Goal: Task Accomplishment & Management: Manage account settings

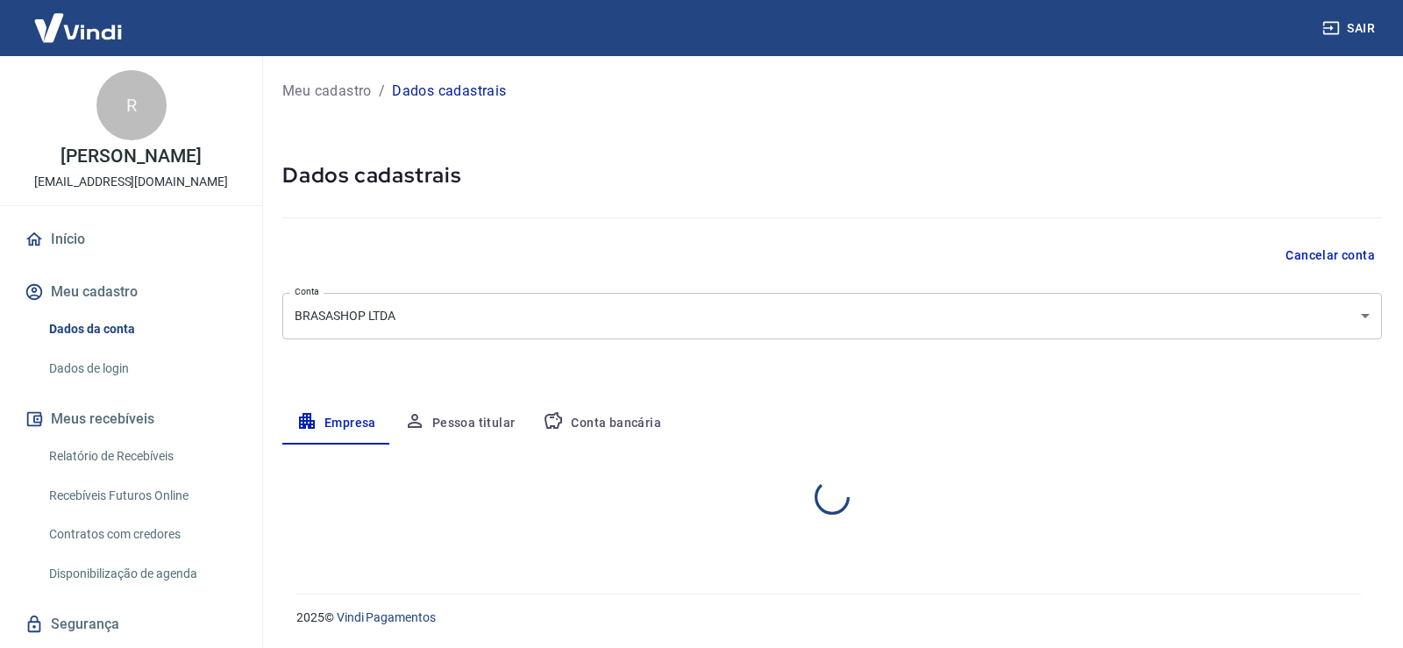
select select "SP"
select select "business"
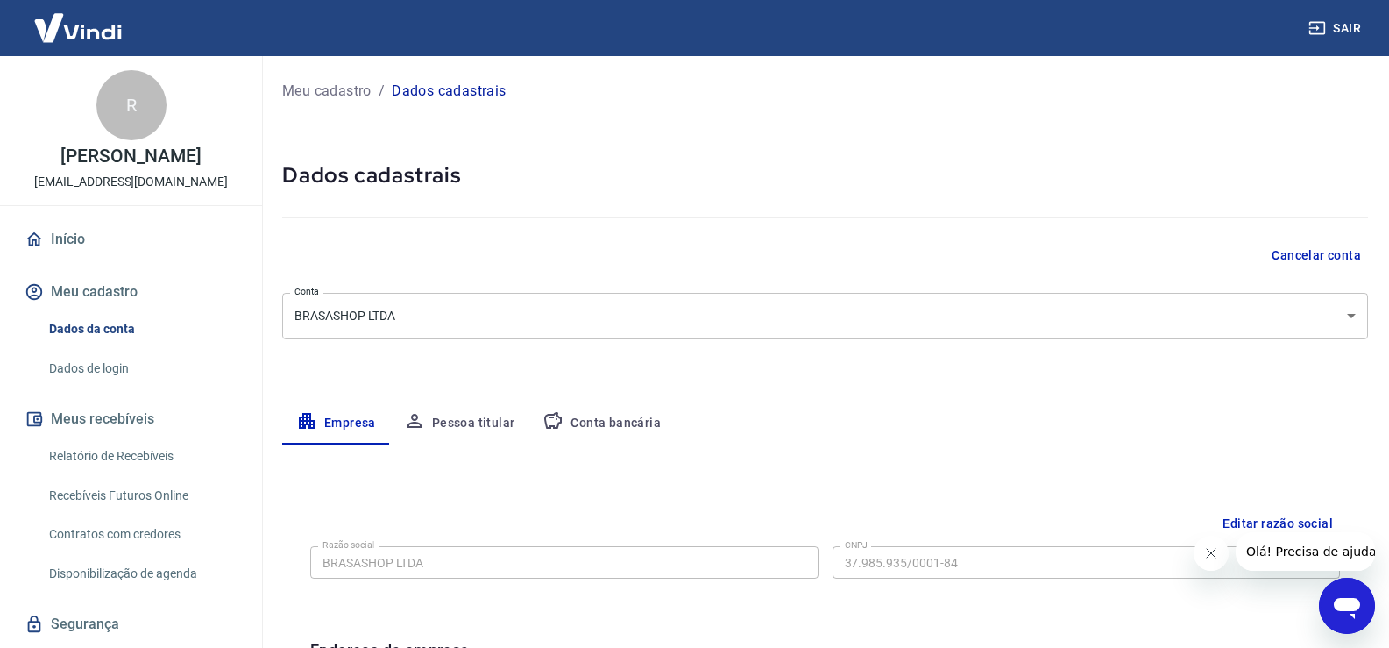
click at [1353, 326] on body "Sair R Ricardo Soares Bergonso comercial@brasashop.com.br Início Meu cadastro D…" at bounding box center [694, 324] width 1389 height 648
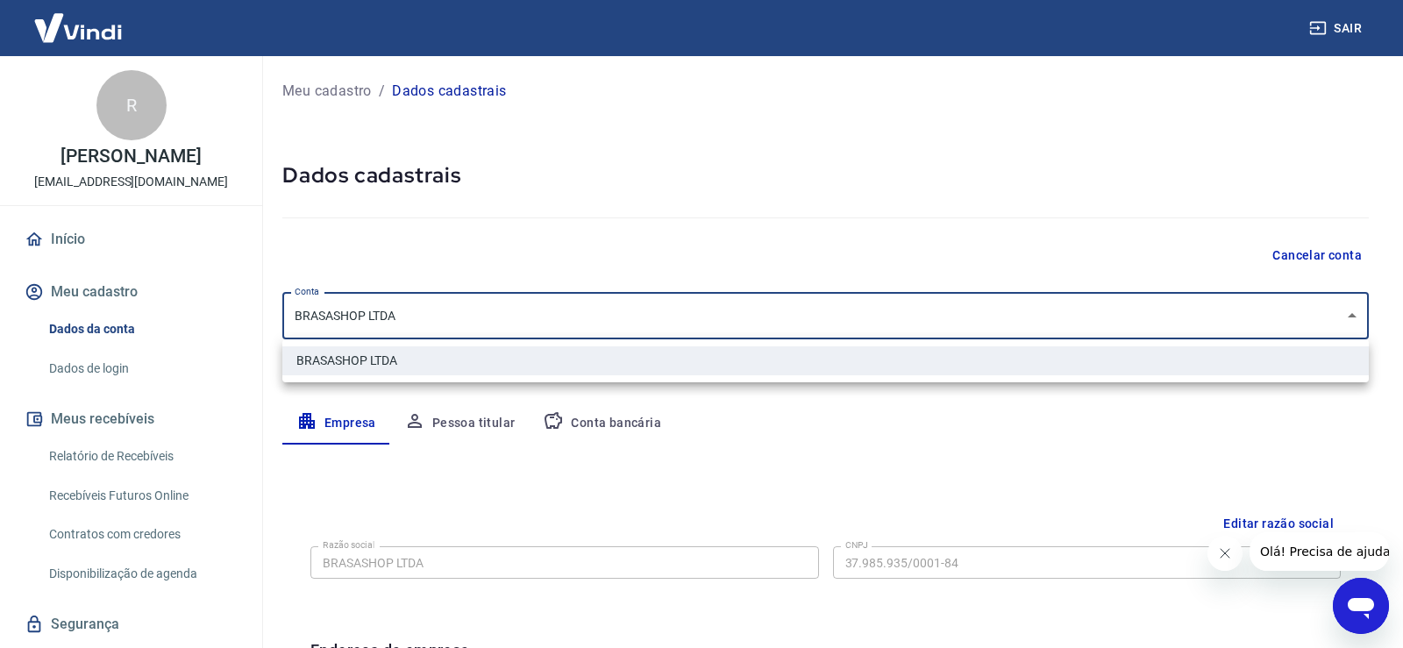
click at [1353, 325] on div at bounding box center [701, 324] width 1403 height 648
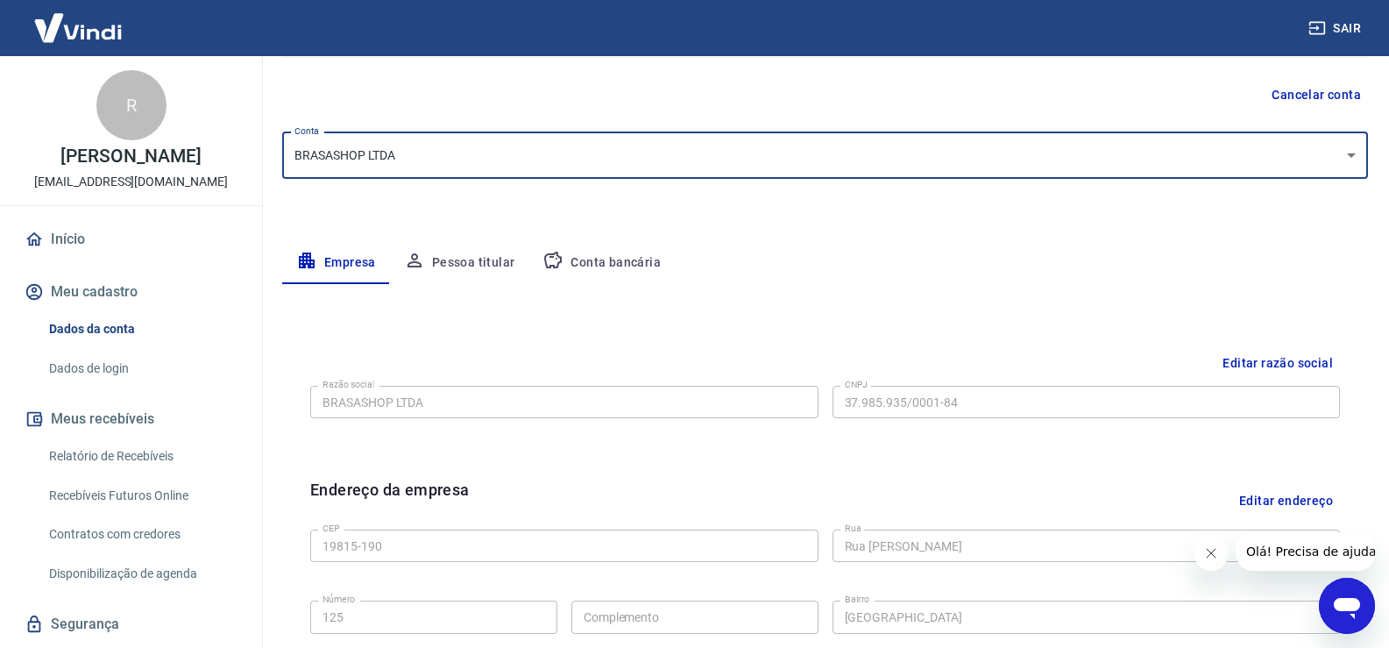
scroll to position [175, 0]
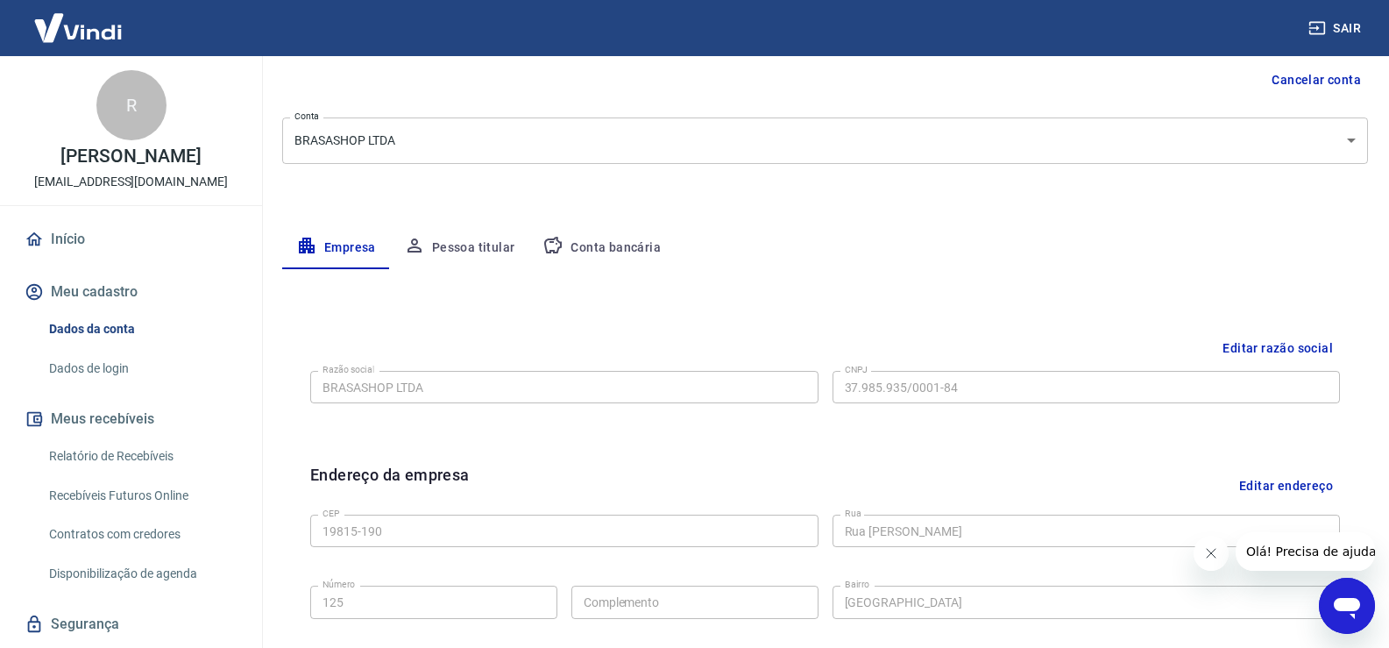
click at [1309, 351] on button "Editar razão social" at bounding box center [1278, 348] width 124 height 32
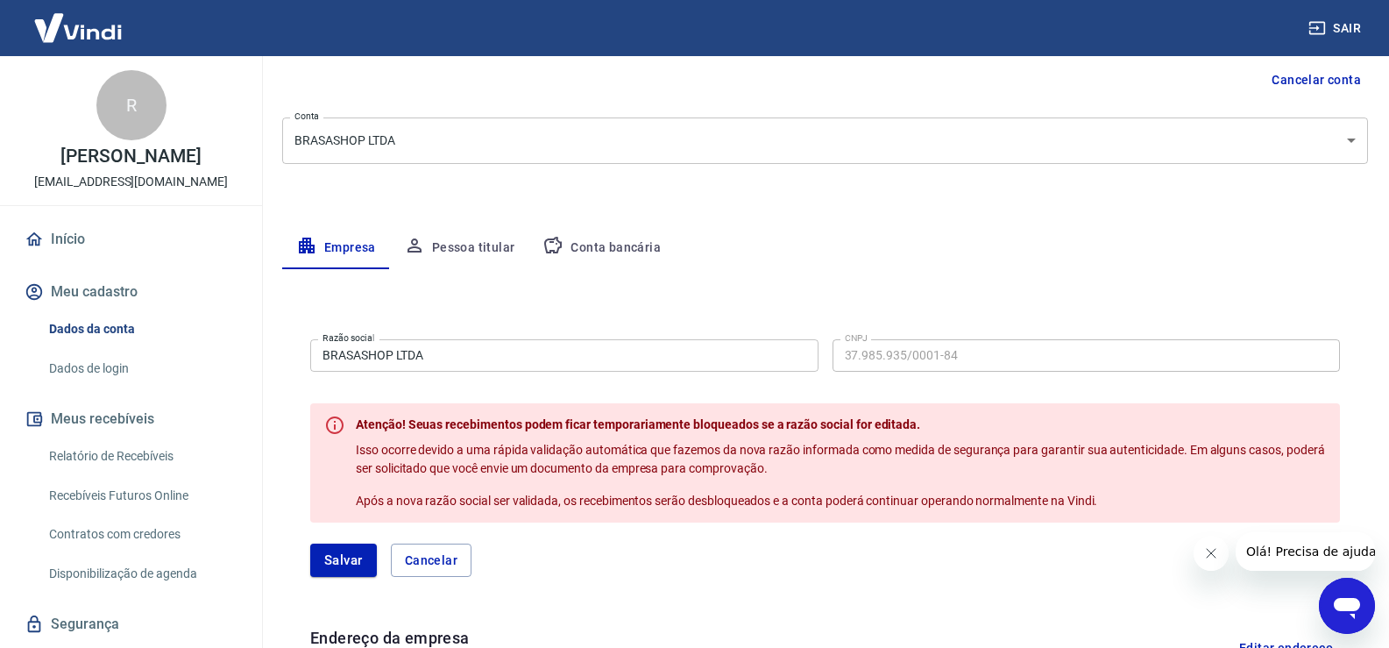
click at [643, 423] on span "Atenção! Seuas recebimentos podem ficar temporariamente bloqueados se a razão s…" at bounding box center [638, 424] width 565 height 14
click at [444, 362] on input "BRASASHOP LTDA" at bounding box center [564, 355] width 508 height 32
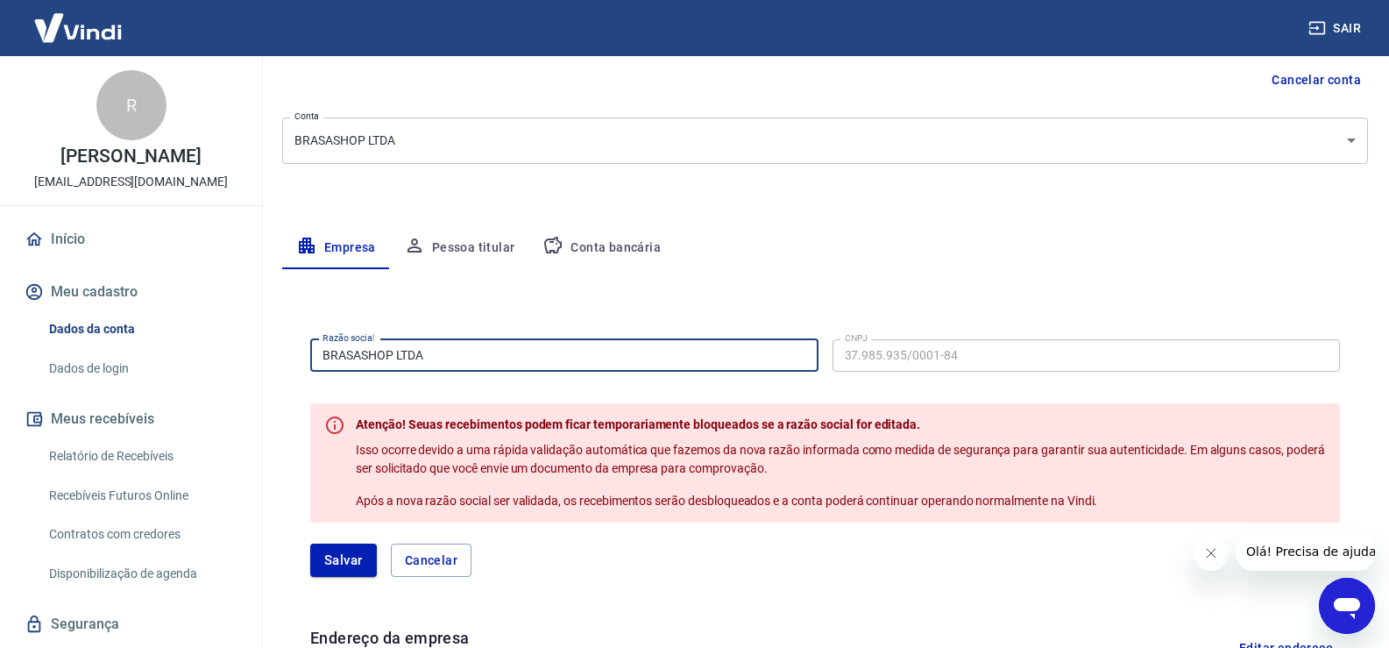
drag, startPoint x: 444, startPoint y: 362, endPoint x: 85, endPoint y: 382, distance: 359.1
click at [85, 382] on div "Sair R Ricardo Soares Bergonso comercial@brasashop.com.br Início Meu cadastro D…" at bounding box center [694, 149] width 1389 height 648
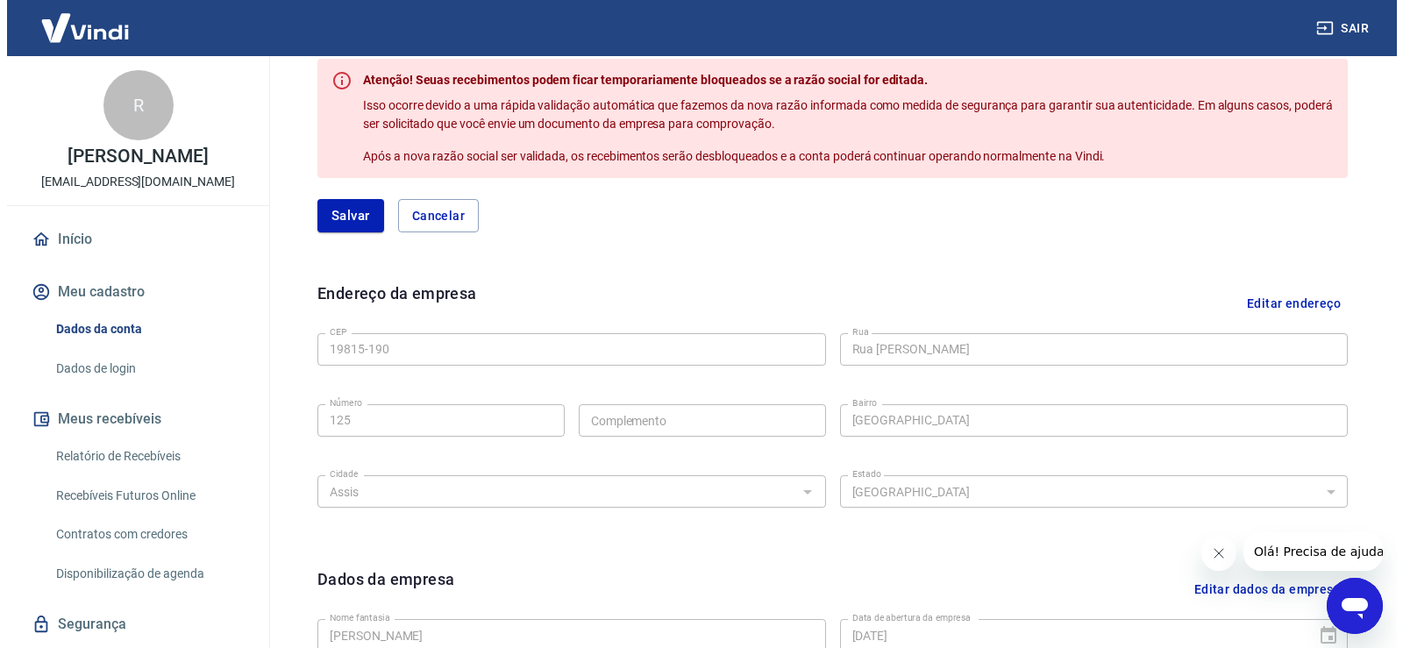
scroll to position [526, 0]
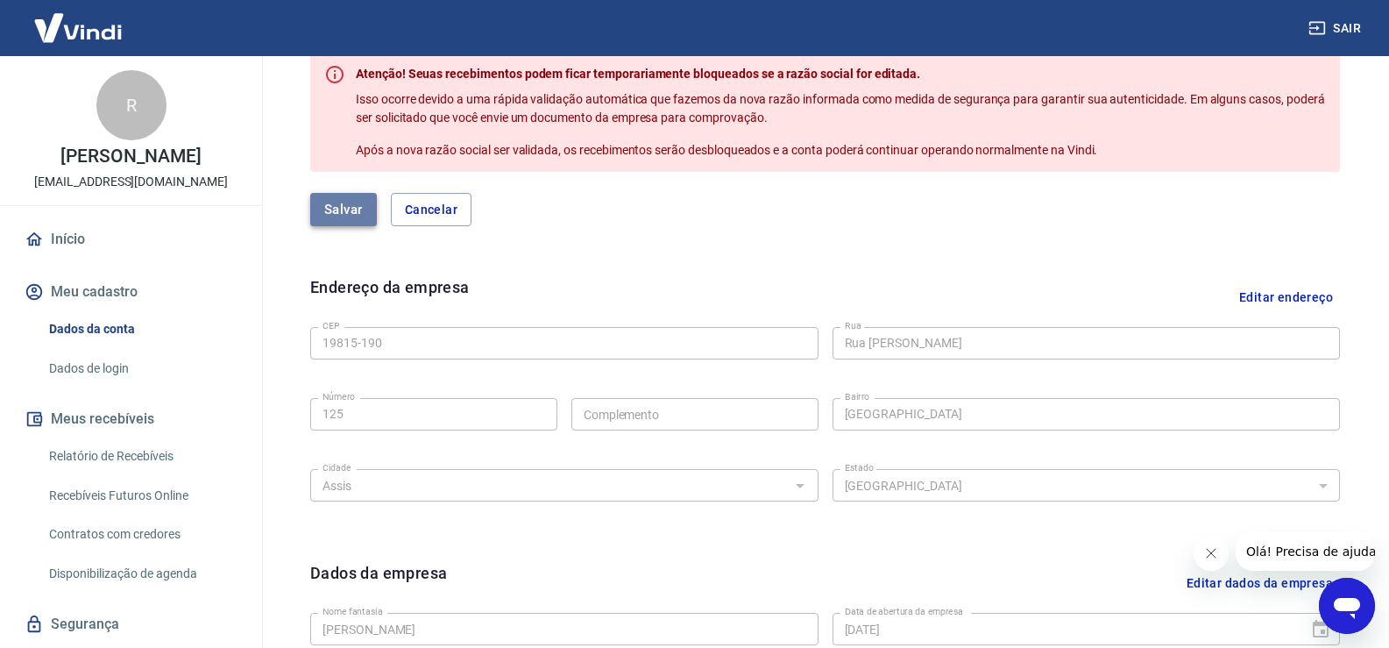
click at [343, 215] on button "Salvar" at bounding box center [343, 209] width 67 height 33
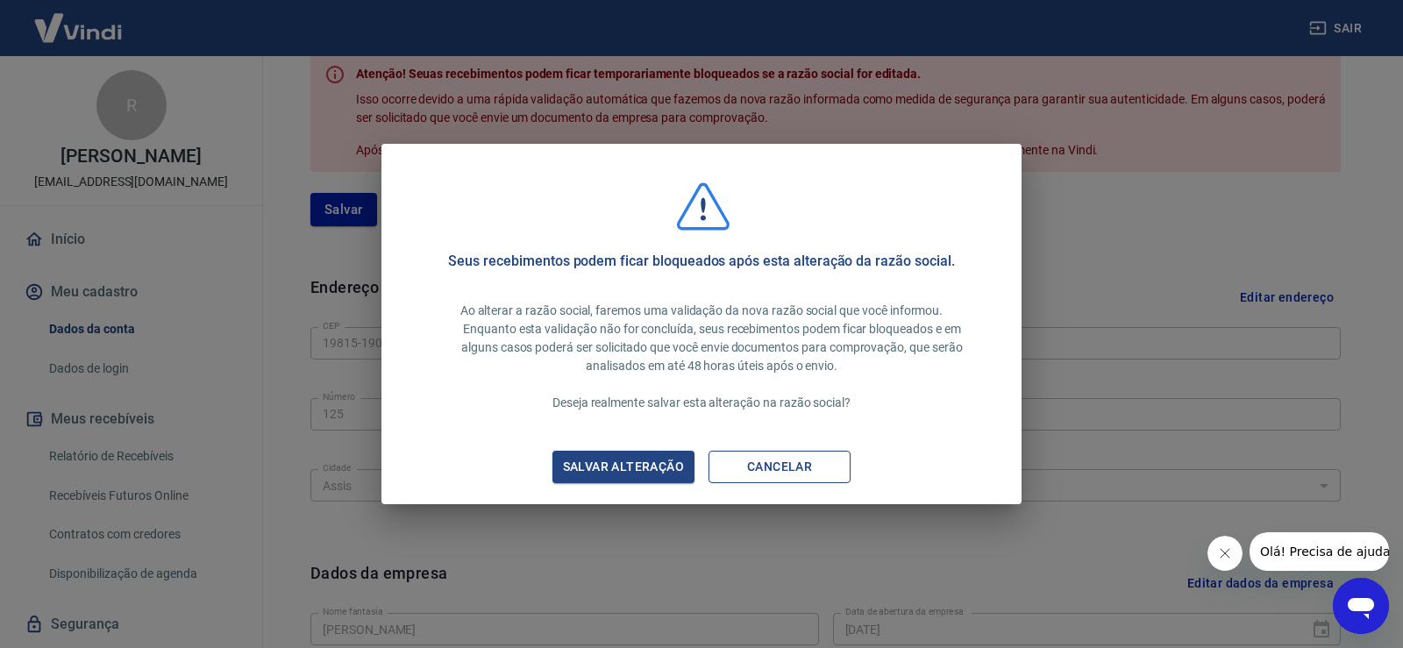
click at [754, 470] on button "Cancelar" at bounding box center [779, 467] width 142 height 32
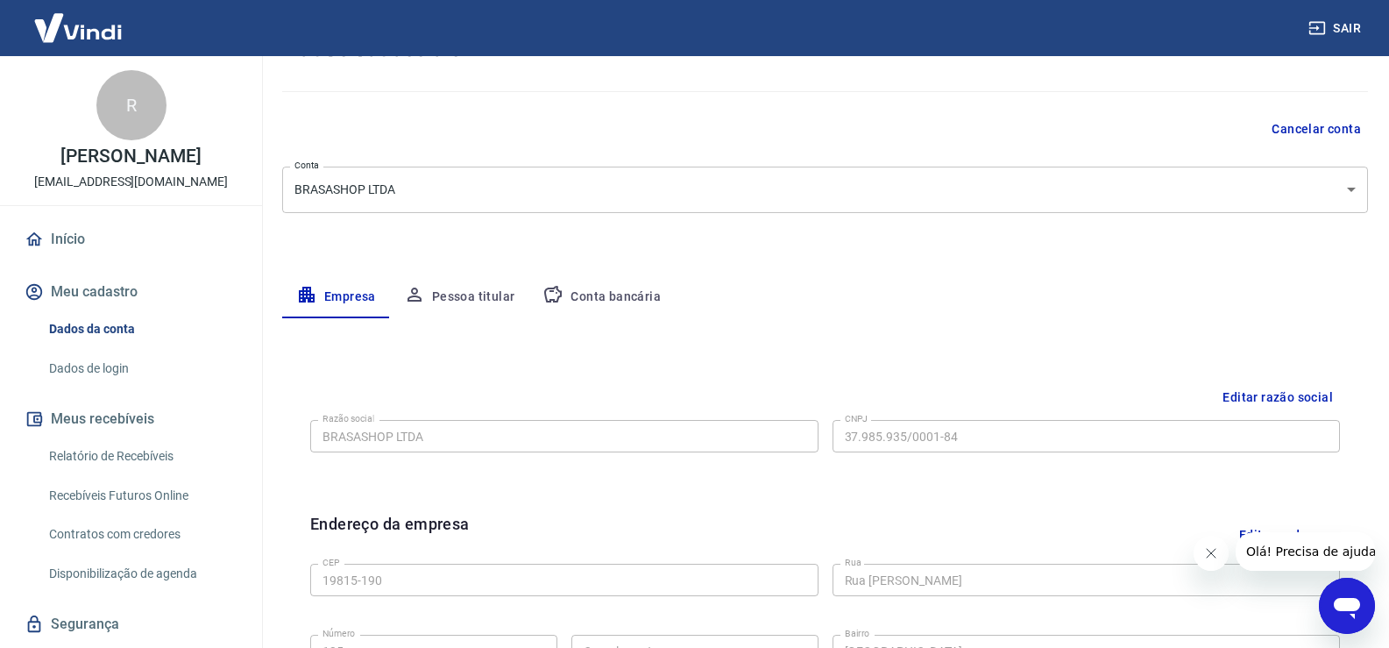
scroll to position [119, 0]
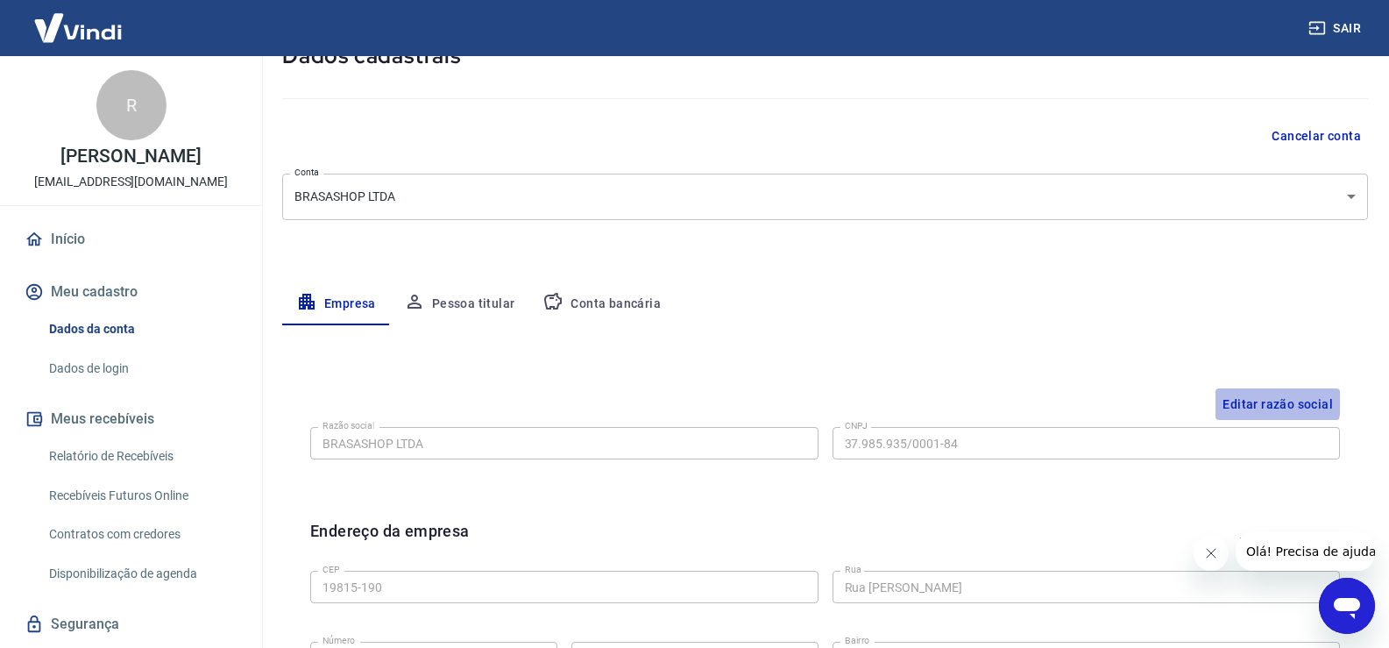
click at [1251, 397] on button "Editar razão social" at bounding box center [1278, 404] width 124 height 32
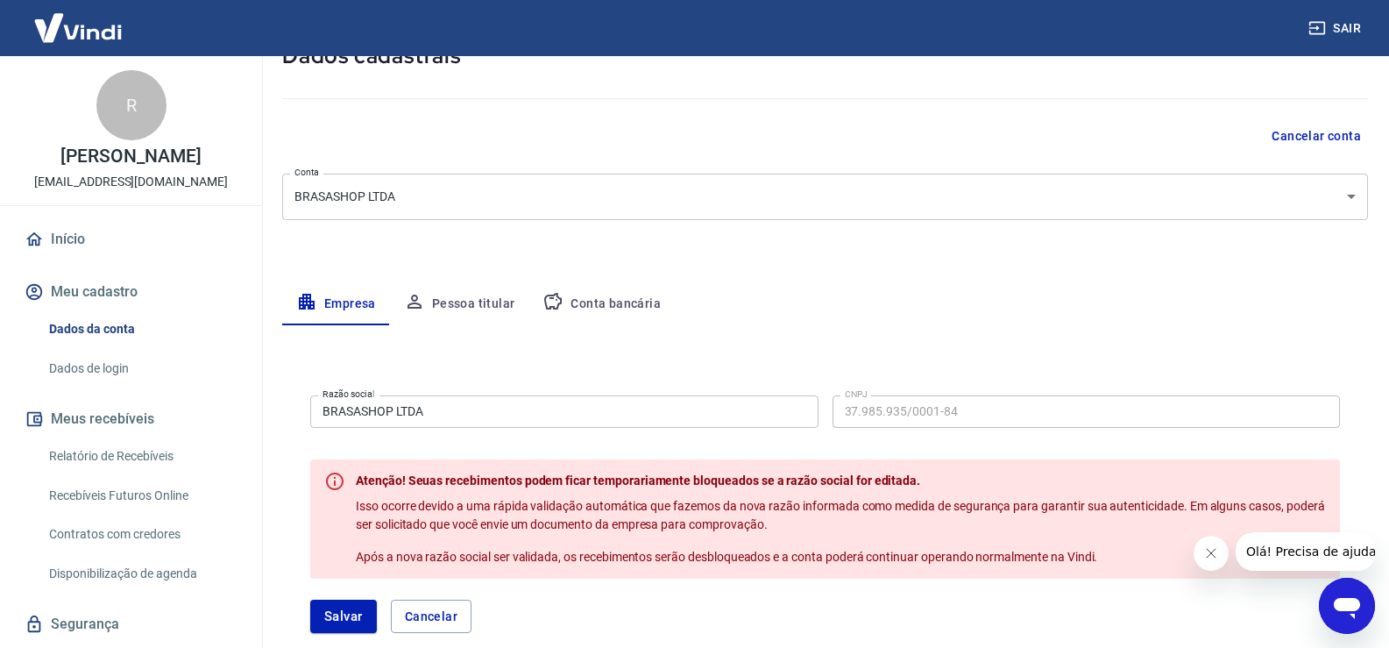
click at [443, 392] on div "Razão social BRASASHOP LTDA Razão social CNPJ 37.985.935/0001-84 CNPJ" at bounding box center [825, 409] width 1030 height 43
click at [461, 404] on div "Razão social BRASASHOP LTDA Razão social CNPJ 37.985.935/0001-84 CNPJ" at bounding box center [825, 409] width 1030 height 43
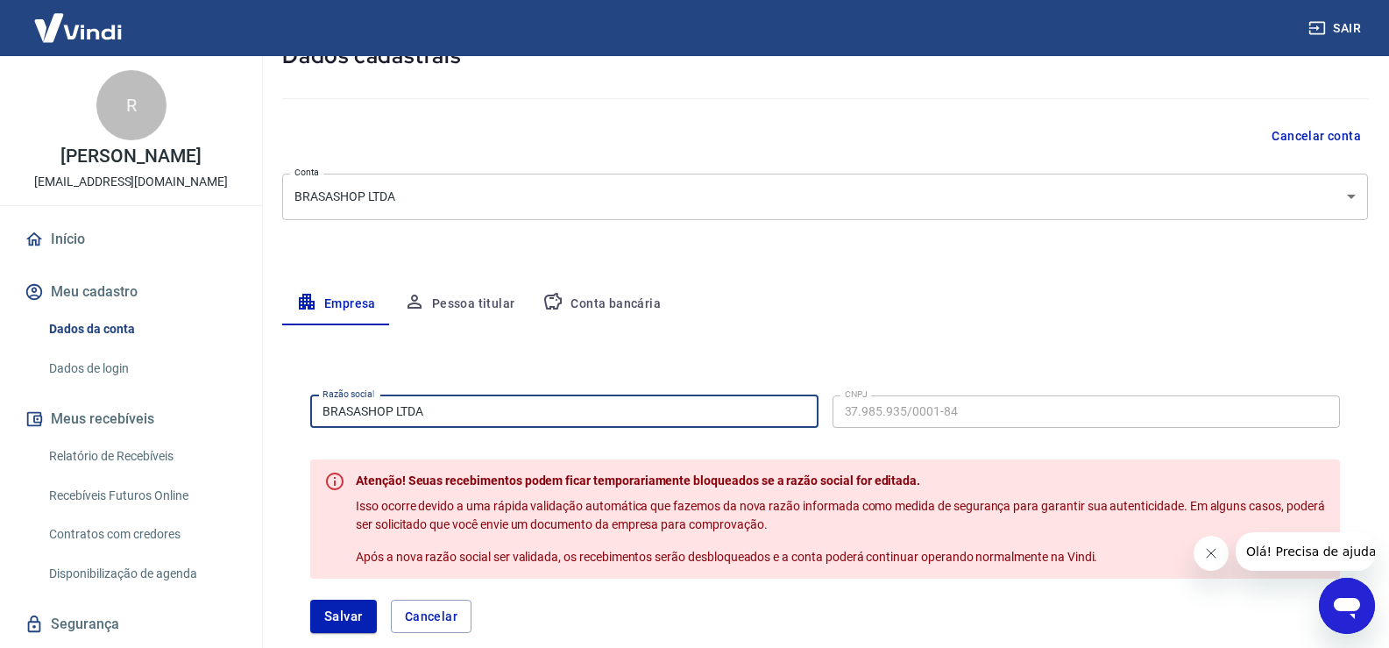
drag, startPoint x: 460, startPoint y: 403, endPoint x: 217, endPoint y: 424, distance: 243.7
click at [217, 424] on div "Sair R Ricardo Soares Bergonso comercial@brasashop.com.br Início Meu cadastro D…" at bounding box center [694, 205] width 1389 height 648
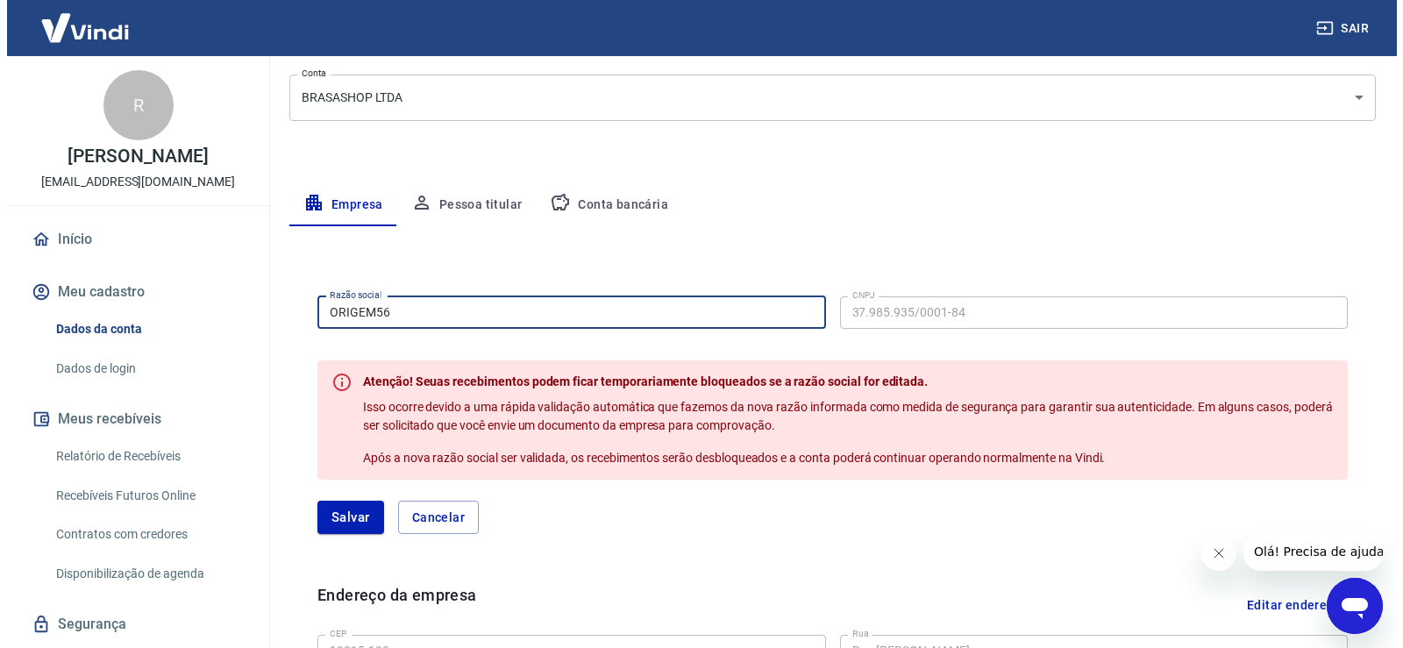
scroll to position [470, 0]
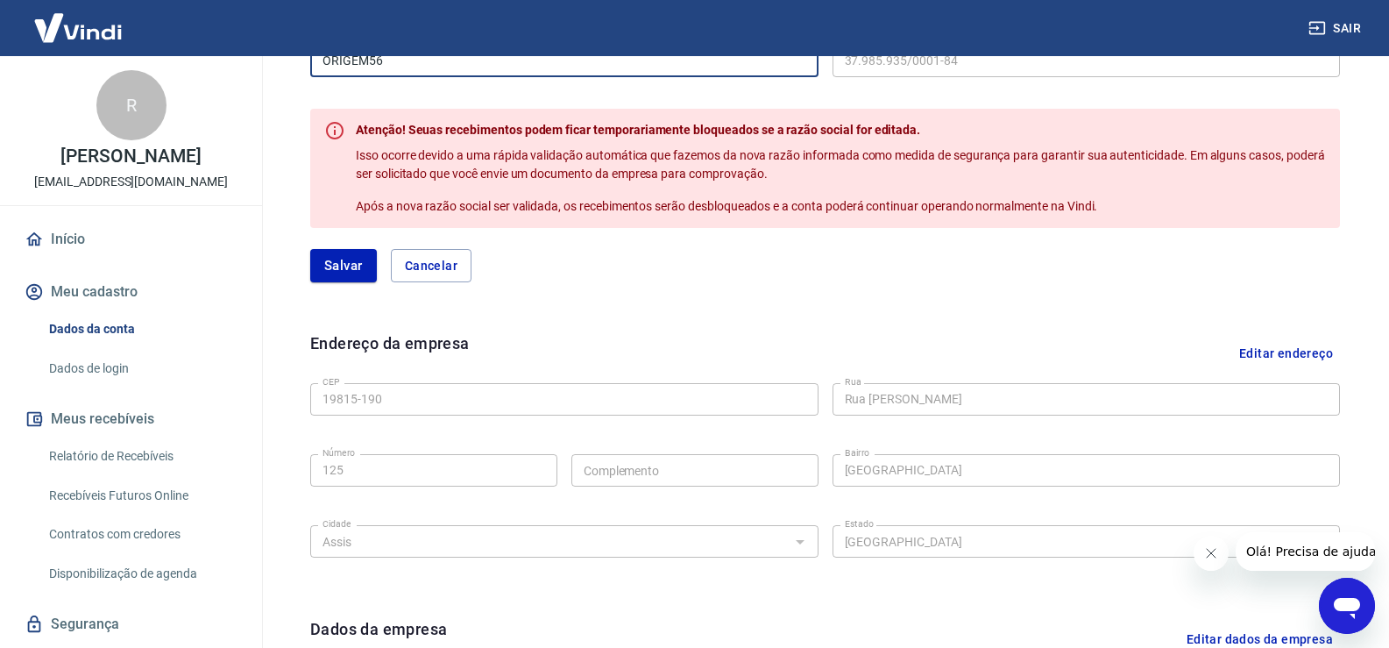
type input "ORIGEM56"
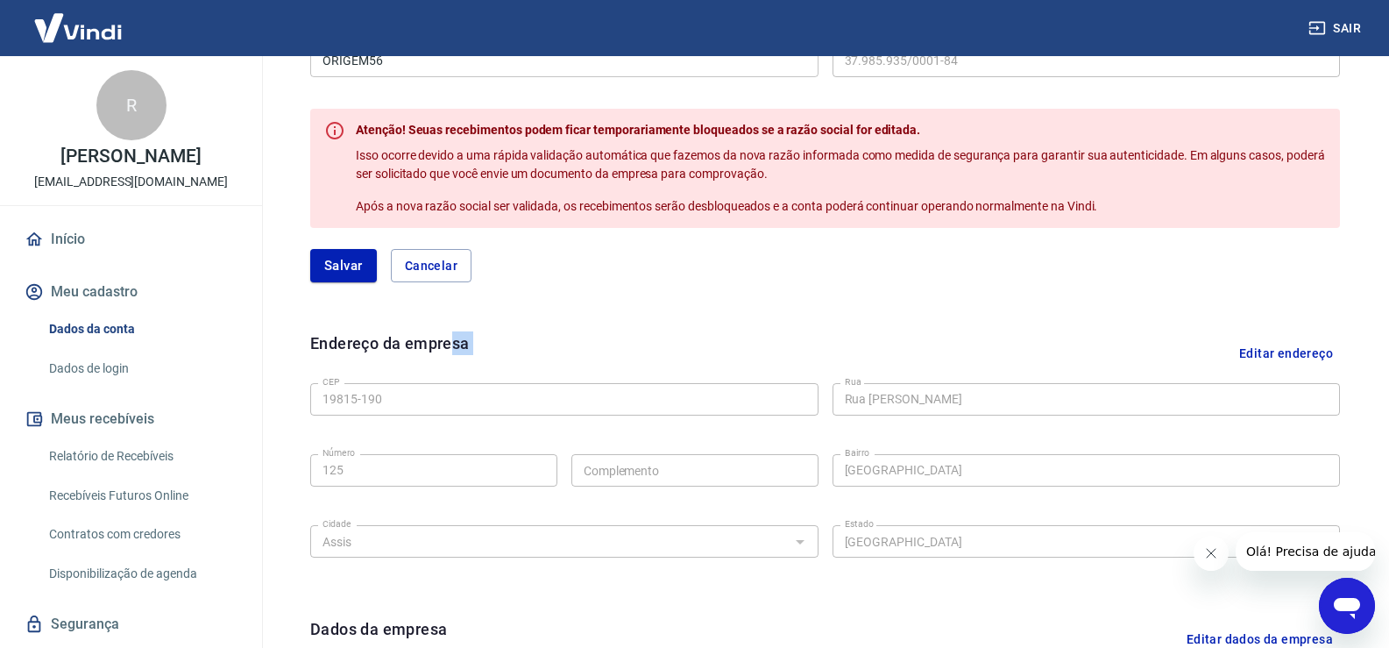
drag, startPoint x: 451, startPoint y: 368, endPoint x: 326, endPoint y: 383, distance: 126.2
click at [326, 383] on form "Endereço da empresa Editar endereço CEP 19815-190 CEP Rua Rua Antônio Bermejo R…" at bounding box center [825, 446] width 1030 height 230
click at [289, 402] on div "Razão social ORIGEM56 Razão social CNPJ 37.985.935/0001-84 CNPJ Atenção! Seuas …" at bounding box center [825, 435] width 1086 height 851
click at [358, 263] on button "Salvar" at bounding box center [343, 265] width 67 height 33
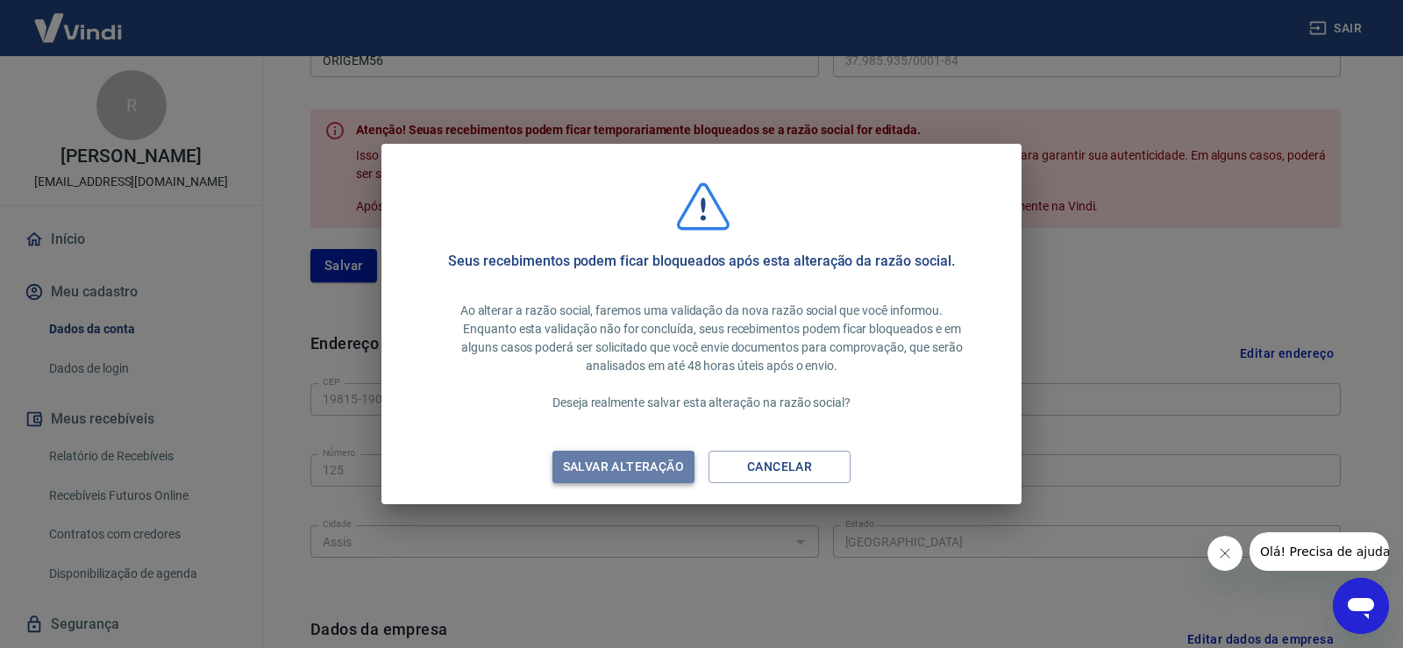
click at [631, 470] on div "Salvar alteração" at bounding box center [623, 467] width 163 height 22
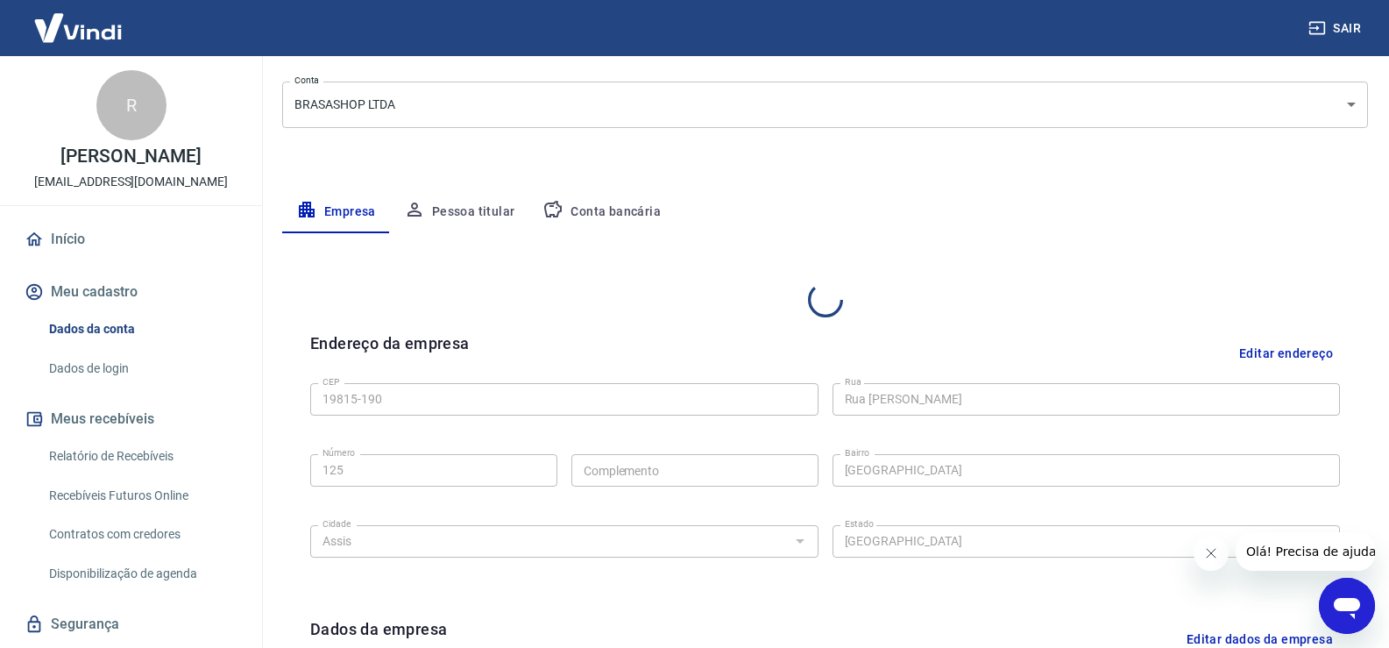
scroll to position [307, 0]
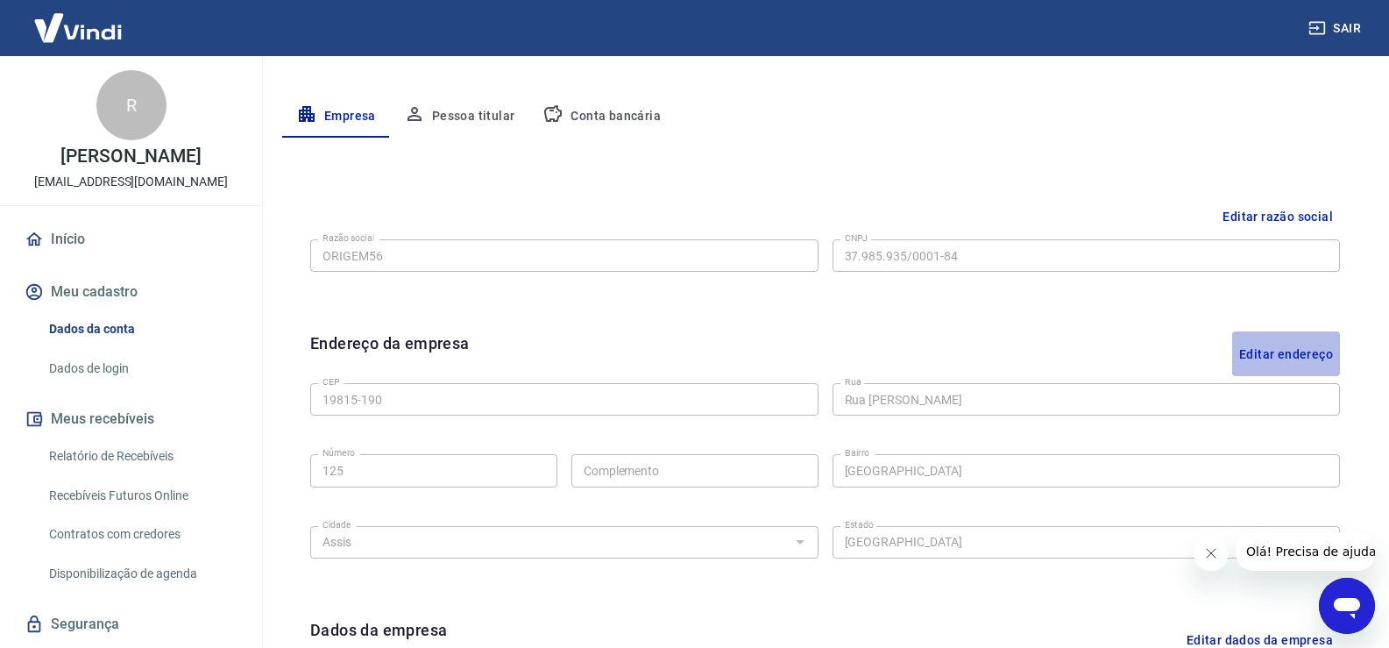
click at [1313, 352] on button "Editar endereço" at bounding box center [1287, 353] width 108 height 45
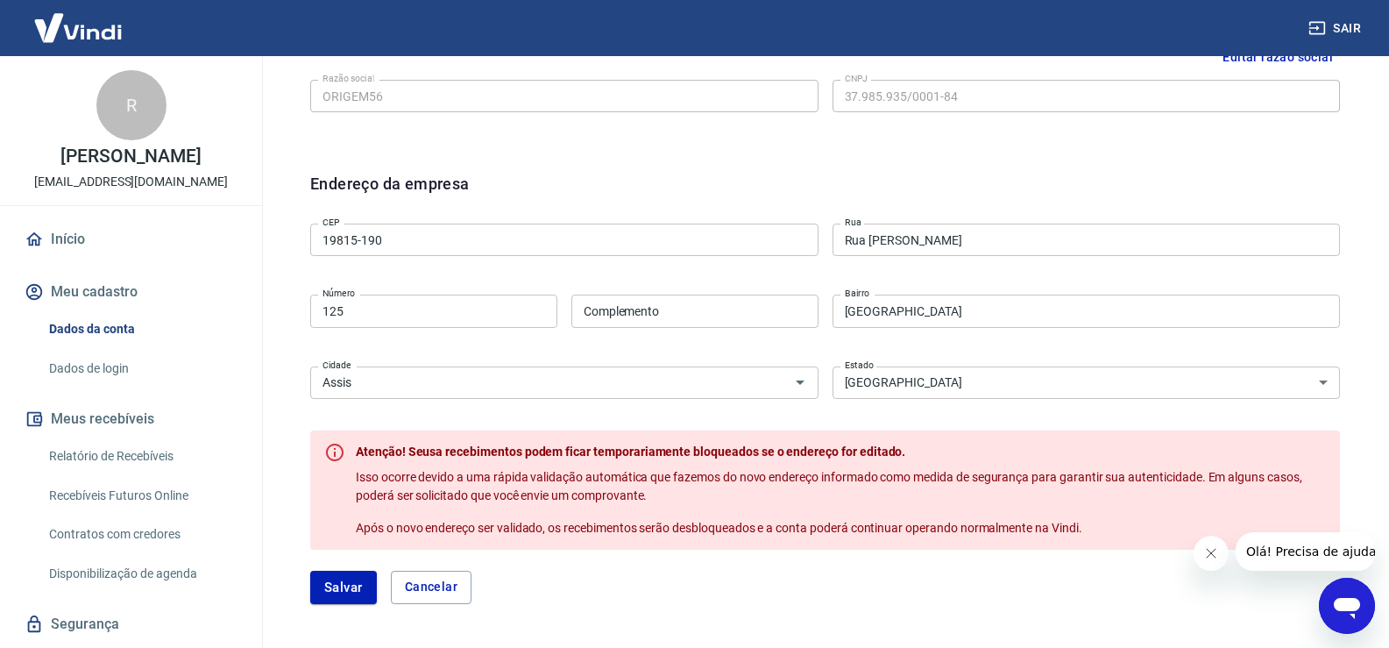
scroll to position [482, 0]
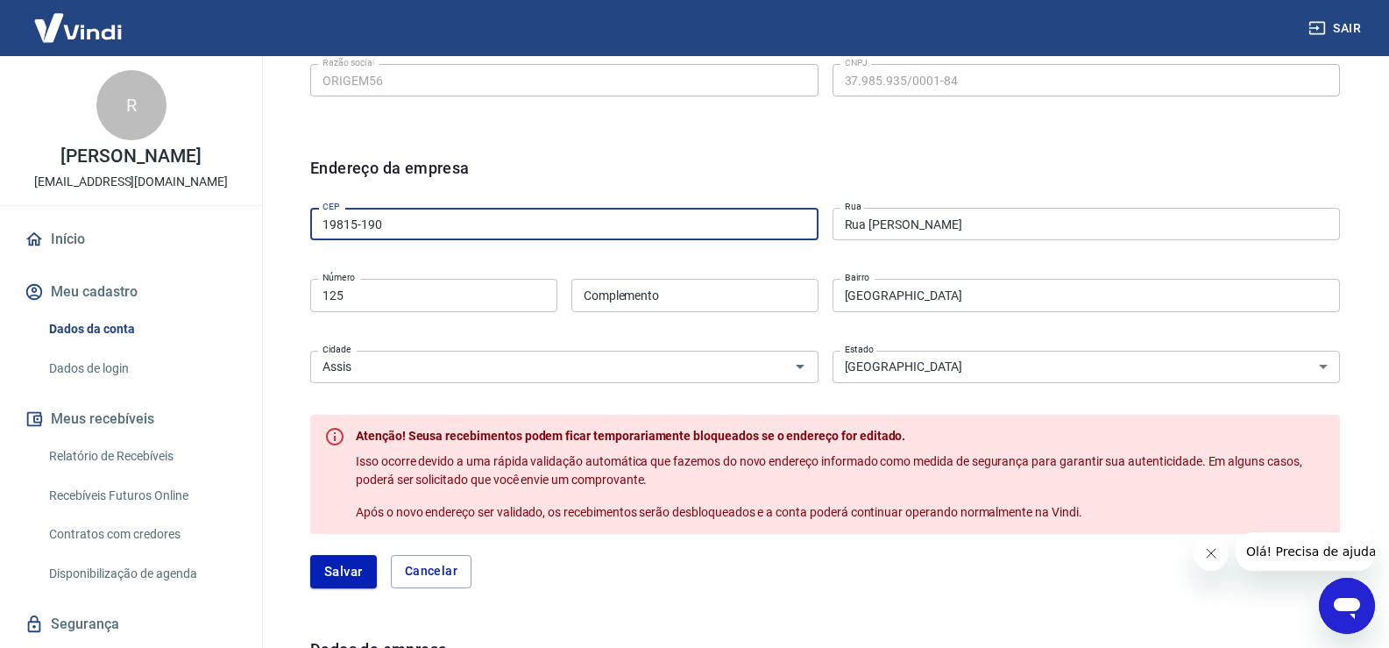
drag, startPoint x: 409, startPoint y: 226, endPoint x: 254, endPoint y: 226, distance: 155.2
click at [310, 555] on button "Salvar" at bounding box center [343, 571] width 67 height 33
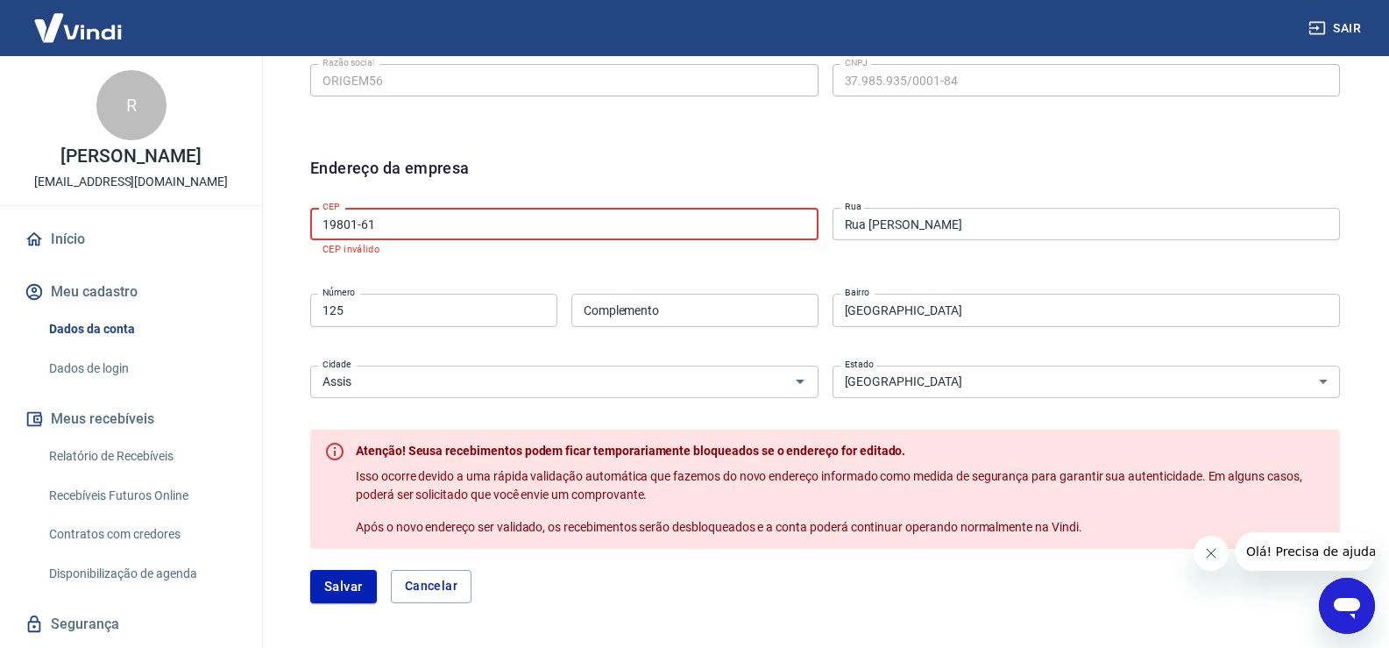
click at [435, 231] on input "19801-61" at bounding box center [564, 224] width 508 height 32
type input "19800-161"
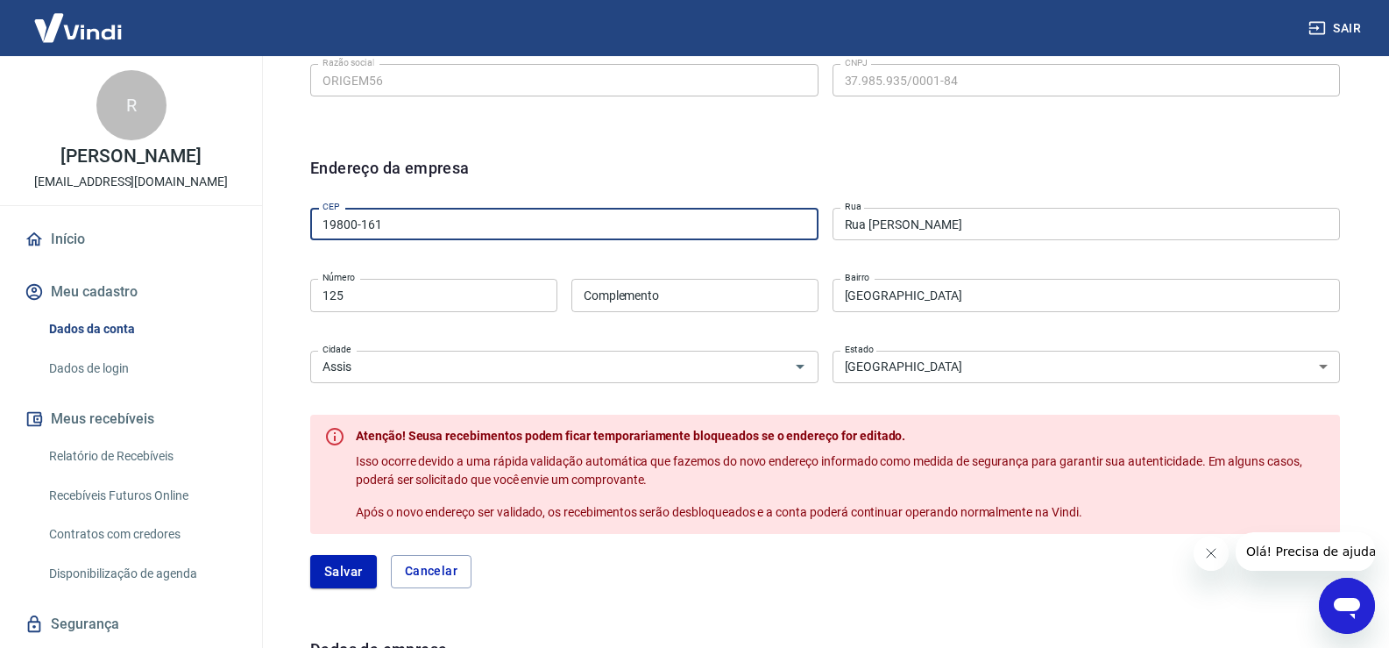
click button "Salvar" at bounding box center [343, 571] width 67 height 33
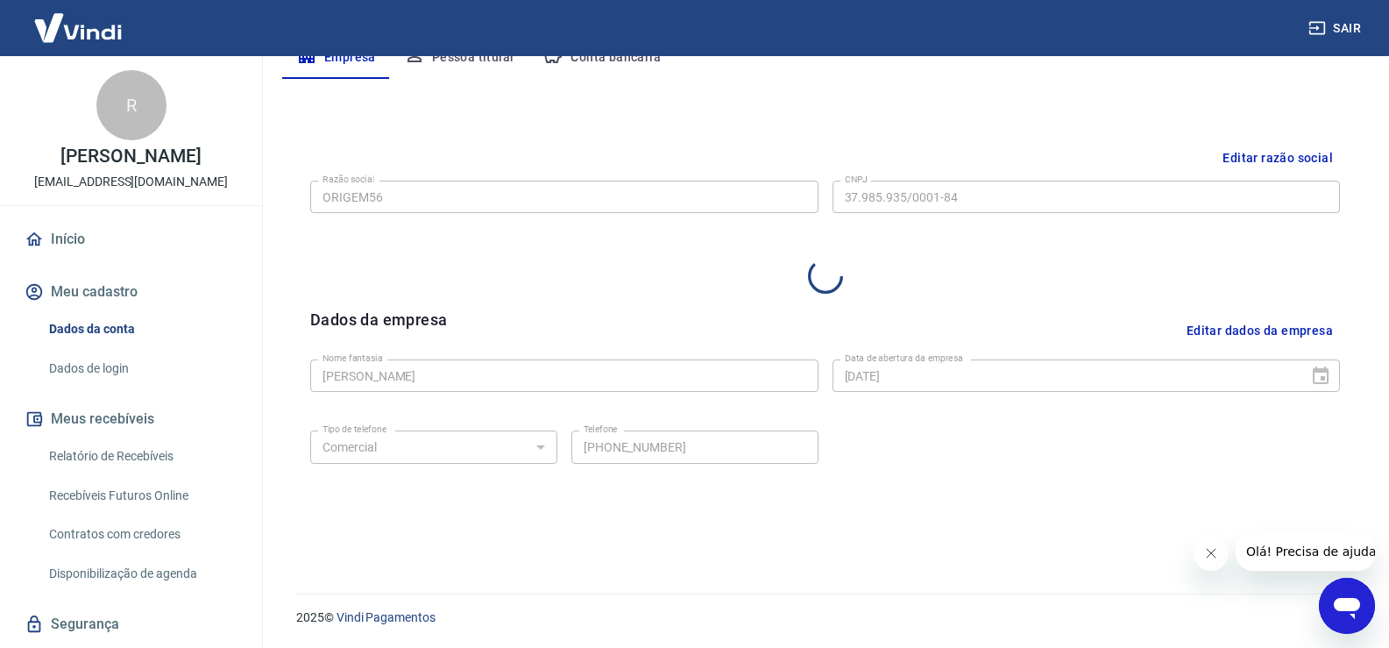
select select "SP"
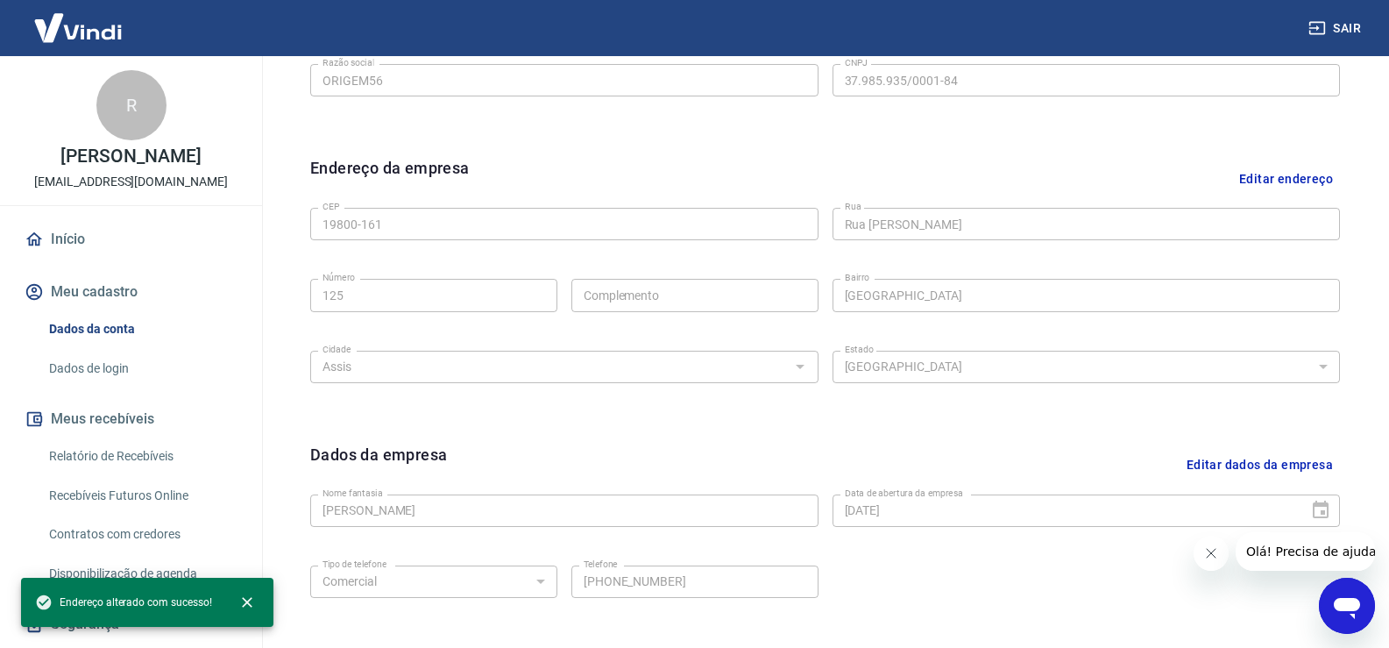
click at [1306, 183] on button "Editar endereço" at bounding box center [1287, 178] width 108 height 45
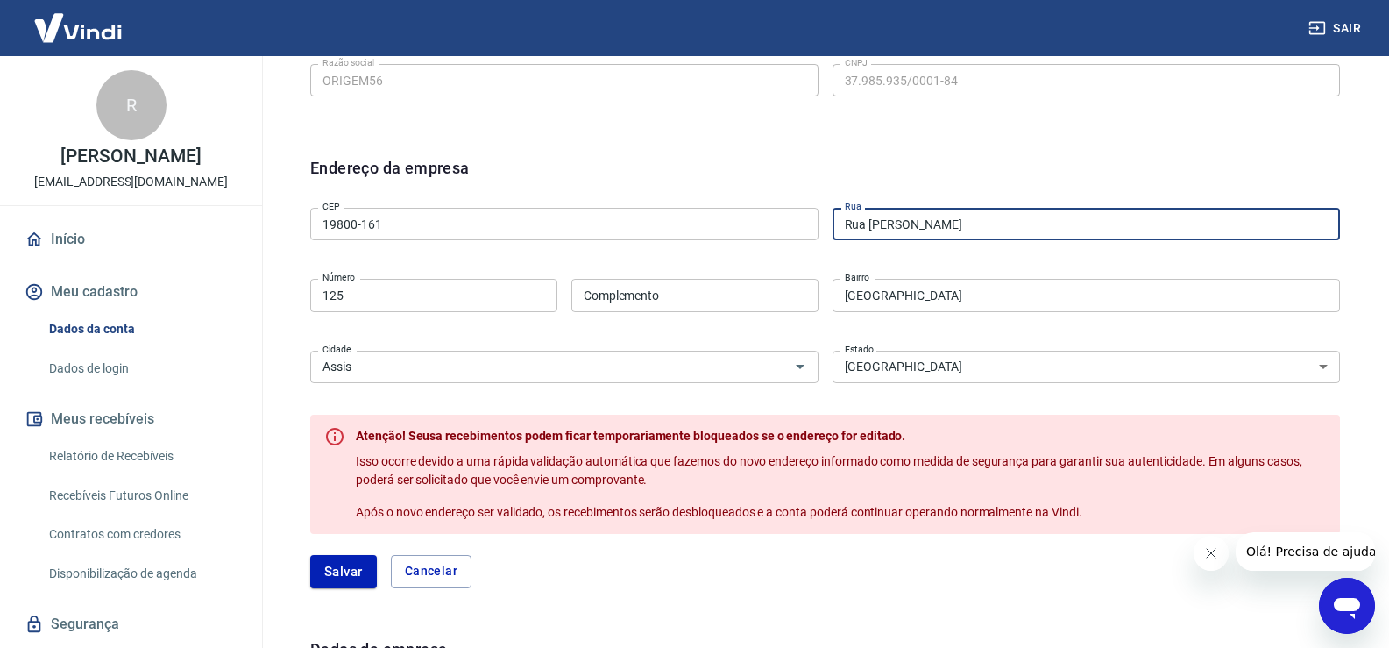
drag, startPoint x: 985, startPoint y: 234, endPoint x: 615, endPoint y: 234, distance: 369.9
click at [615, 234] on div "CEP 19800-161 CEP Rua Rua Antônio Bermejo Rua Número 125 Número Complemento Com…" at bounding box center [825, 293] width 1030 height 185
click at [928, 223] on input "Rua Quinze de novembro" at bounding box center [1087, 224] width 508 height 32
type input "Rua Quinze de Novembro"
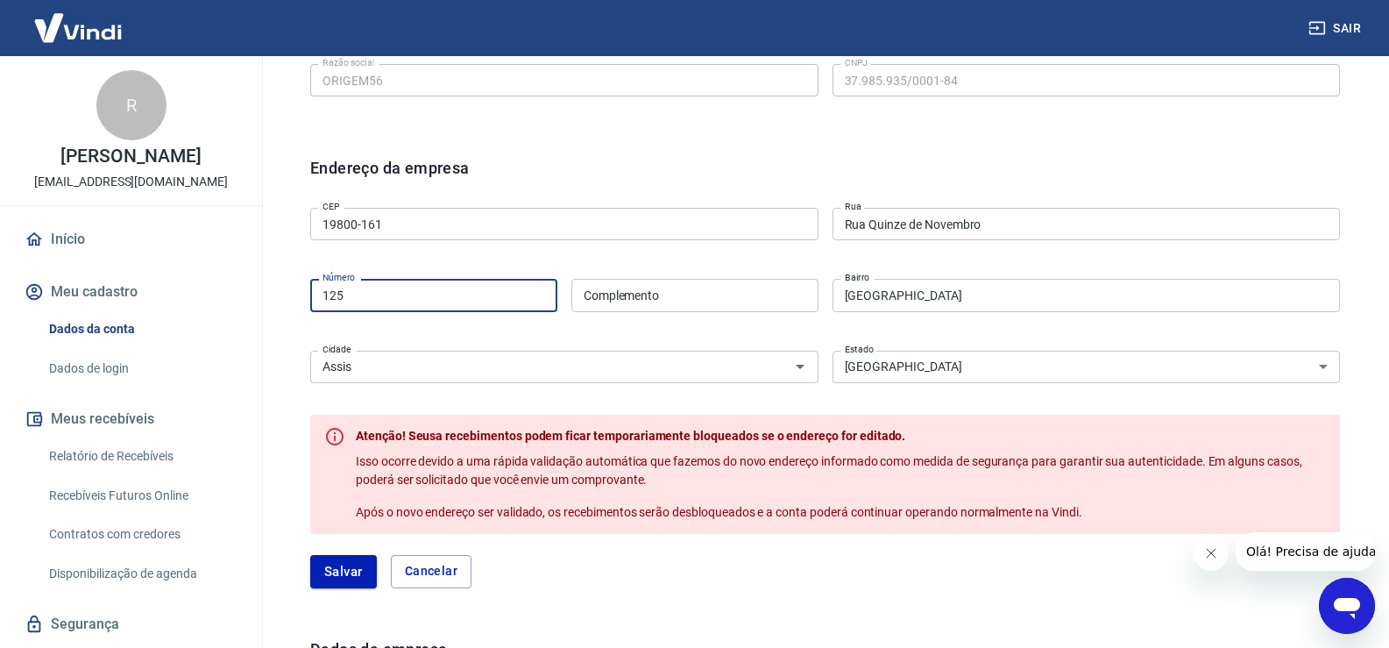
drag, startPoint x: 373, startPoint y: 292, endPoint x: 208, endPoint y: 295, distance: 164.8
type input "376"
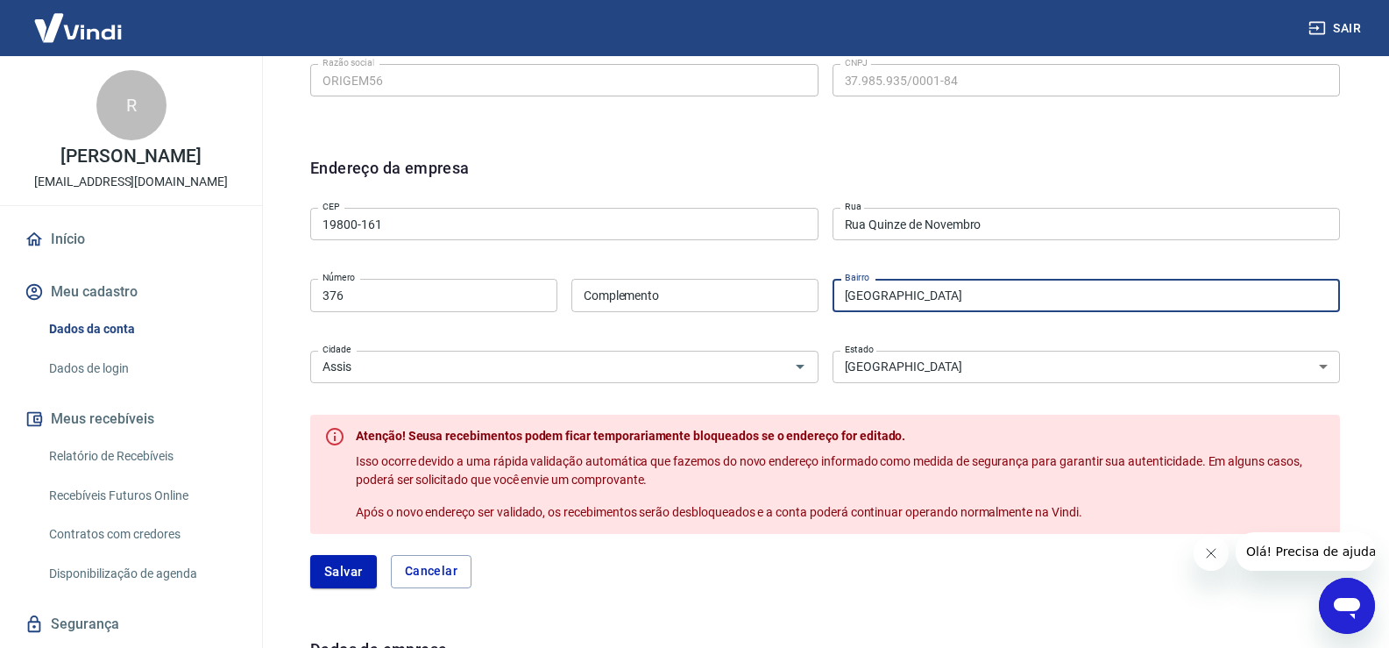
drag, startPoint x: 947, startPoint y: 303, endPoint x: 732, endPoint y: 307, distance: 214.8
click at [732, 307] on div "CEP 19800-161 CEP Rua Rua Quinze de Novembro Rua Número 376 Número Complemento …" at bounding box center [825, 293] width 1030 height 185
type input "c"
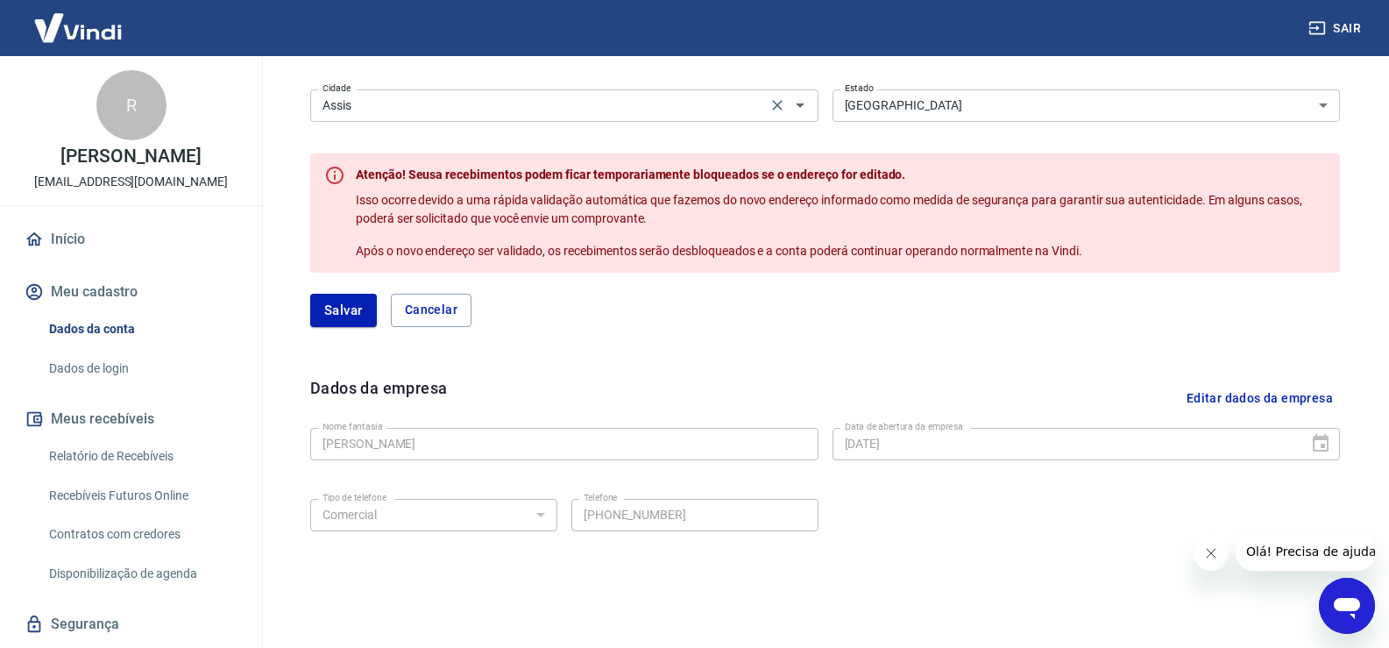
scroll to position [745, 0]
type input "Centro"
click at [353, 309] on button "Salvar" at bounding box center [343, 308] width 67 height 33
select select "SP"
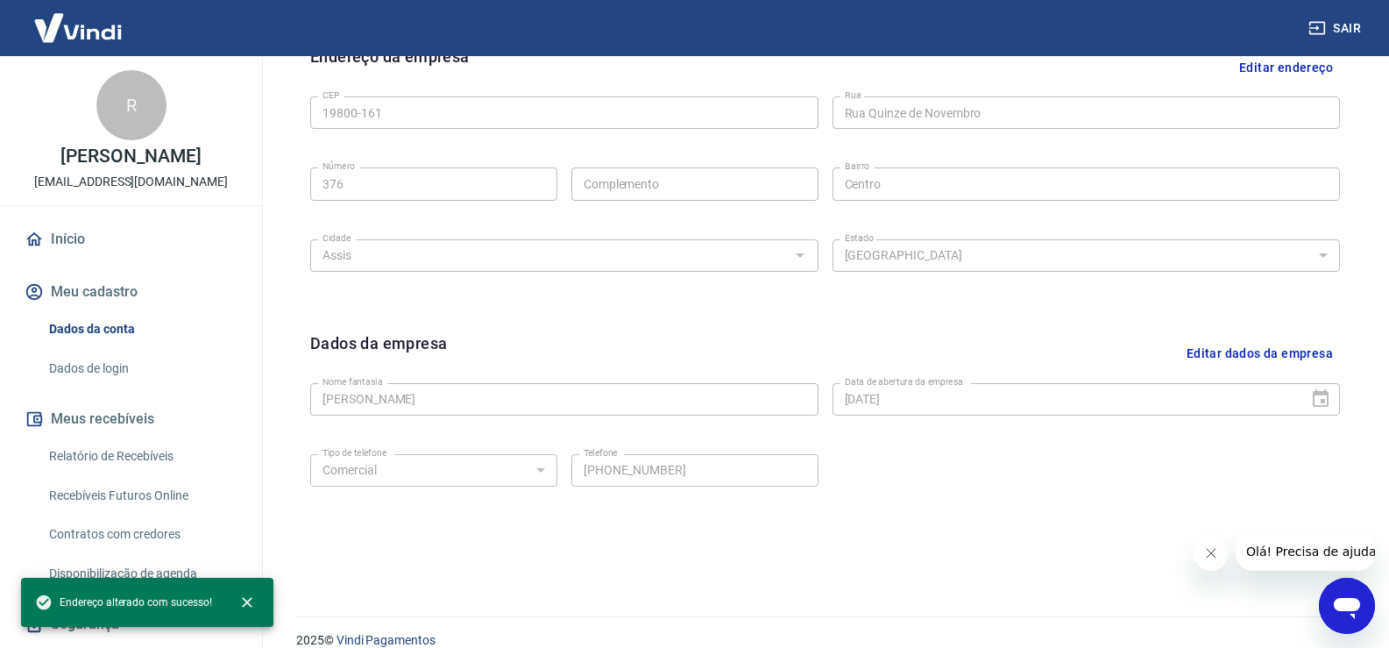
scroll to position [616, 0]
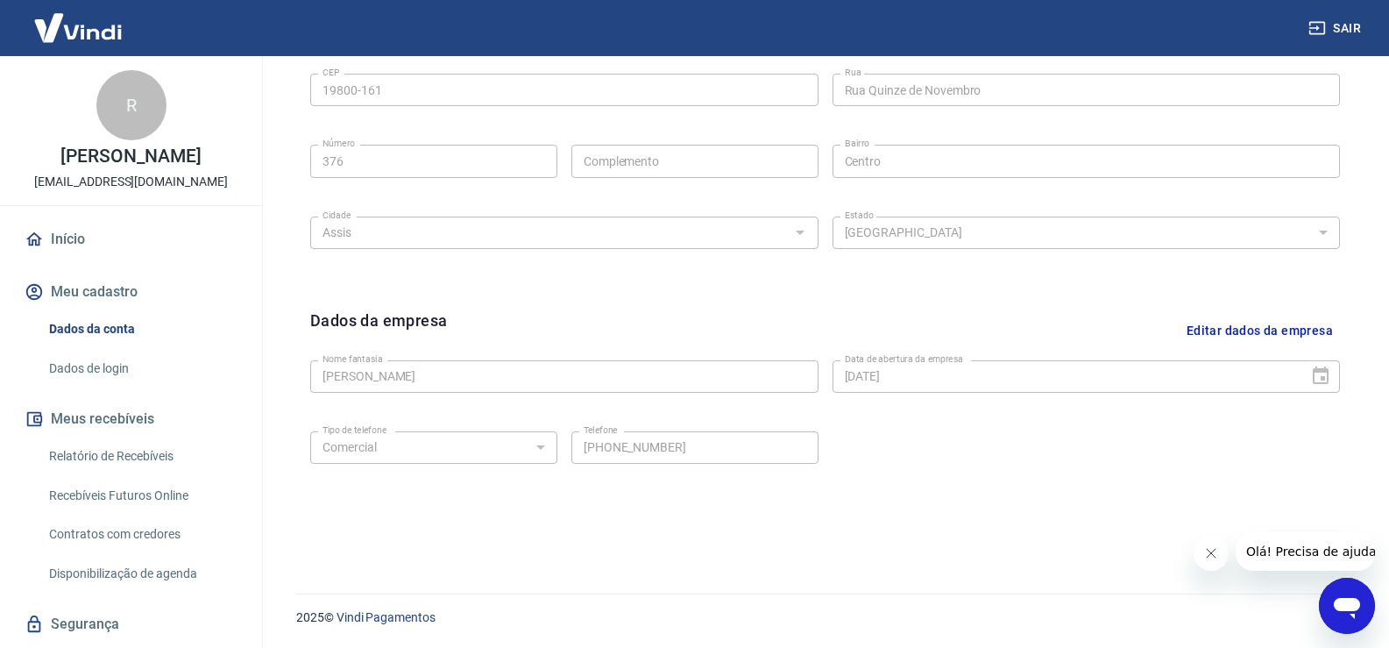
click at [1257, 334] on button "Editar dados da empresa" at bounding box center [1260, 331] width 160 height 45
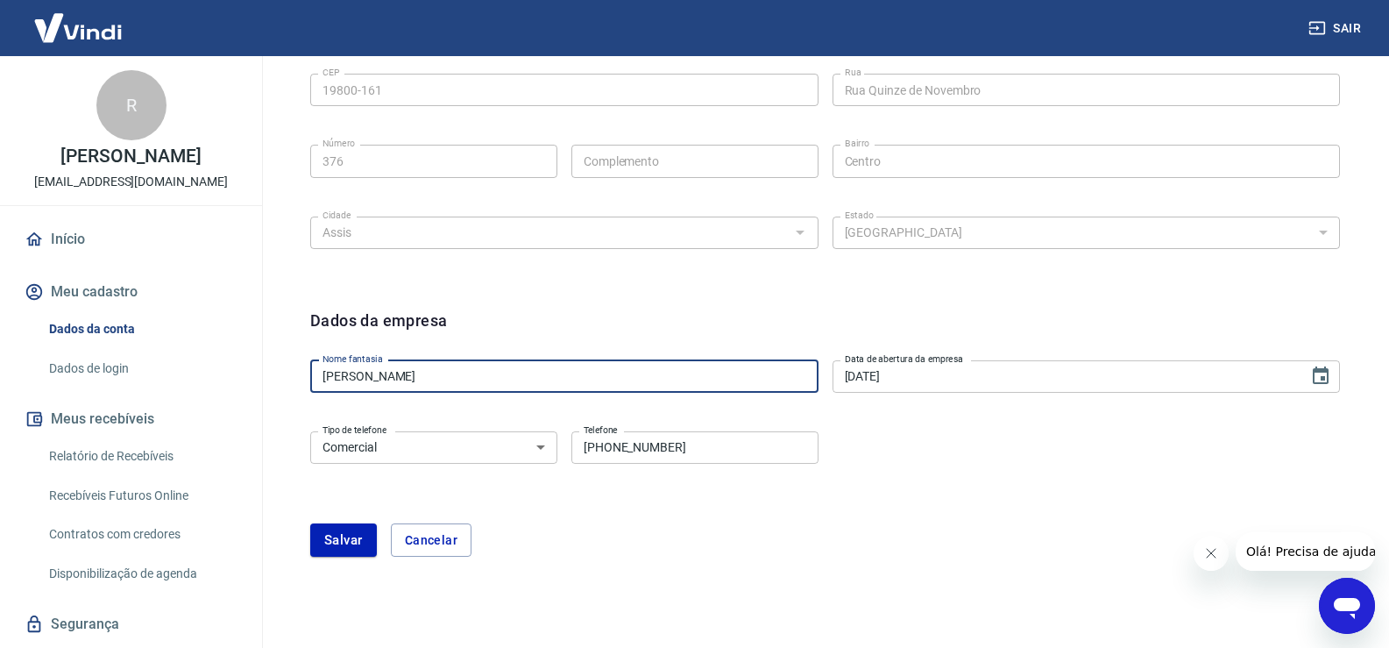
drag, startPoint x: 488, startPoint y: 377, endPoint x: 0, endPoint y: 379, distance: 488.3
type input "BERGONSO E CICHETTO"
click at [666, 517] on form "Dados da empresa Nome fantasia BERGONSO E CICHETTO Nome fantasia Data de abertu…" at bounding box center [825, 433] width 1030 height 248
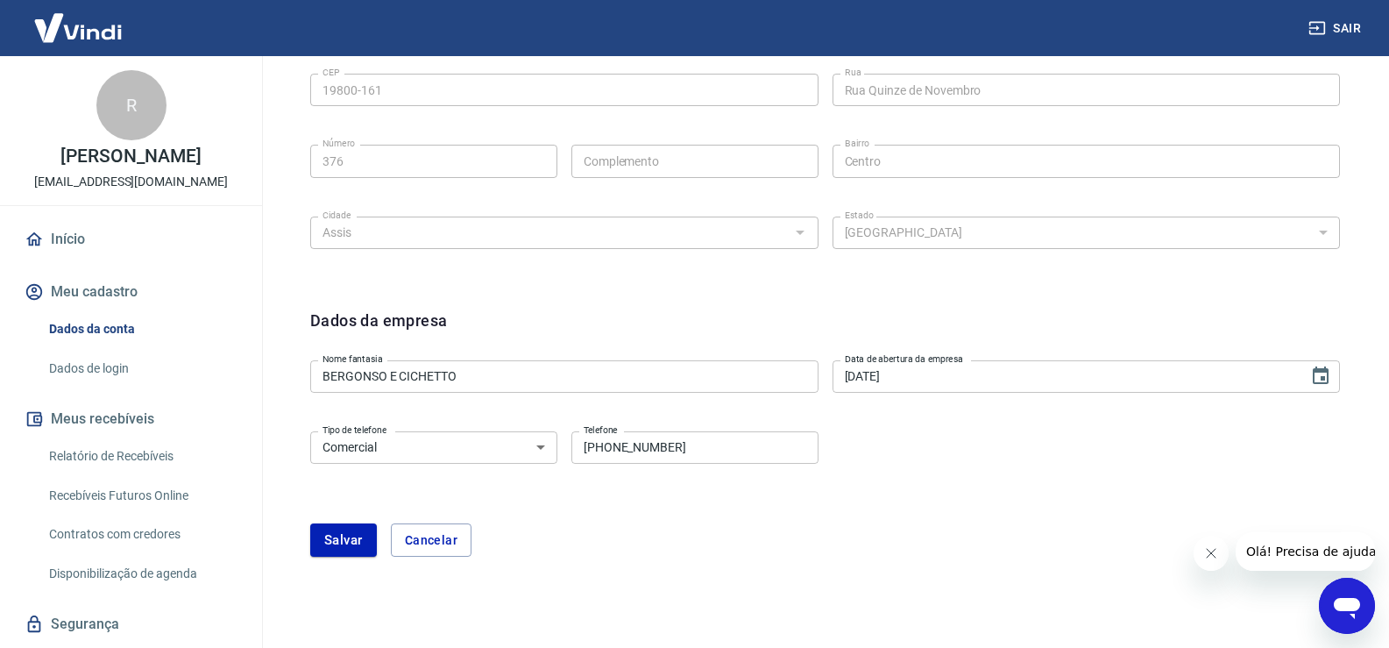
click at [540, 455] on select "Residencial Comercial" at bounding box center [433, 447] width 247 height 32
click at [683, 446] on input "(18) 99696-7396" at bounding box center [695, 447] width 247 height 32
click at [702, 493] on div "Tipo de telefone Residencial Comercial Tipo de telefone Telefone (18) 99696-739…" at bounding box center [825, 459] width 1030 height 71
click at [338, 552] on button "Salvar" at bounding box center [343, 539] width 67 height 33
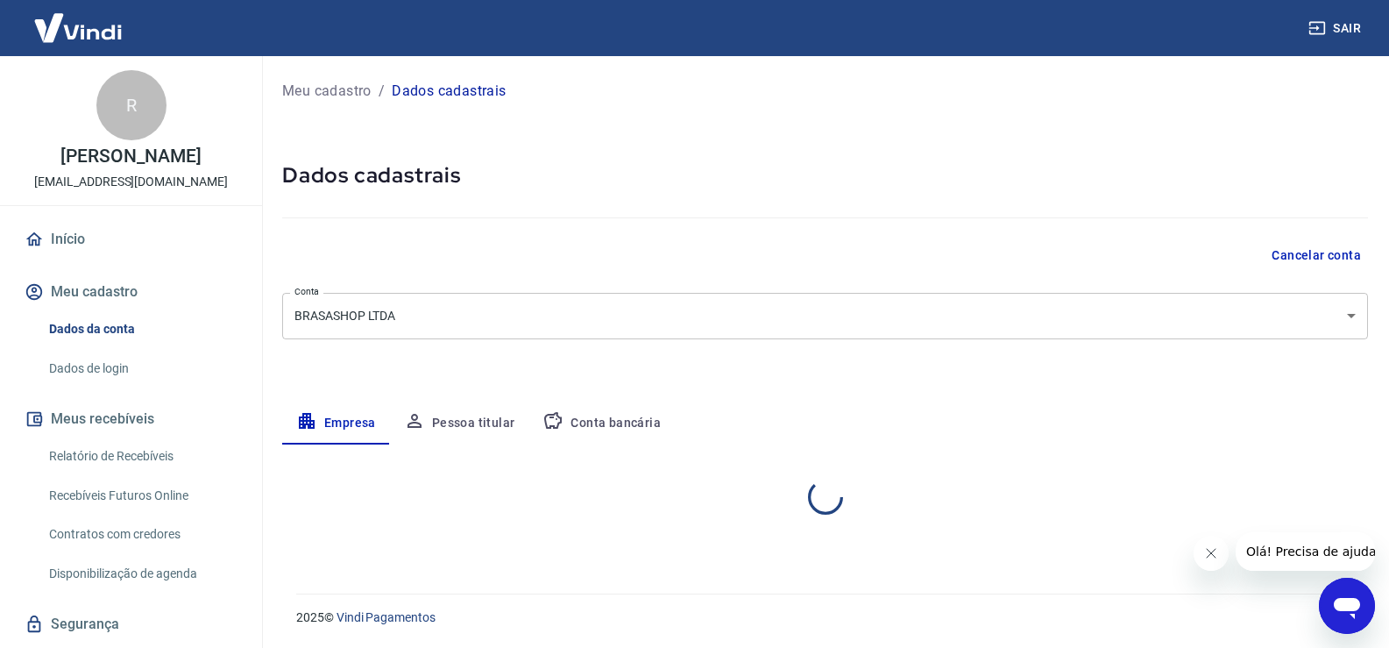
scroll to position [0, 0]
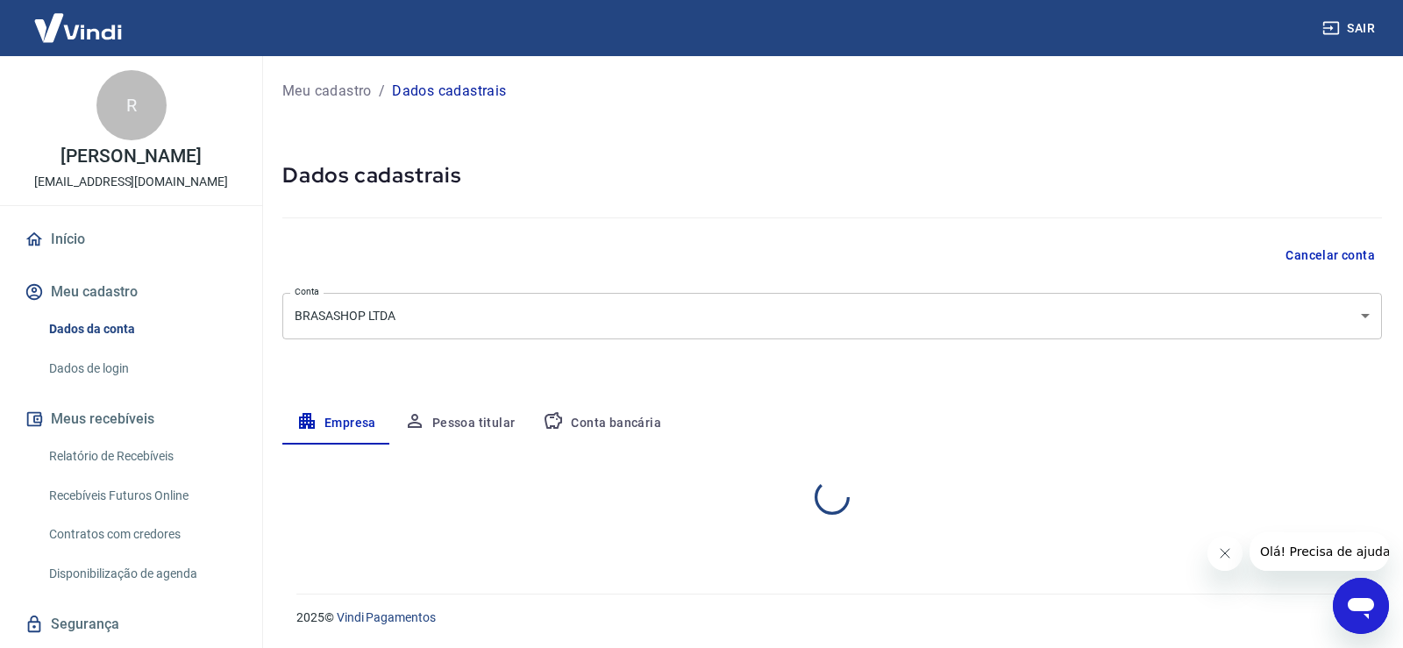
select select "SP"
select select "business"
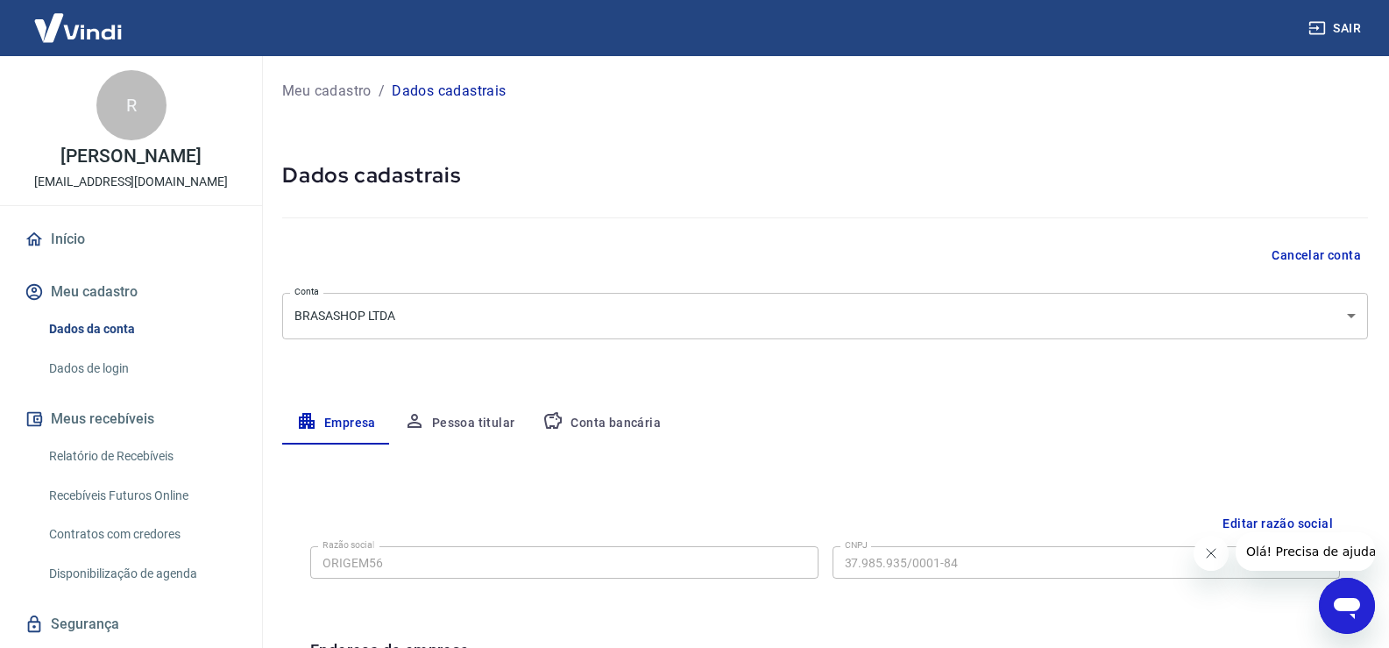
click at [461, 430] on button "Pessoa titular" at bounding box center [459, 423] width 139 height 42
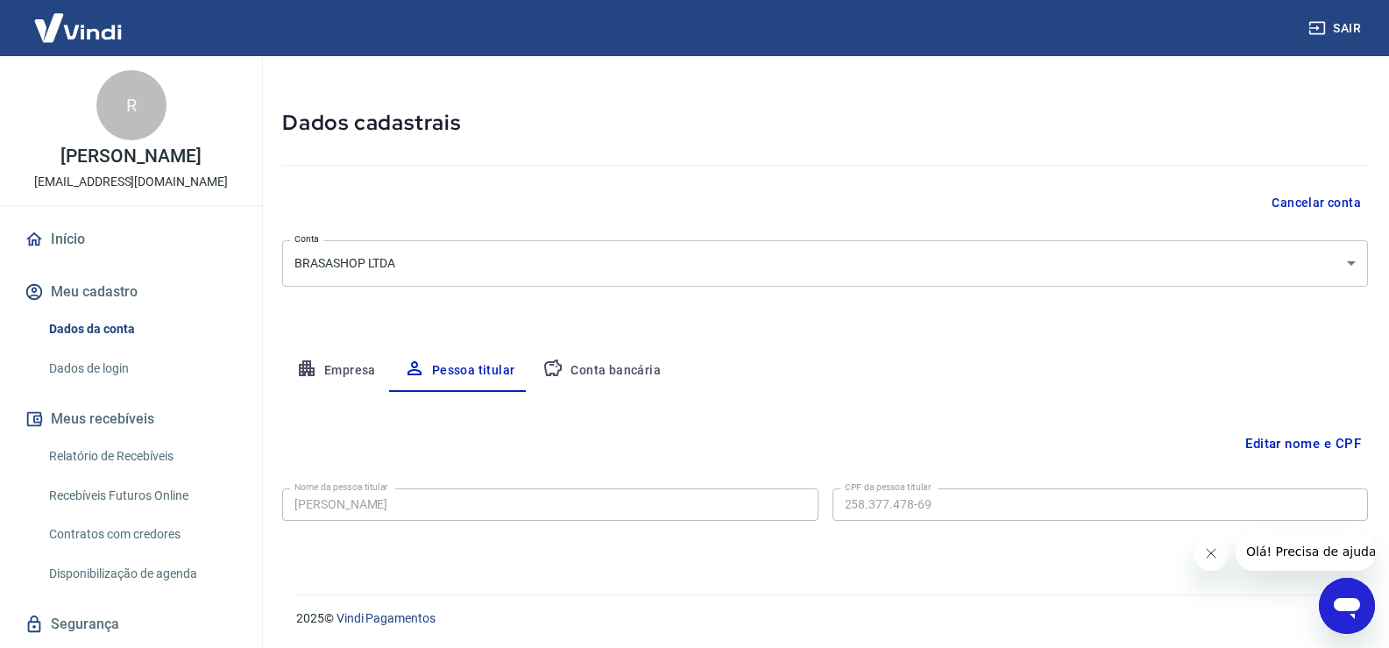
scroll to position [53, 0]
click at [587, 537] on form "Nome da pessoa titular Ricardo Soares Bergonso Nome da pessoa titular CPF da pe…" at bounding box center [825, 515] width 1086 height 71
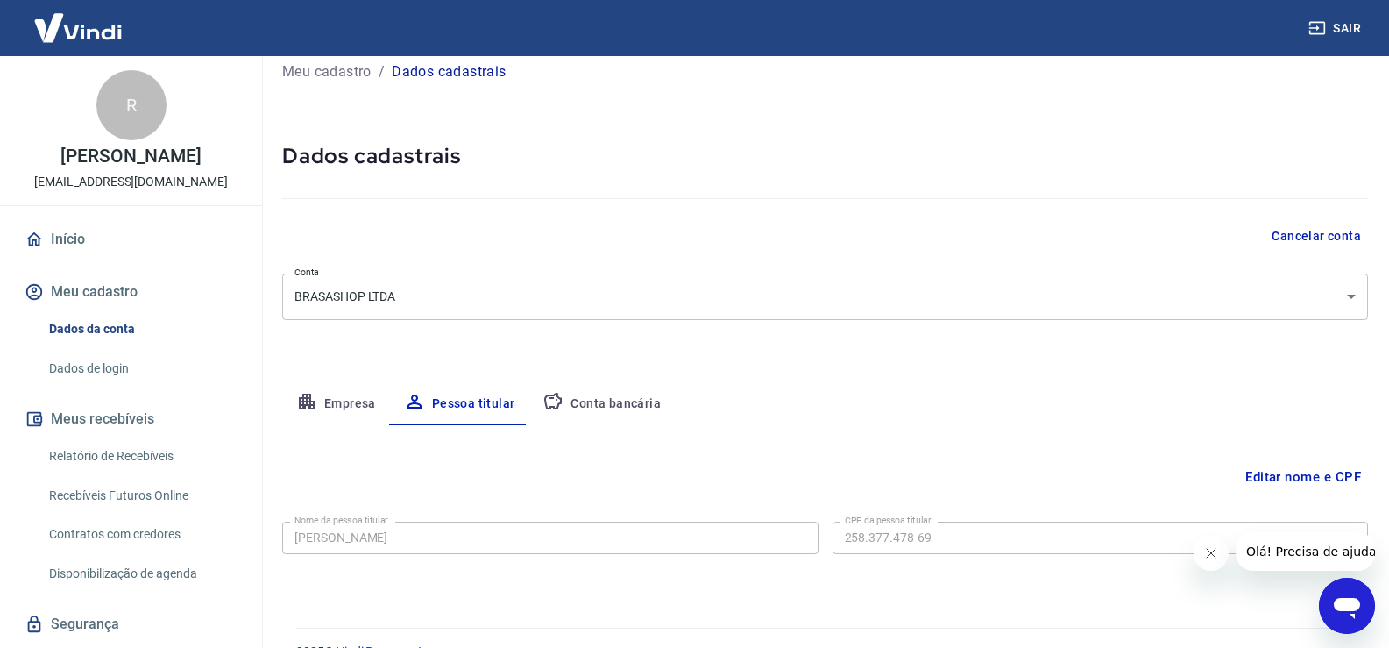
scroll to position [0, 0]
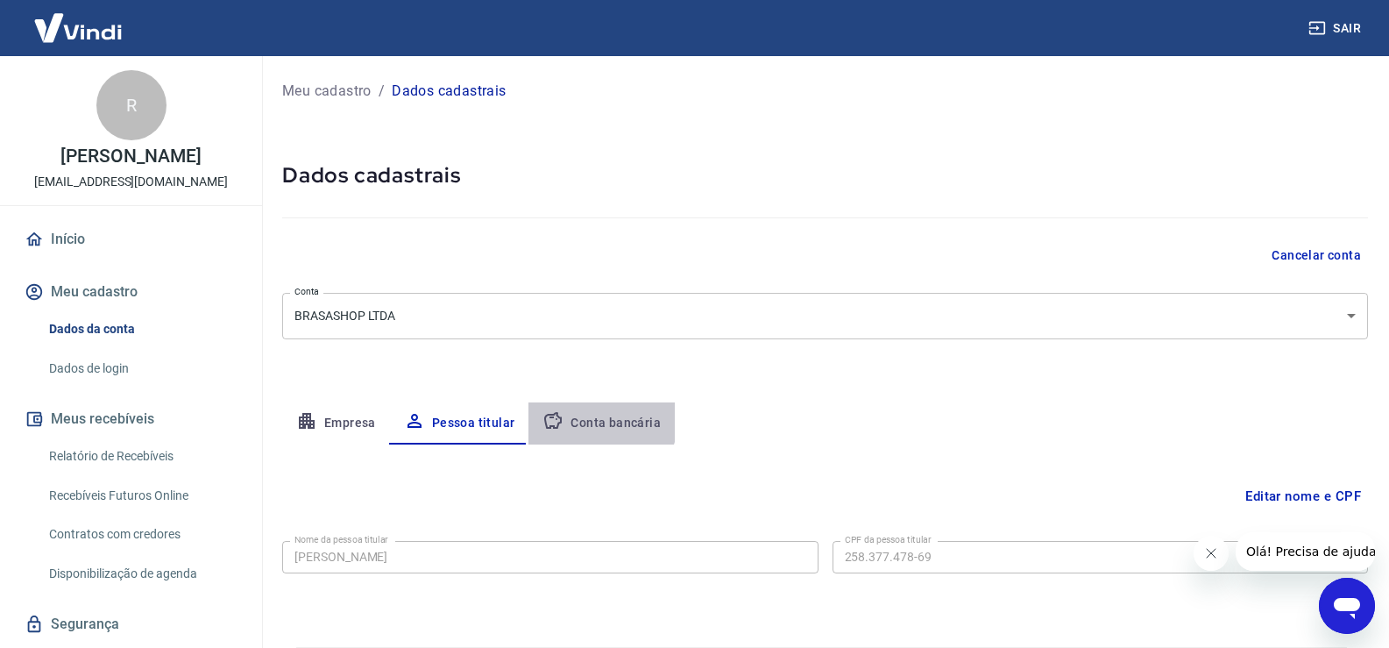
click at [593, 418] on button "Conta bancária" at bounding box center [602, 423] width 146 height 42
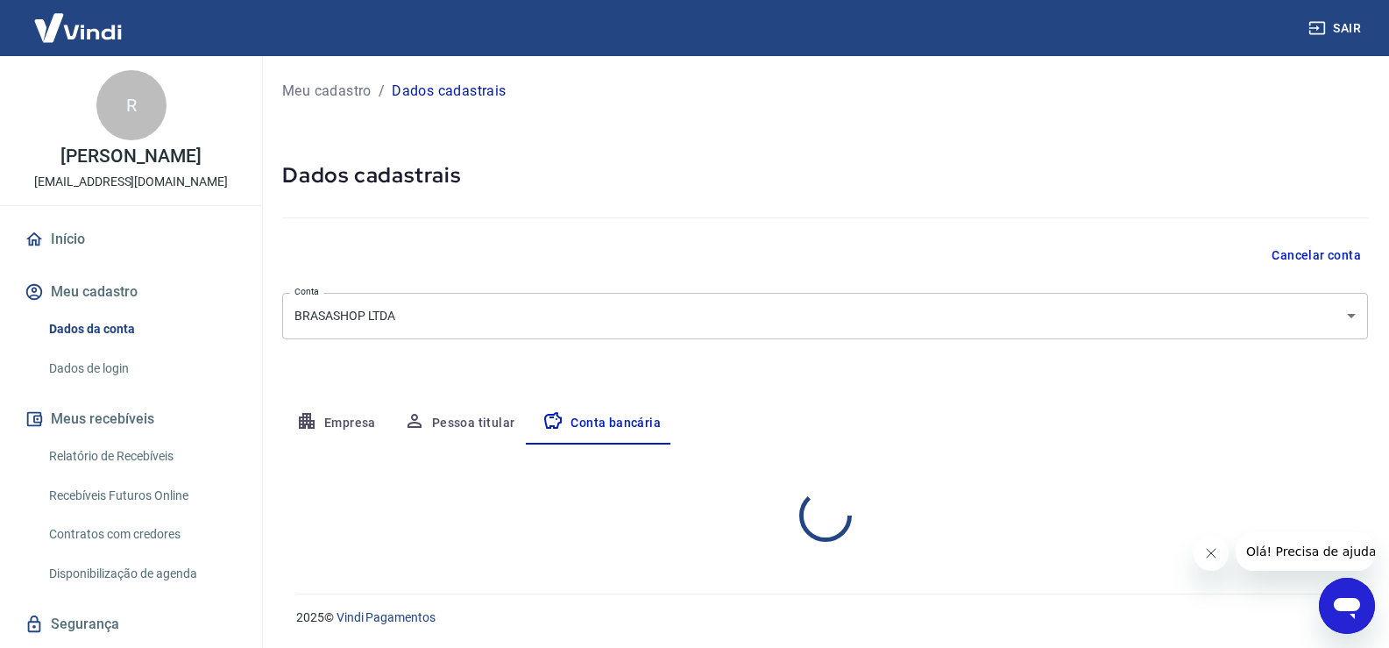
select select "1"
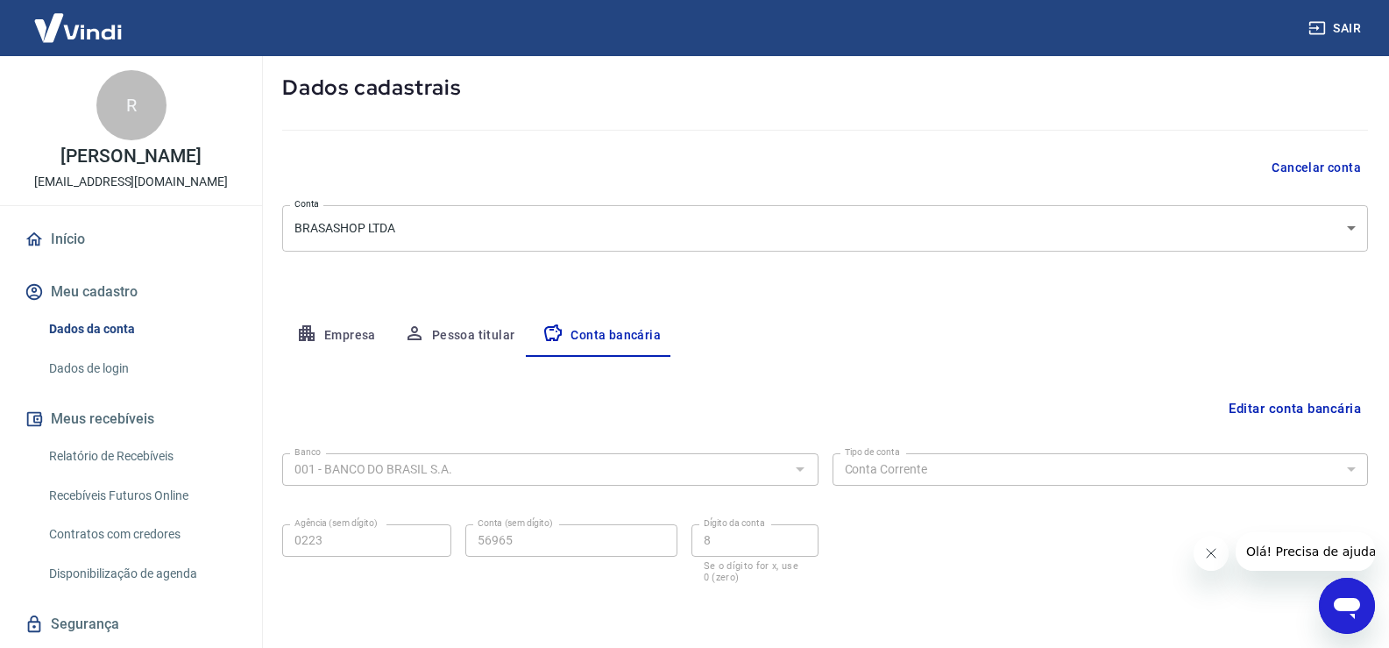
scroll to position [151, 0]
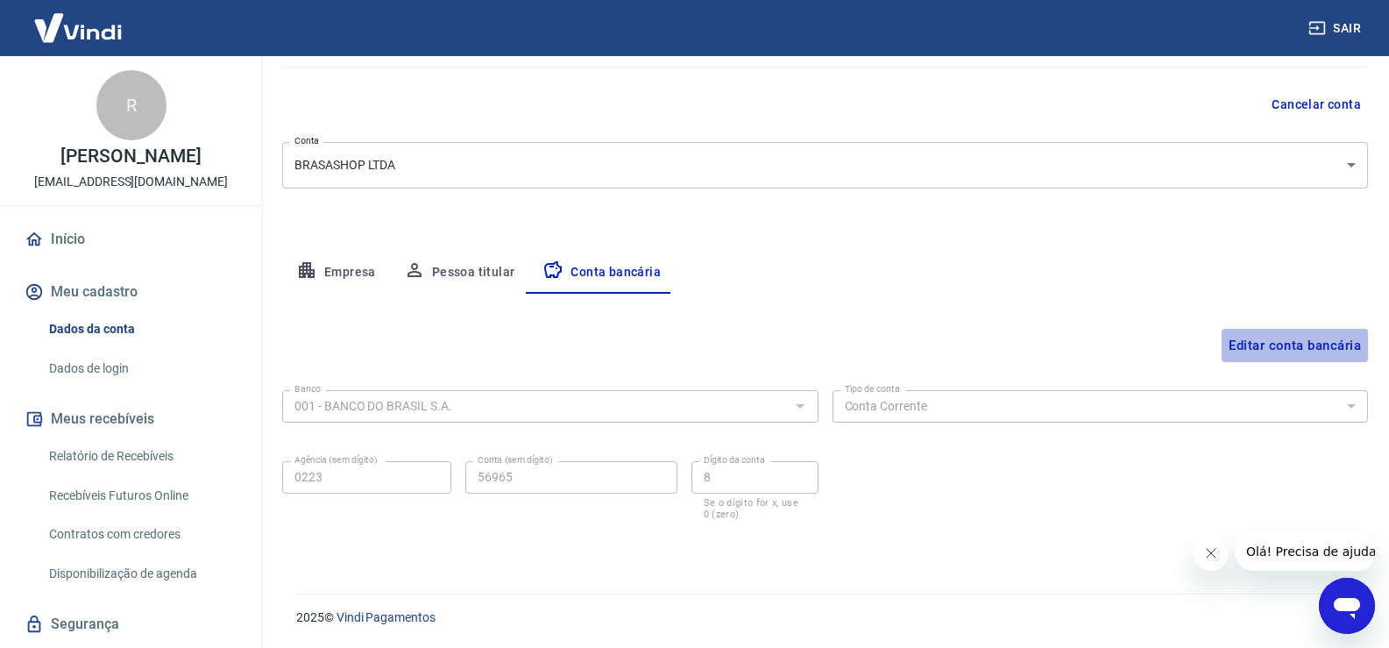
click at [1304, 347] on button "Editar conta bancária" at bounding box center [1295, 345] width 146 height 33
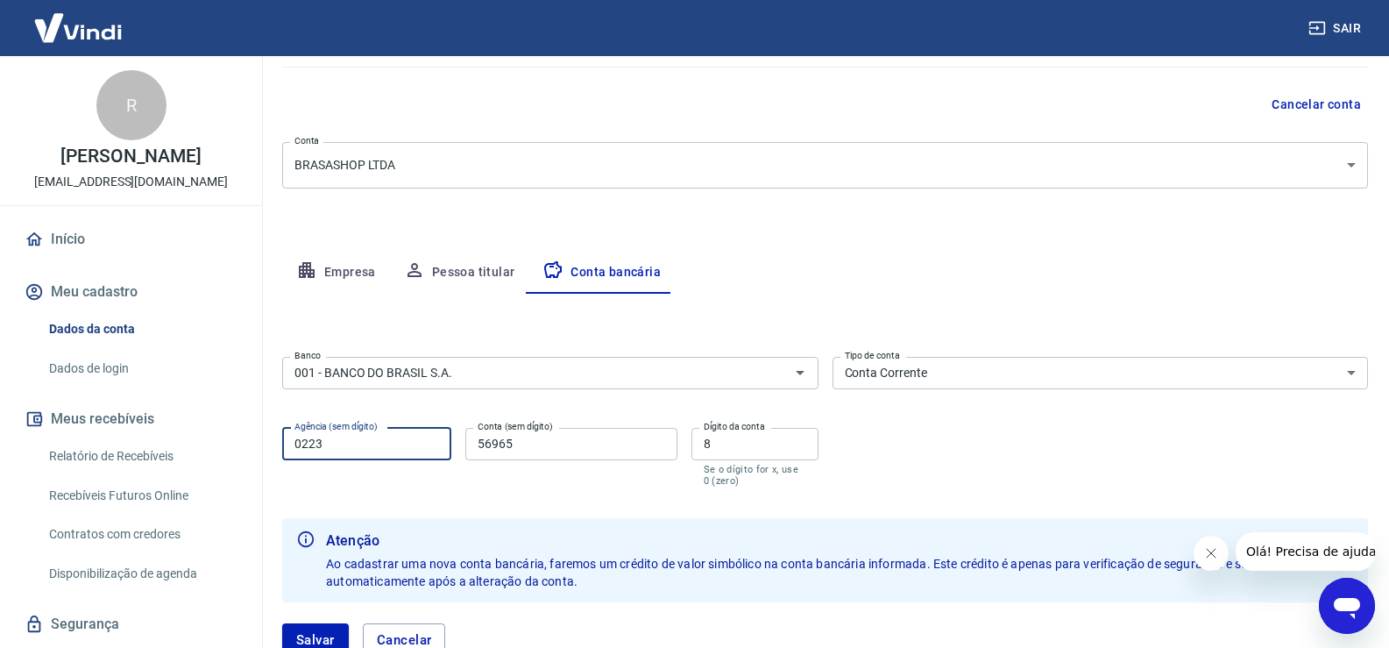
drag, startPoint x: 339, startPoint y: 448, endPoint x: 198, endPoint y: 443, distance: 141.2
click at [144, 448] on div "Sair R Ricardo Soares Bergonso comercial@brasashop.com.br Início Meu cadastro D…" at bounding box center [694, 173] width 1389 height 648
type input "2232"
click at [526, 442] on input "56965" at bounding box center [570, 444] width 211 height 32
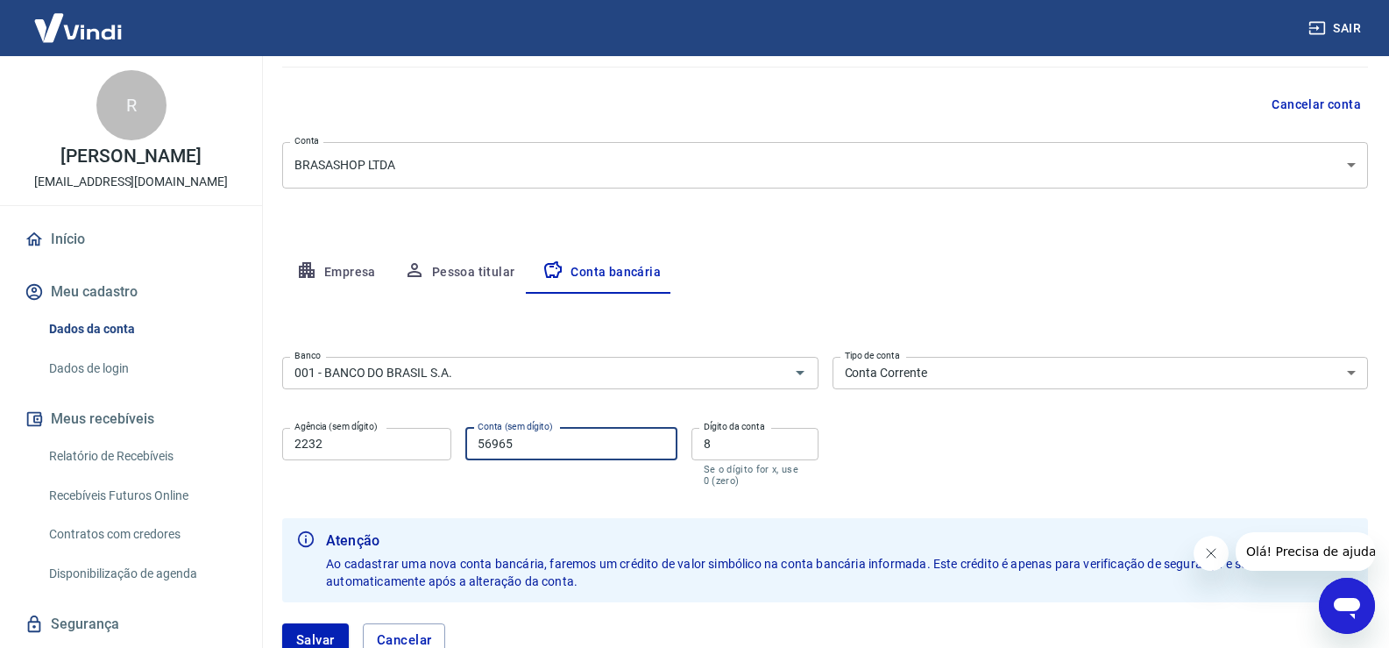
drag, startPoint x: 526, startPoint y: 442, endPoint x: 401, endPoint y: 451, distance: 125.7
click at [401, 451] on div "Agência (sem dígito) 2232 Agência (sem dígito) Conta (sem dígito) 56965 Conta (…" at bounding box center [550, 455] width 537 height 69
type input "59831"
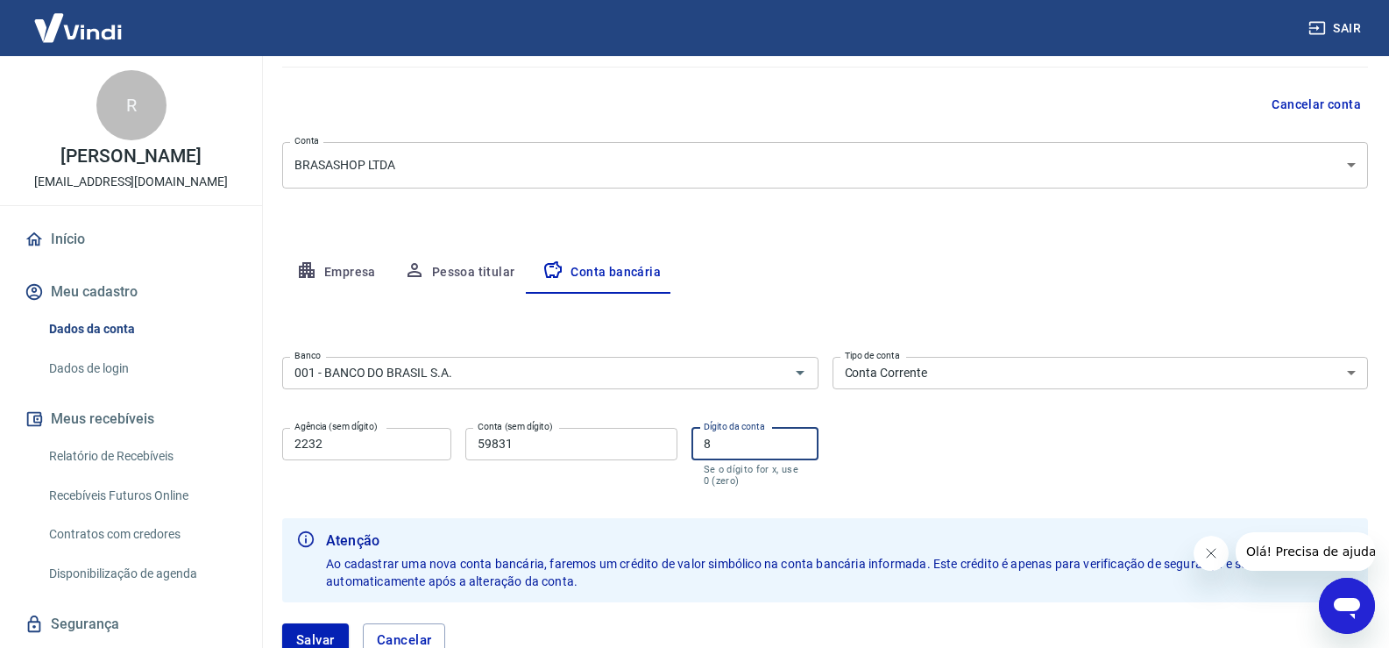
drag, startPoint x: 728, startPoint y: 456, endPoint x: 679, endPoint y: 454, distance: 49.1
click at [679, 454] on div "Agência (sem dígito) 2232 Agência (sem dígito) Conta (sem dígito) 59831 Conta (…" at bounding box center [550, 455] width 537 height 69
type input "3"
click at [649, 514] on form "Banco 001 - BANCO DO BRASIL S.A. Banco Tipo de conta Conta Corrente Conta Poupa…" at bounding box center [825, 514] width 1086 height 328
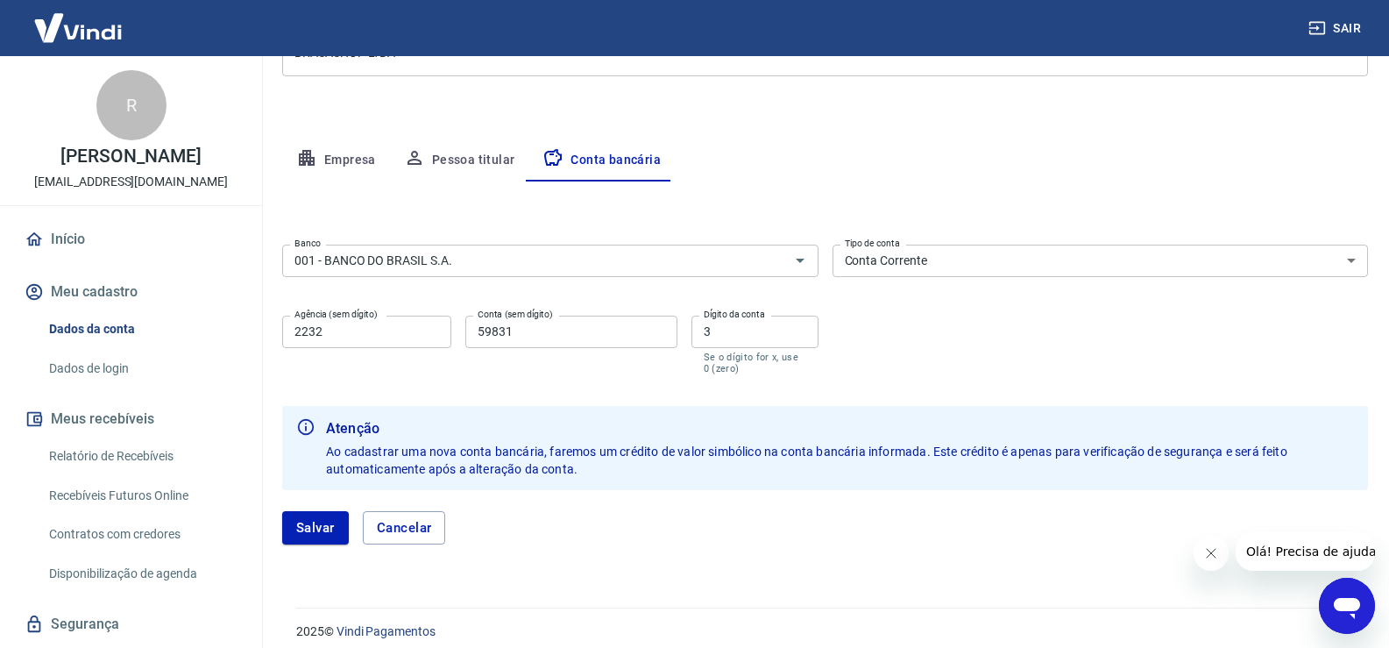
scroll to position [277, 0]
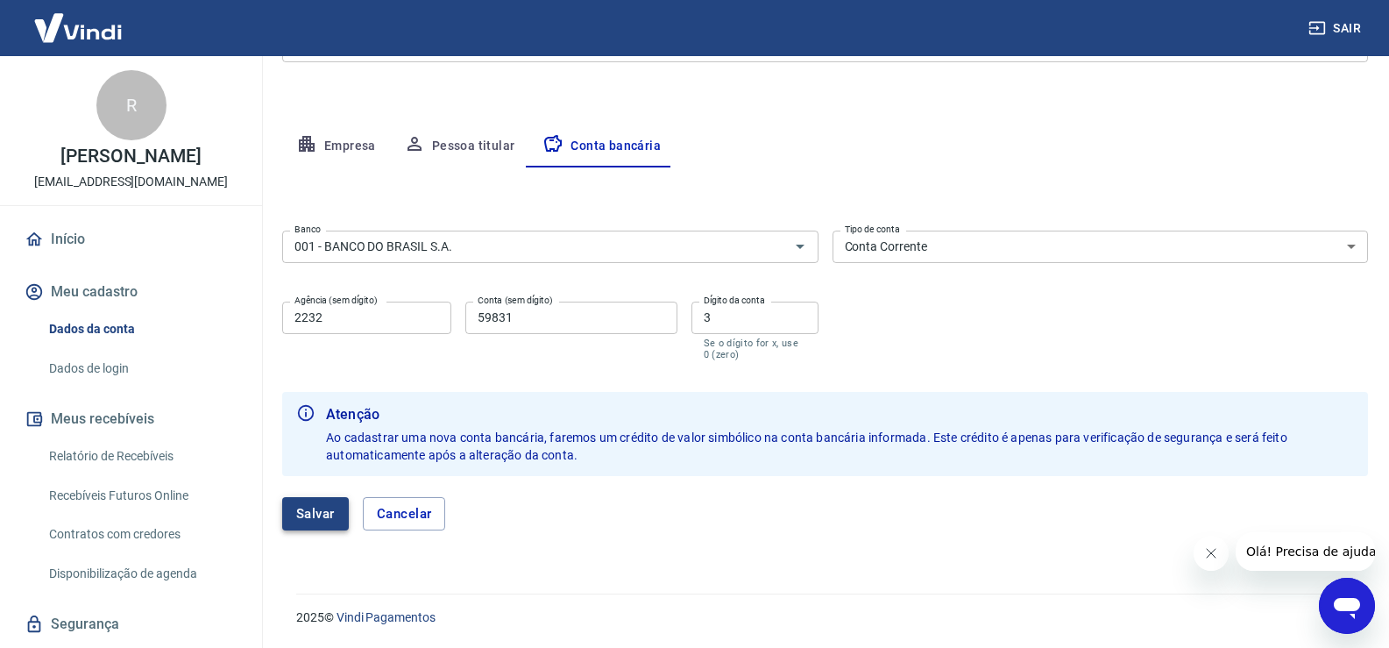
click at [318, 517] on button "Salvar" at bounding box center [315, 513] width 67 height 33
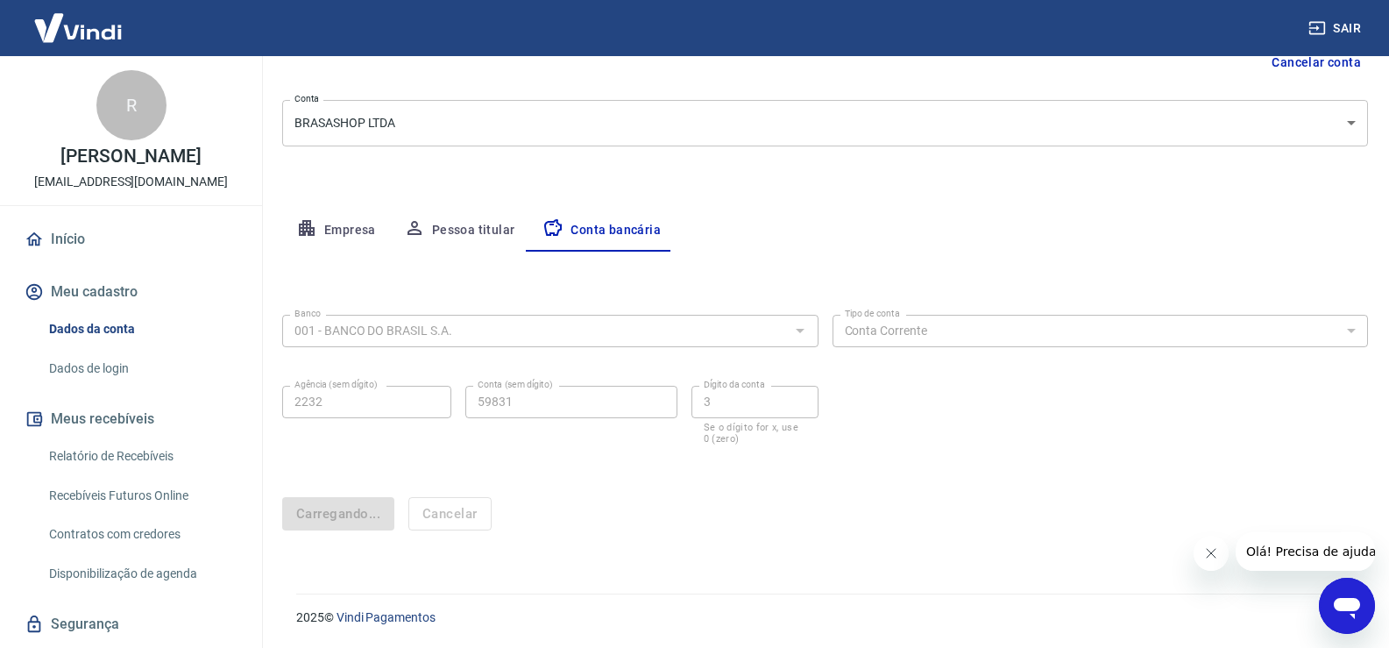
scroll to position [0, 0]
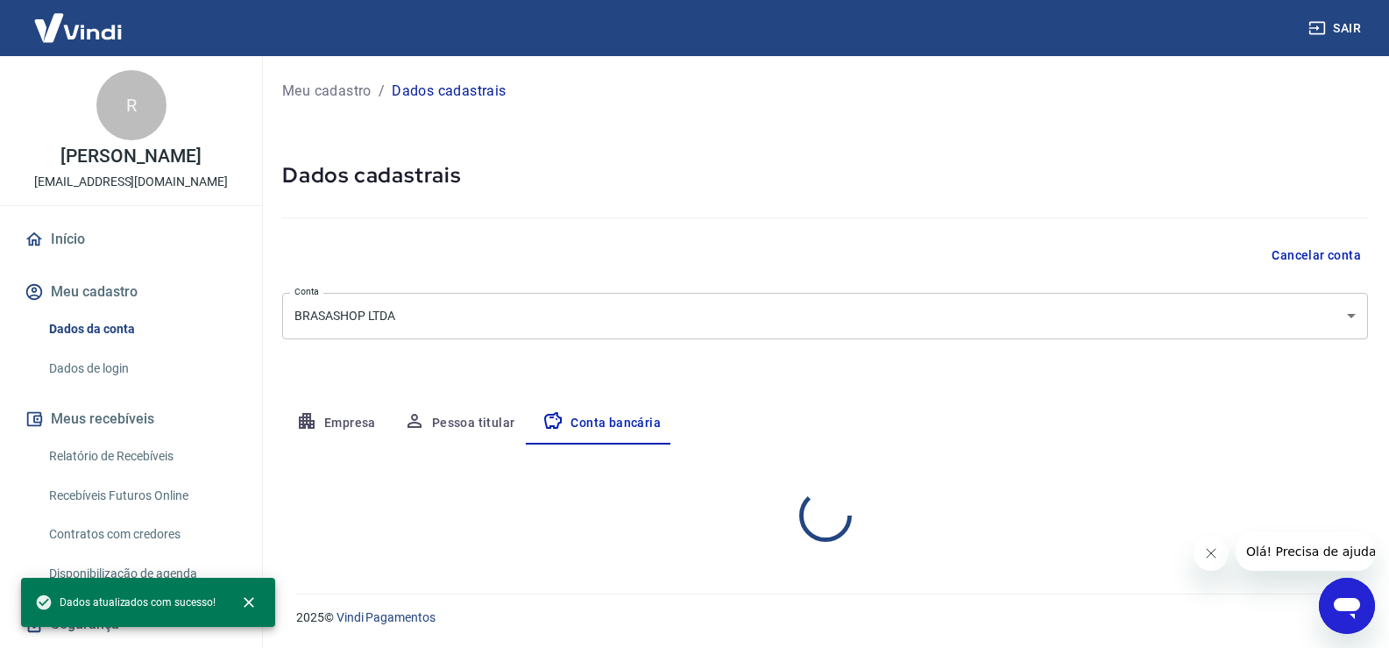
select select "1"
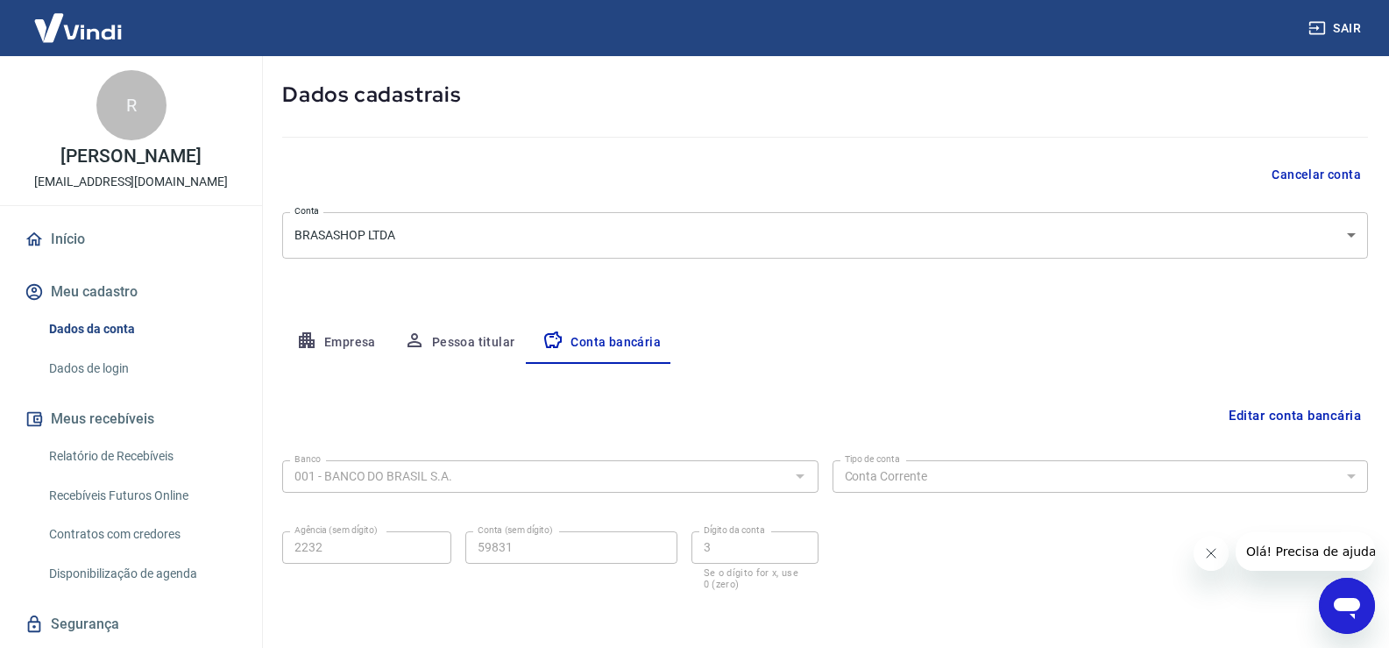
scroll to position [151, 0]
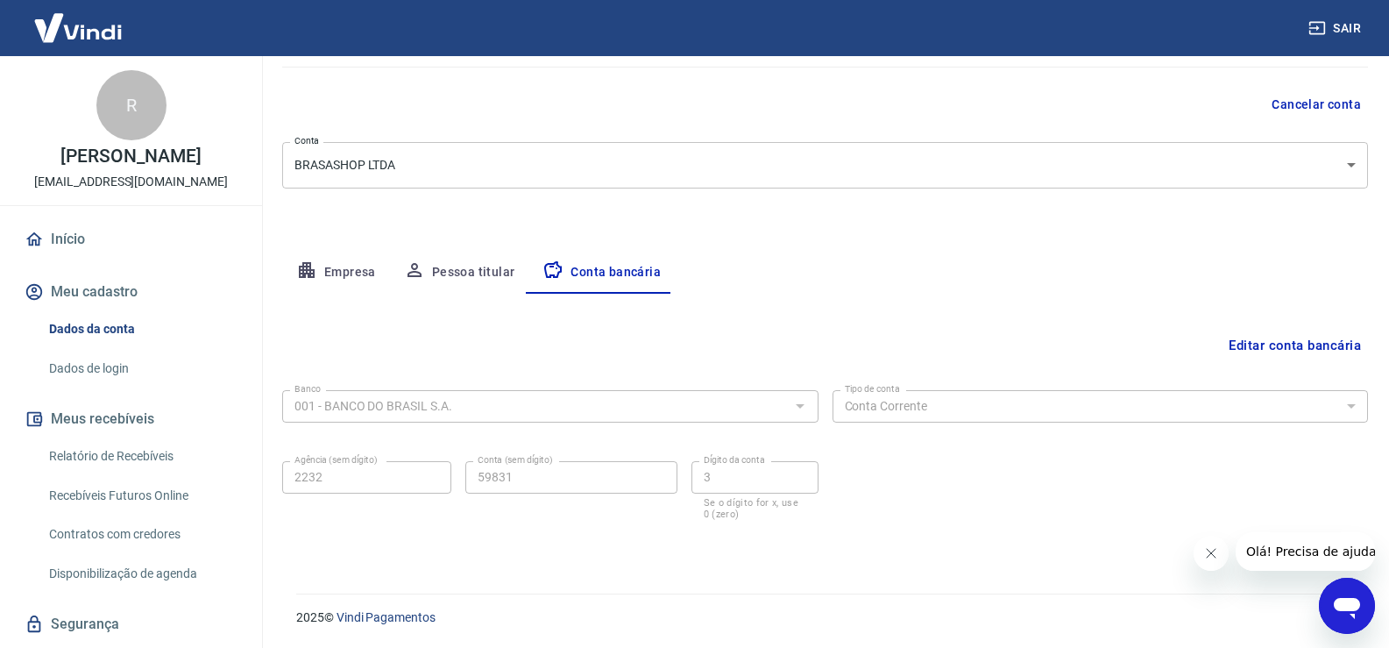
click at [75, 364] on link "Dados de login" at bounding box center [141, 369] width 199 height 36
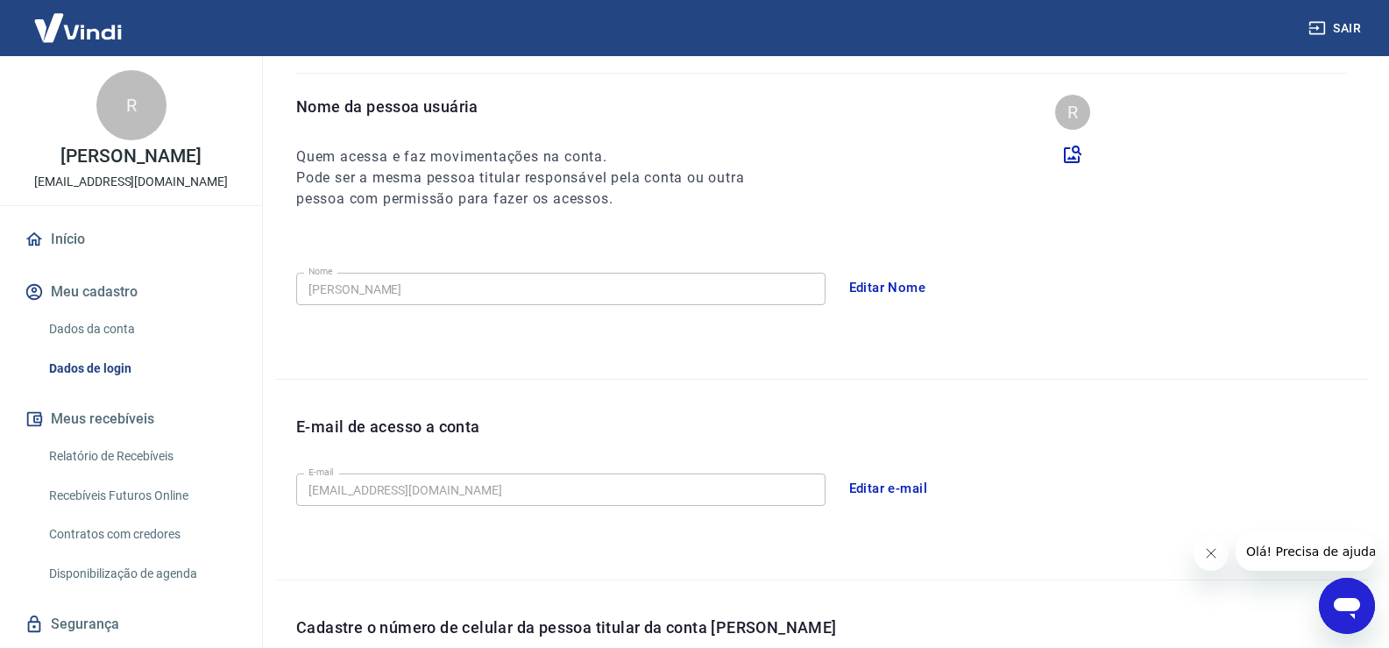
scroll to position [475, 0]
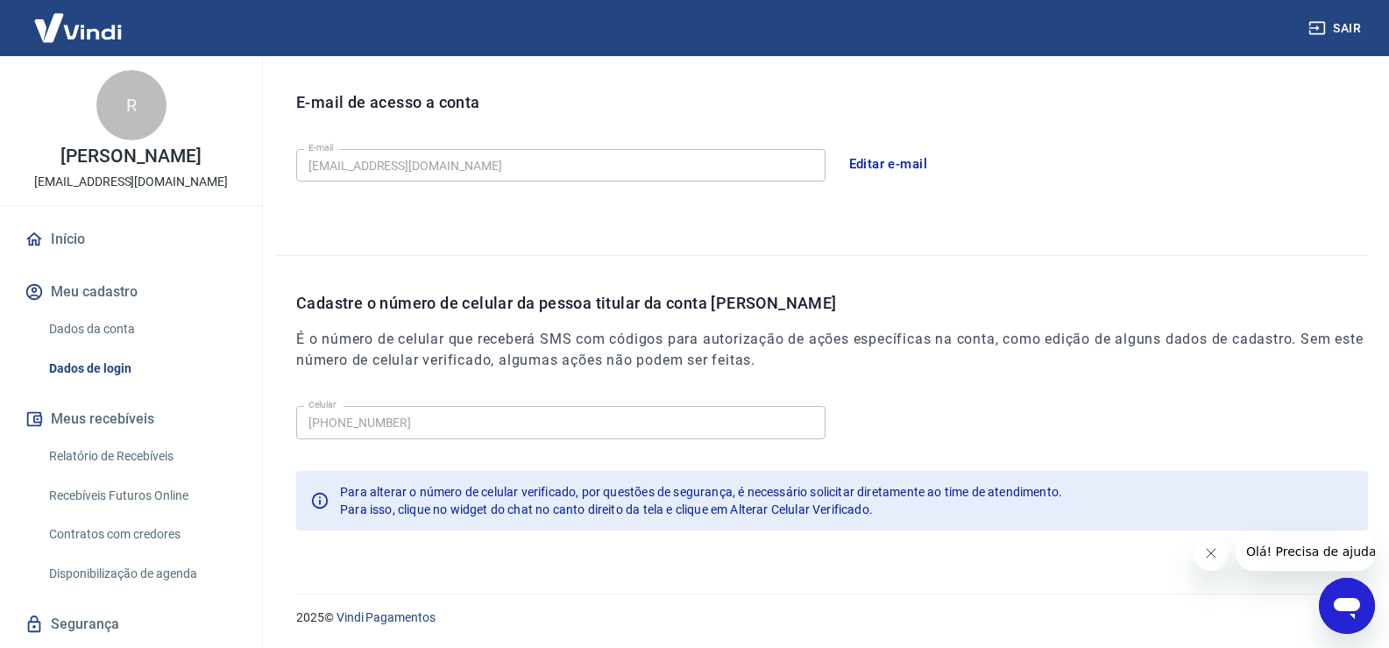
click at [914, 161] on button "Editar e-mail" at bounding box center [889, 164] width 98 height 37
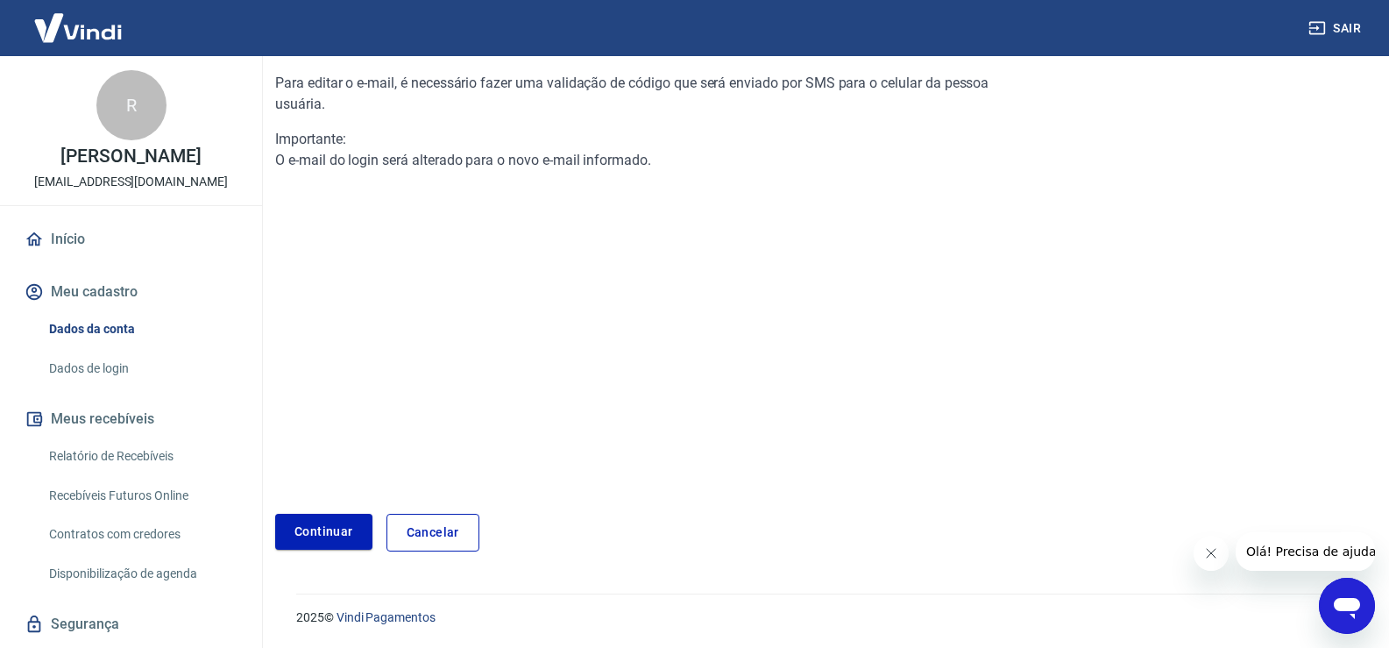
scroll to position [177, 0]
click at [321, 540] on link "Continuar" at bounding box center [323, 532] width 97 height 36
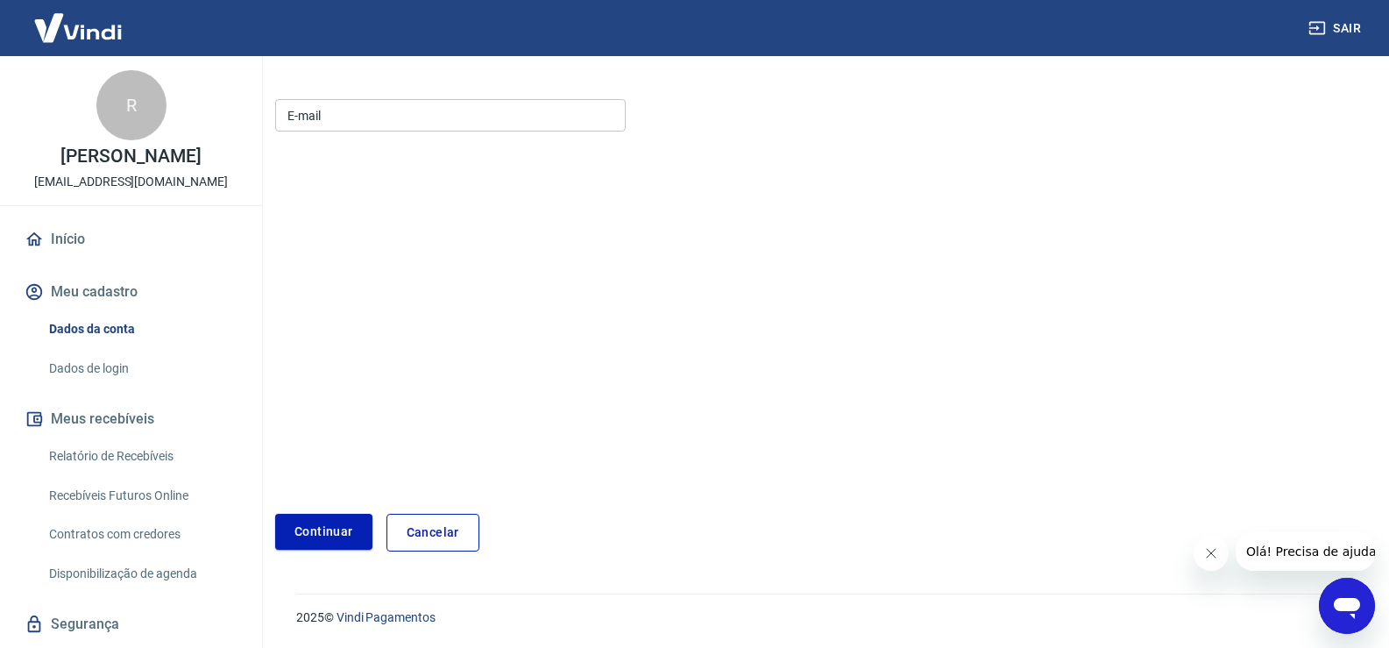
click at [359, 110] on input "E-mail" at bounding box center [450, 115] width 351 height 32
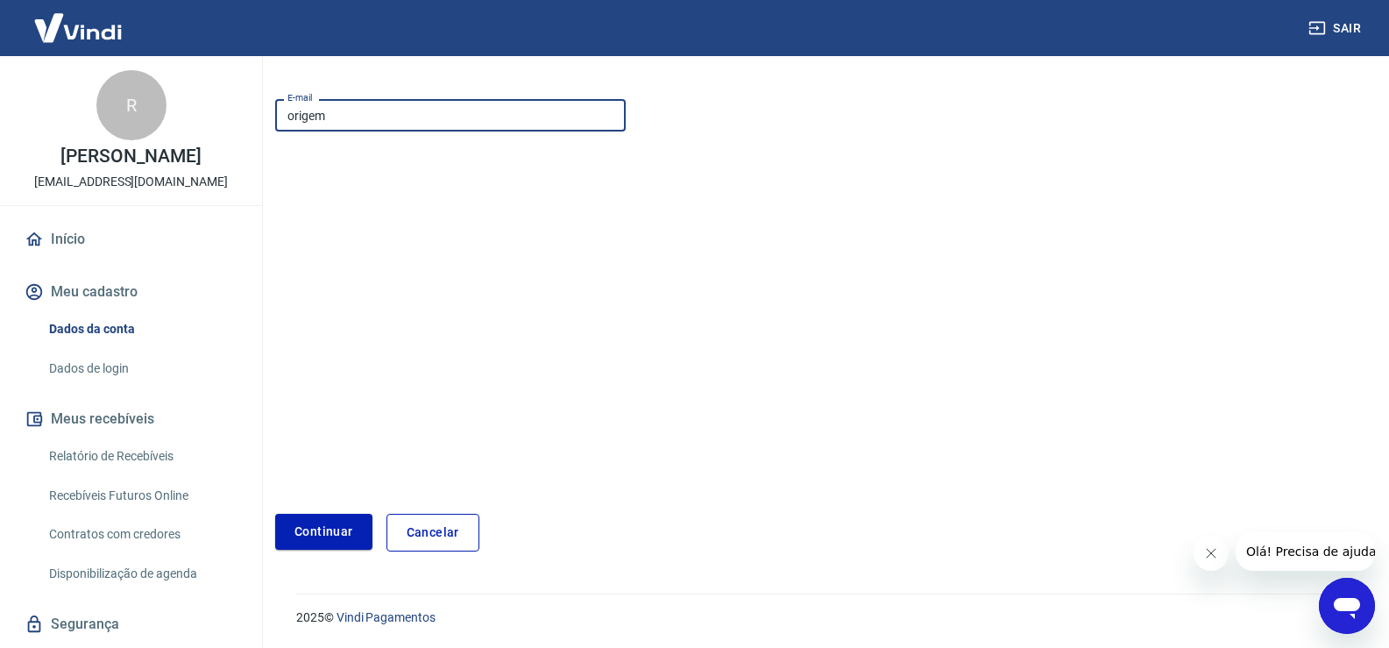
click at [380, 119] on input "origem" at bounding box center [450, 115] width 351 height 32
type input "[EMAIL_ADDRESS][DOMAIN_NAME]"
click at [349, 532] on button "Continuar" at bounding box center [323, 532] width 97 height 36
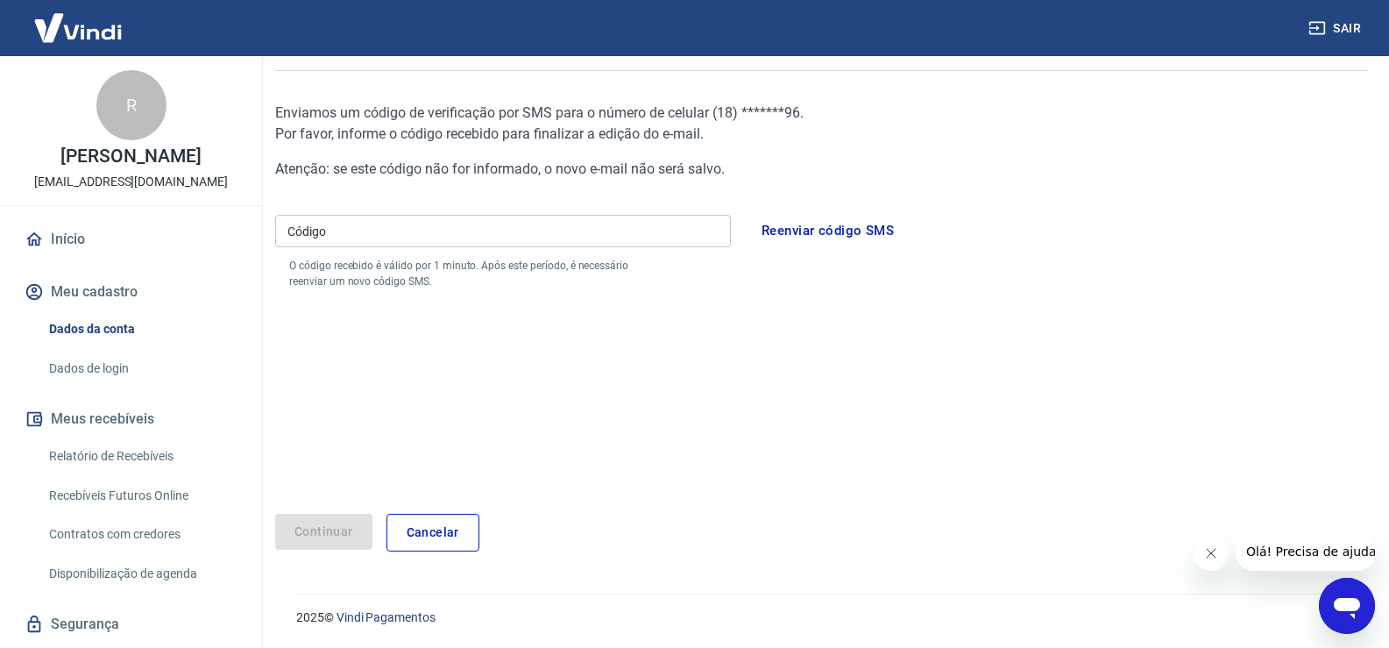
scroll to position [147, 0]
click at [378, 243] on input "Código" at bounding box center [503, 231] width 456 height 32
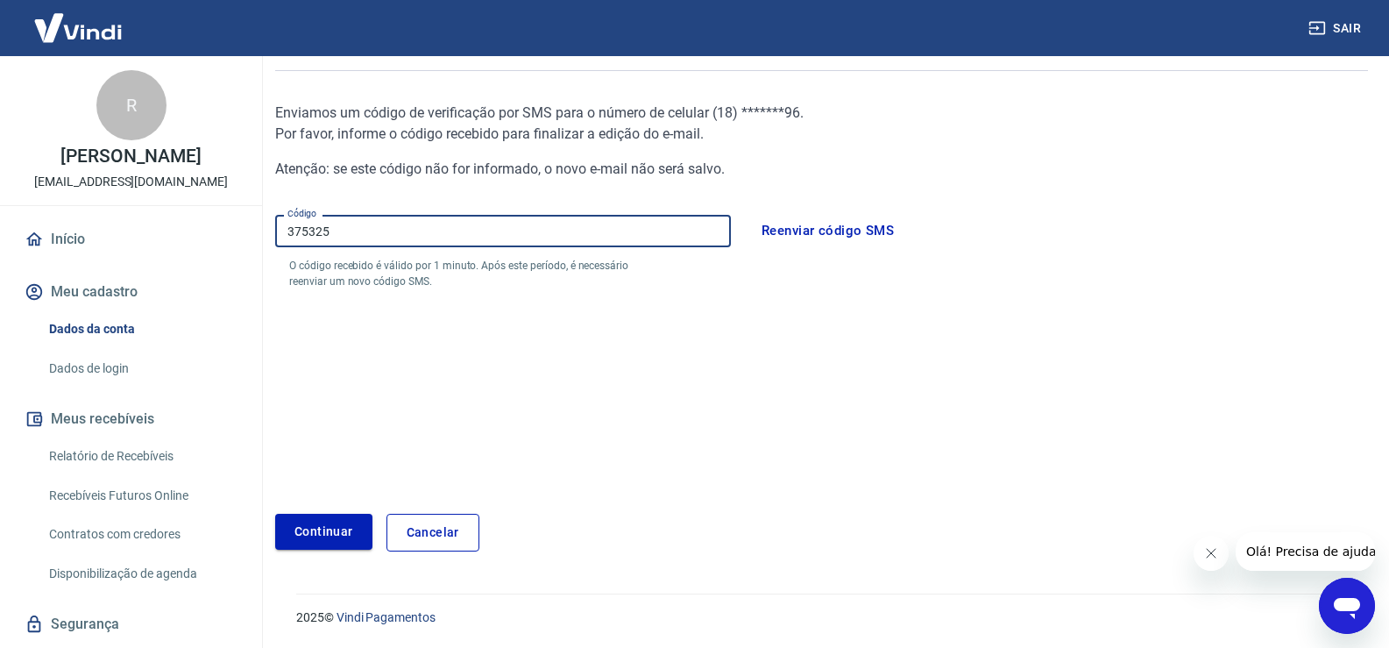
type input "375325"
click at [338, 542] on button "Continuar" at bounding box center [323, 532] width 97 height 36
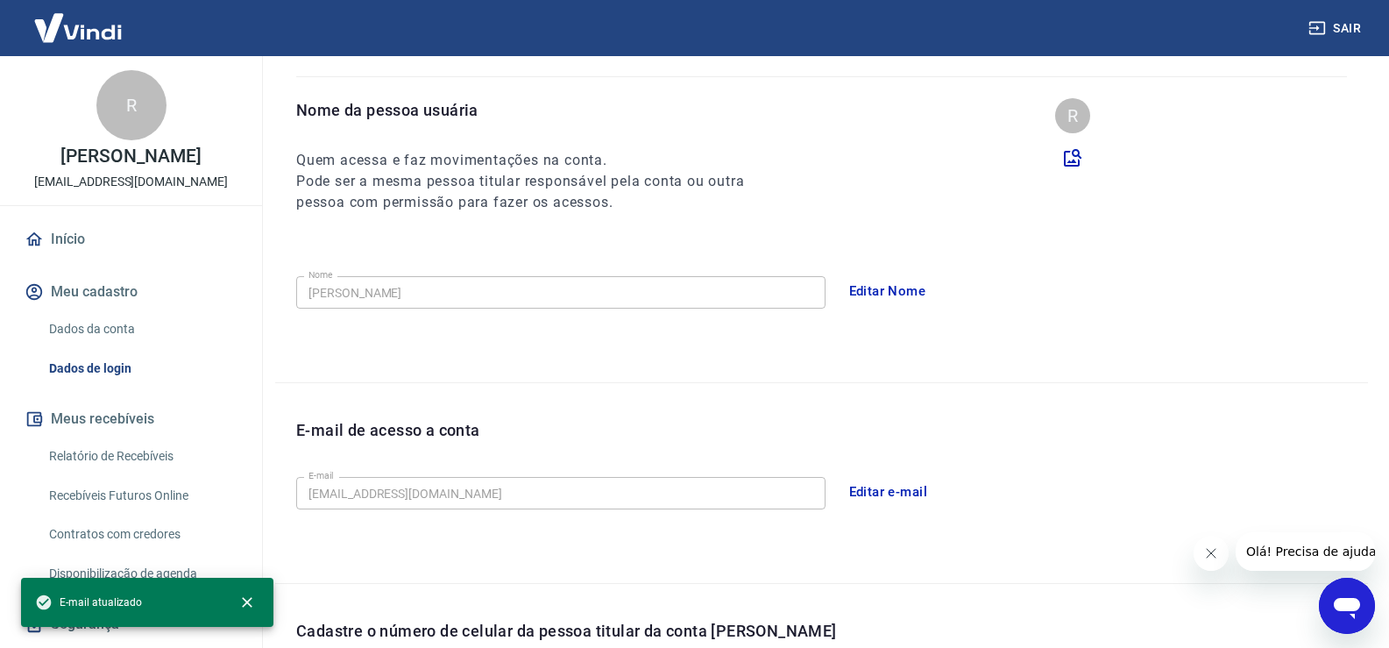
scroll to position [475, 0]
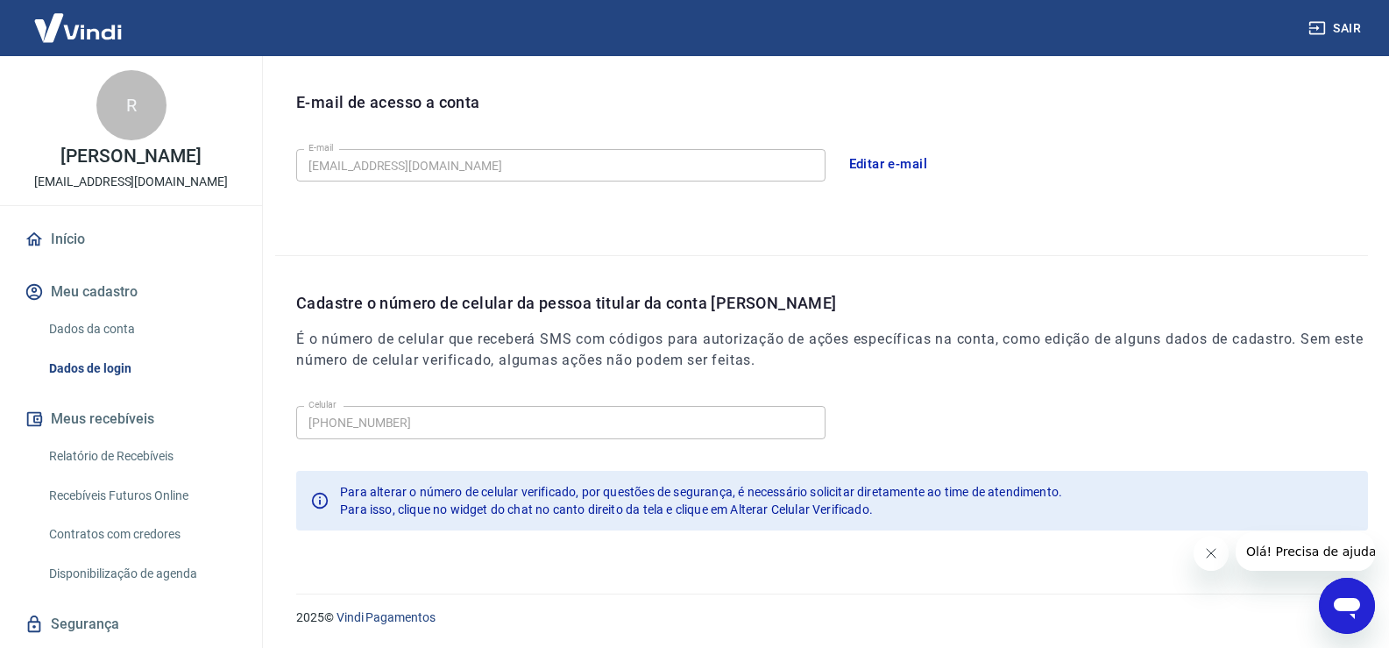
click at [1217, 554] on icon "Fechar mensagem da empresa" at bounding box center [1211, 553] width 14 height 14
click at [1041, 418] on div "Celular (18) 99646-2696 Celular" at bounding box center [832, 420] width 1072 height 43
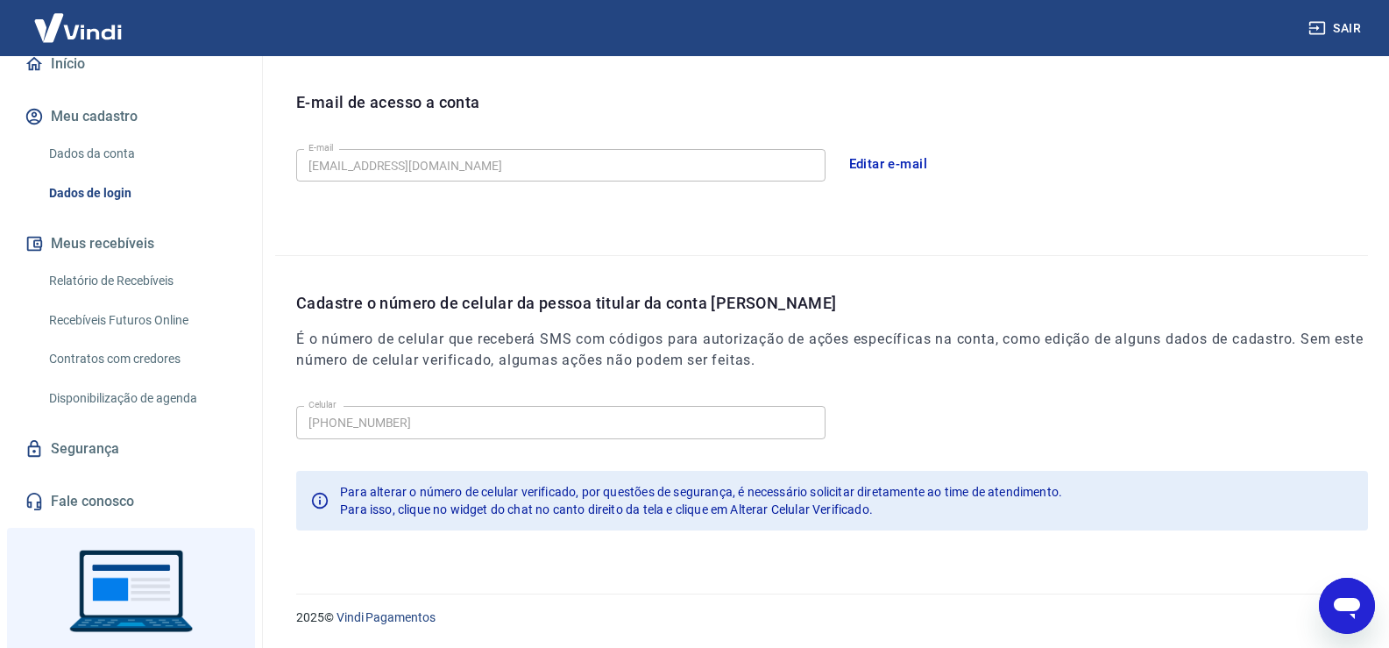
click at [93, 444] on link "Segurança" at bounding box center [131, 449] width 220 height 39
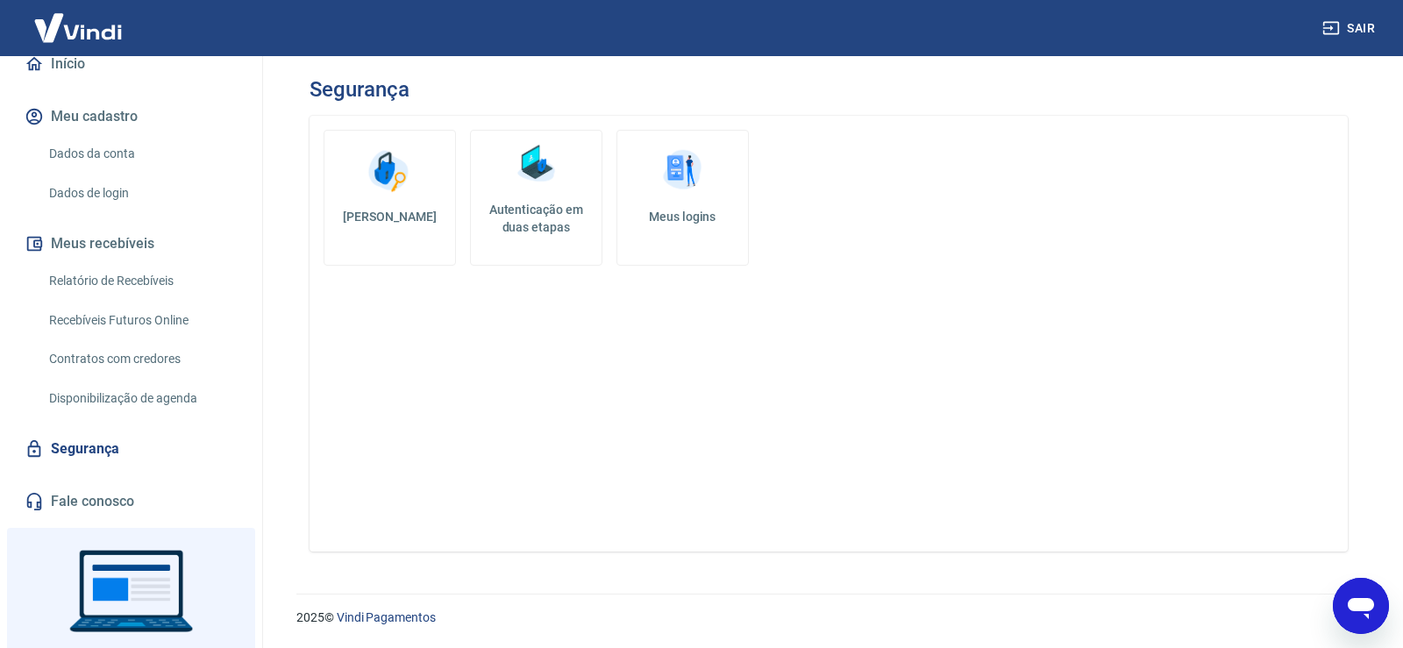
click at [386, 215] on h5 "Alterar senha" at bounding box center [389, 217] width 103 height 18
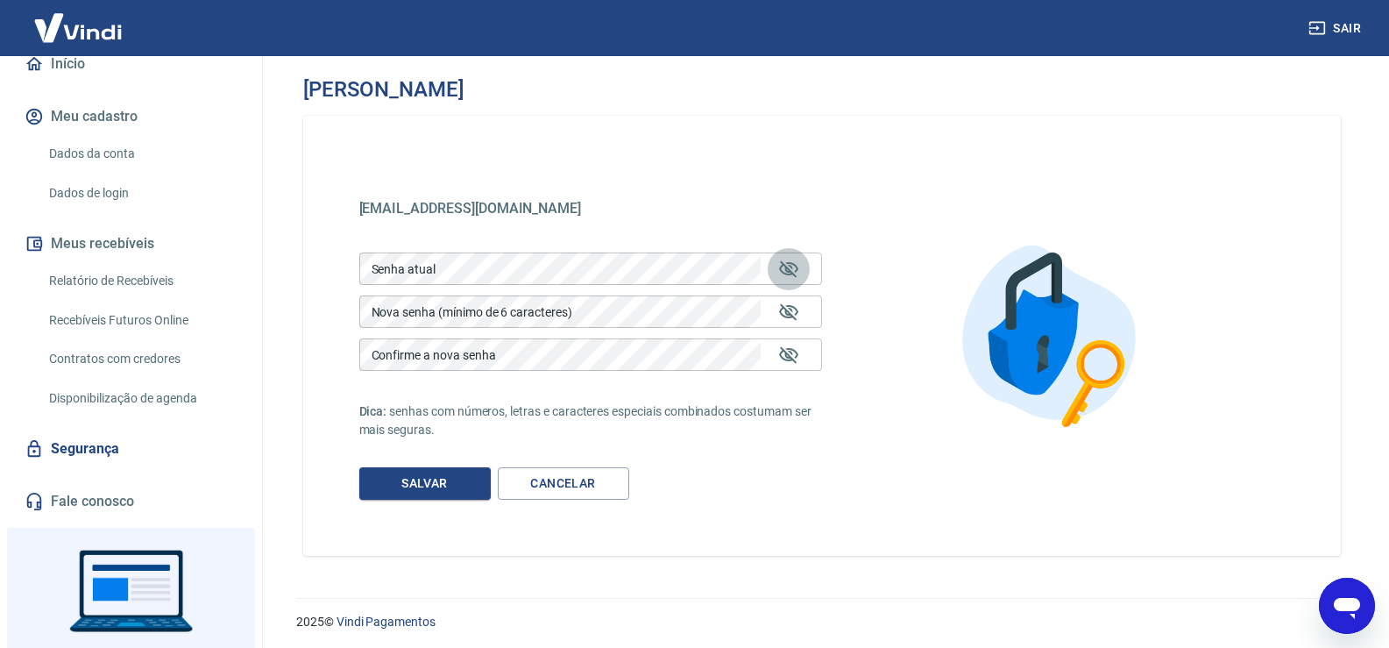
click at [783, 273] on icon "Mostrar/esconder senha" at bounding box center [788, 268] width 19 height 17
click at [605, 228] on div "origem56oficial@gmail.com origem56oficial@gmail.com Senha atual Senha atual Nov…" at bounding box center [590, 336] width 463 height 328
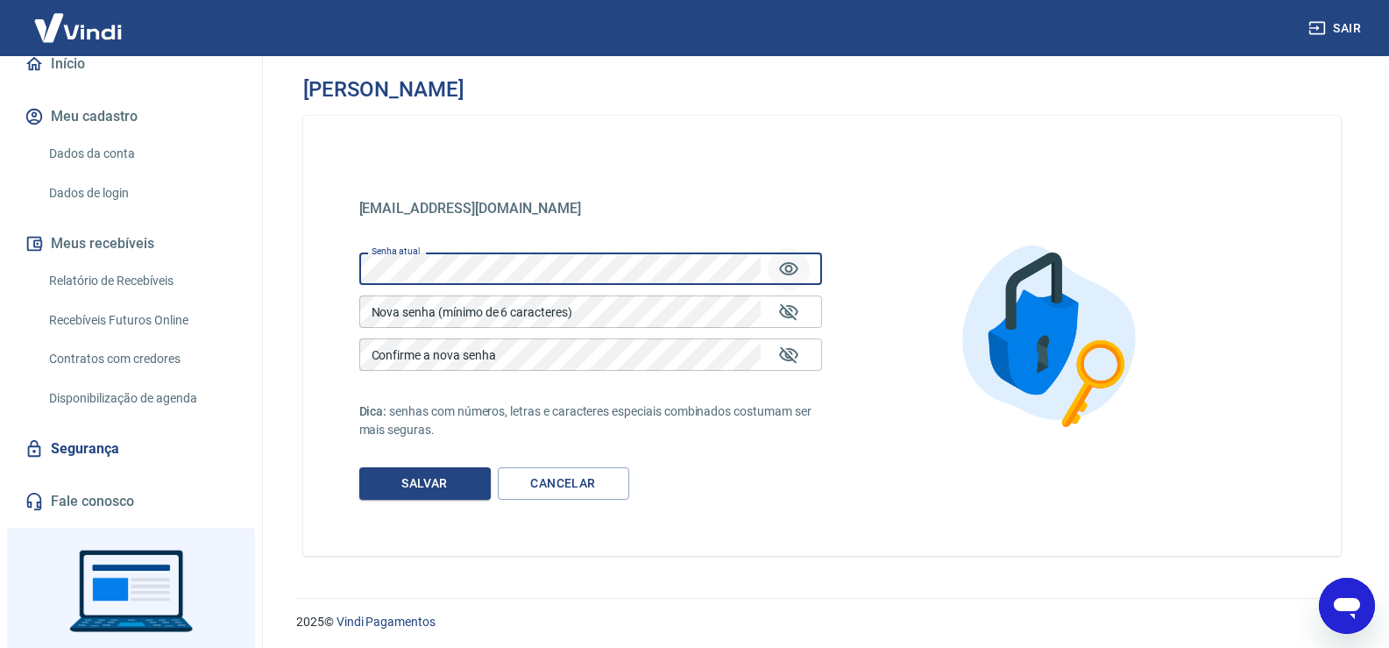
click at [613, 222] on div "origem56oficial@gmail.com origem56oficial@gmail.com Senha atual Senha atual Nov…" at bounding box center [590, 336] width 463 height 328
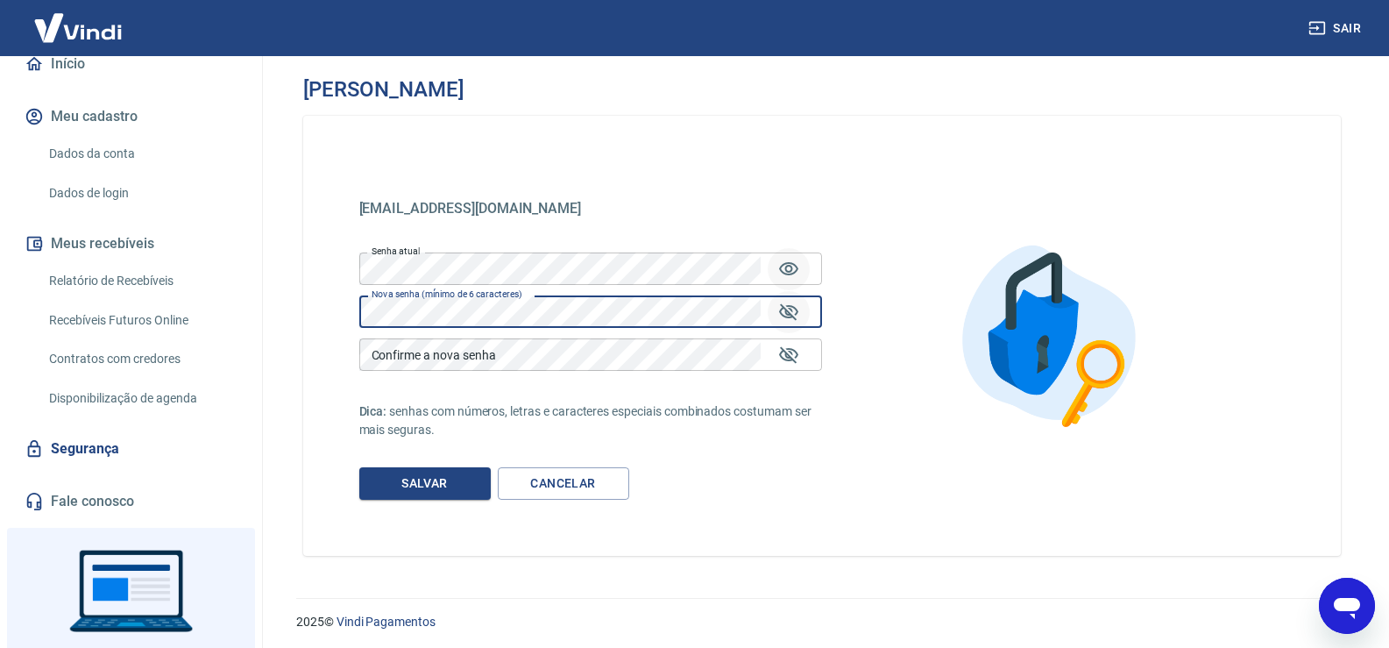
click at [792, 316] on icon "Mostrar/esconder senha" at bounding box center [788, 311] width 19 height 17
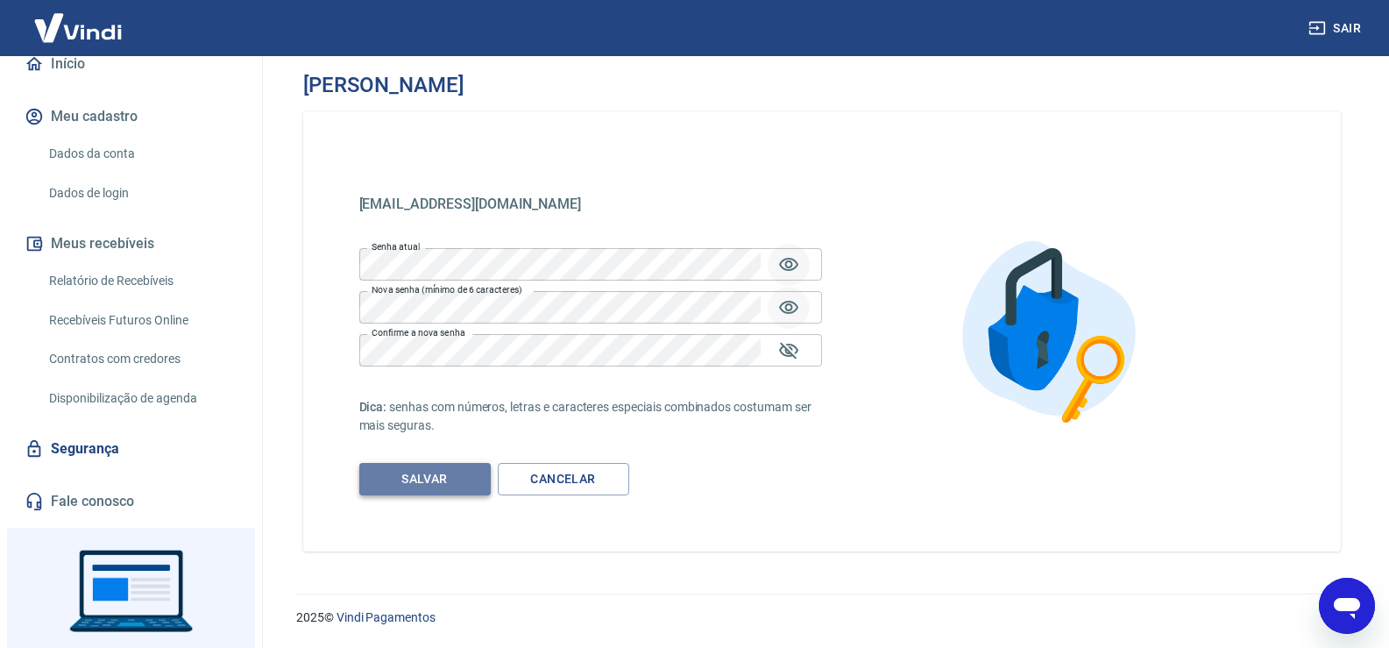
click at [407, 482] on button "Salvar" at bounding box center [424, 479] width 131 height 32
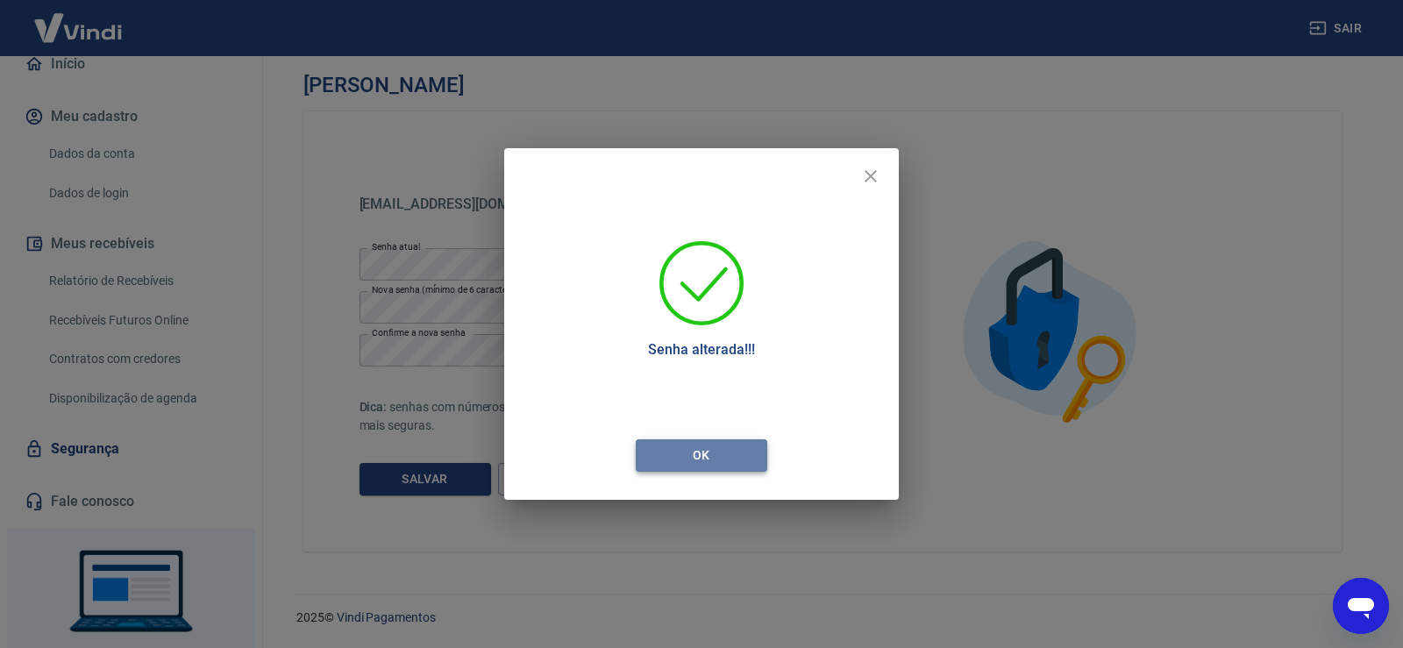
click at [688, 459] on button "Ok" at bounding box center [701, 455] width 131 height 32
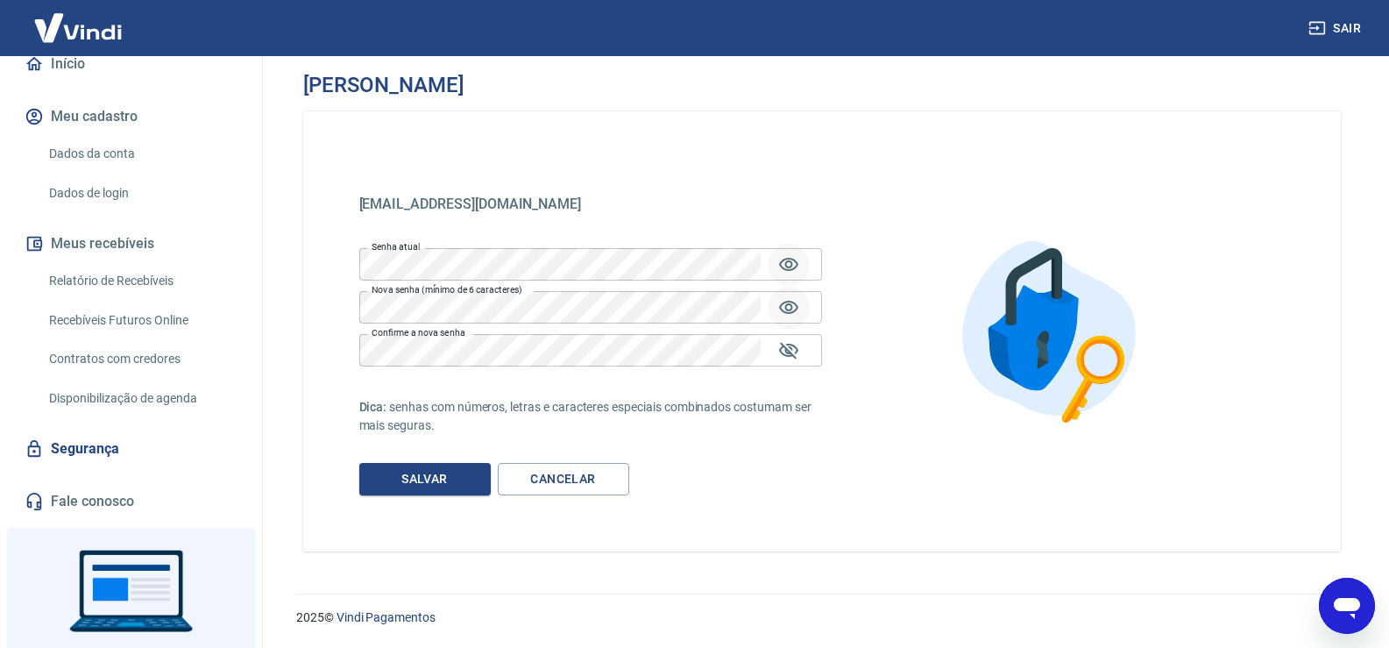
scroll to position [0, 0]
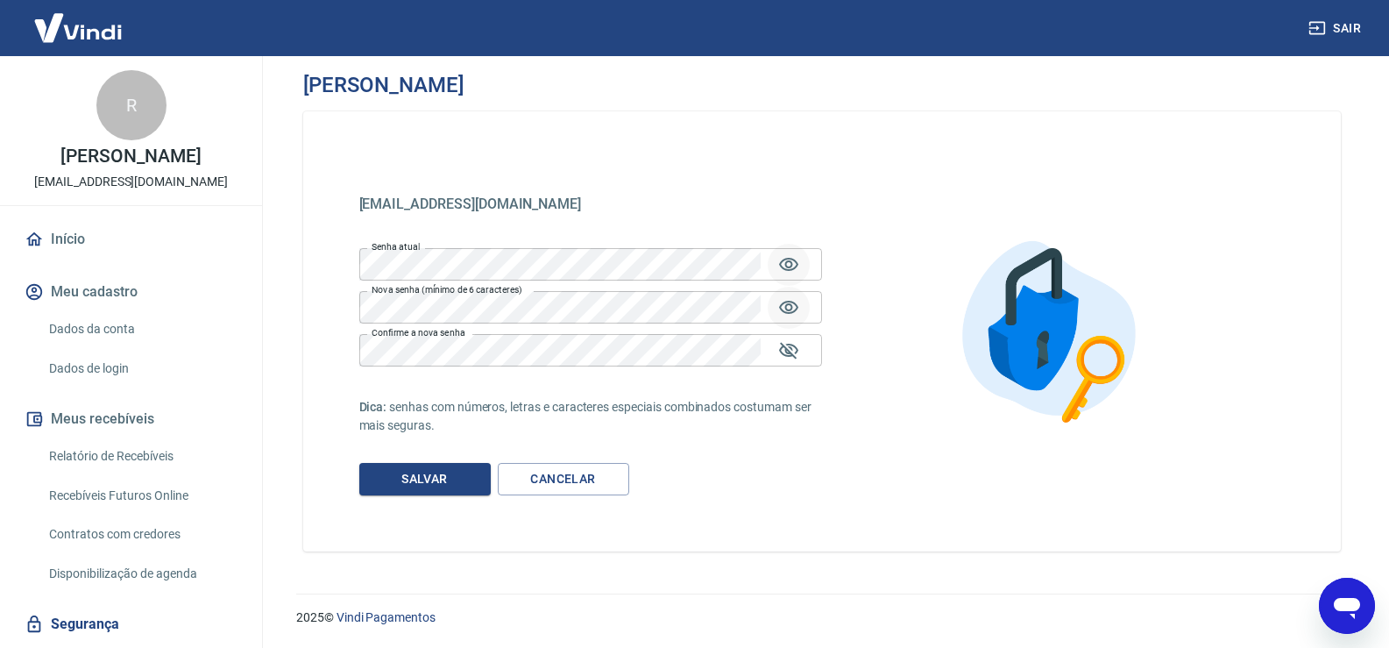
click at [117, 108] on div "R" at bounding box center [131, 105] width 70 height 70
click at [127, 109] on div "R" at bounding box center [131, 105] width 70 height 70
click at [102, 327] on link "Dados da conta" at bounding box center [141, 329] width 199 height 36
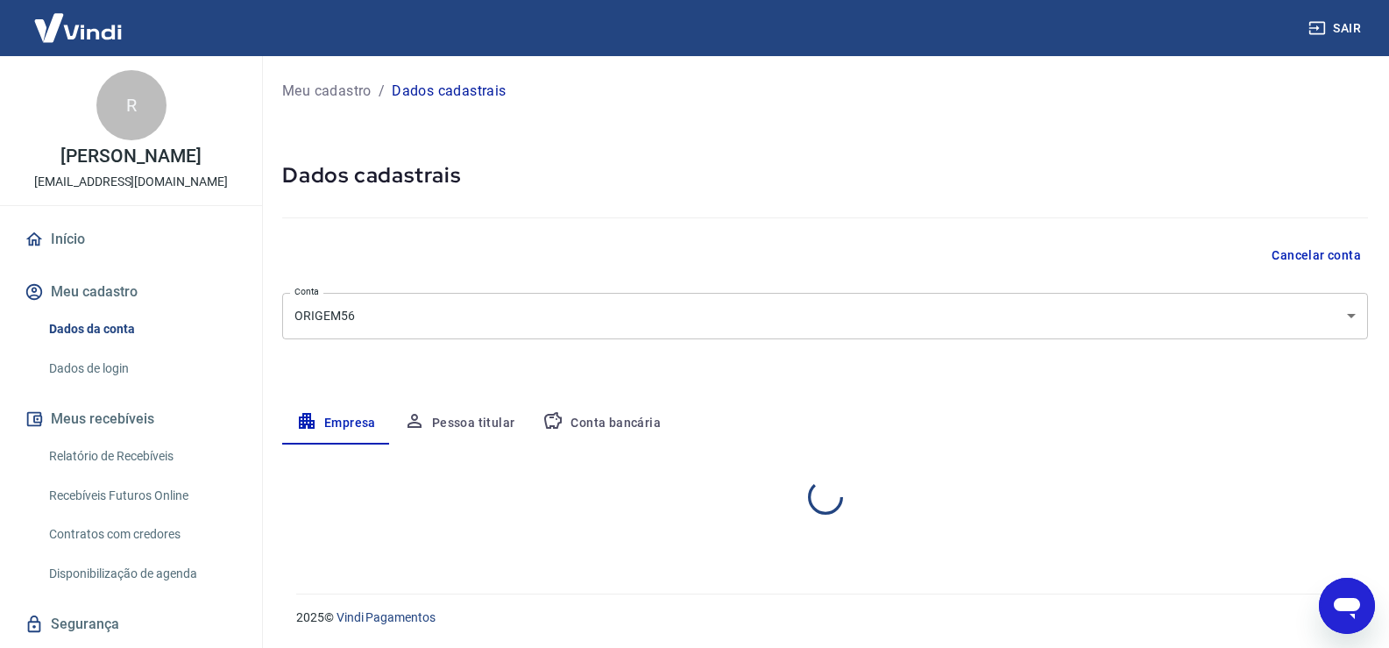
select select "SP"
select select "business"
click at [130, 96] on div "R" at bounding box center [131, 105] width 70 height 70
click at [130, 131] on div "R" at bounding box center [131, 105] width 70 height 70
click at [156, 168] on div "R Ricardo Soares Bergonso origem56oficial@gmail.com" at bounding box center [131, 130] width 262 height 149
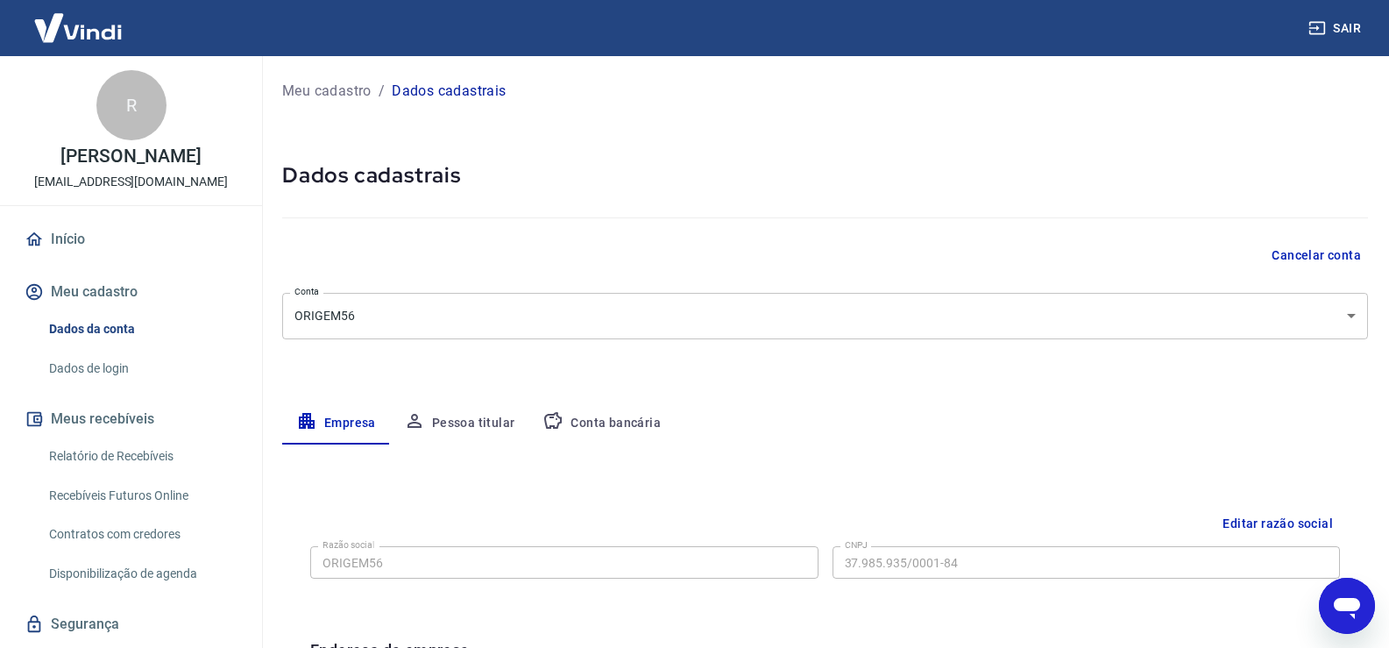
click at [88, 238] on link "Início" at bounding box center [131, 239] width 220 height 39
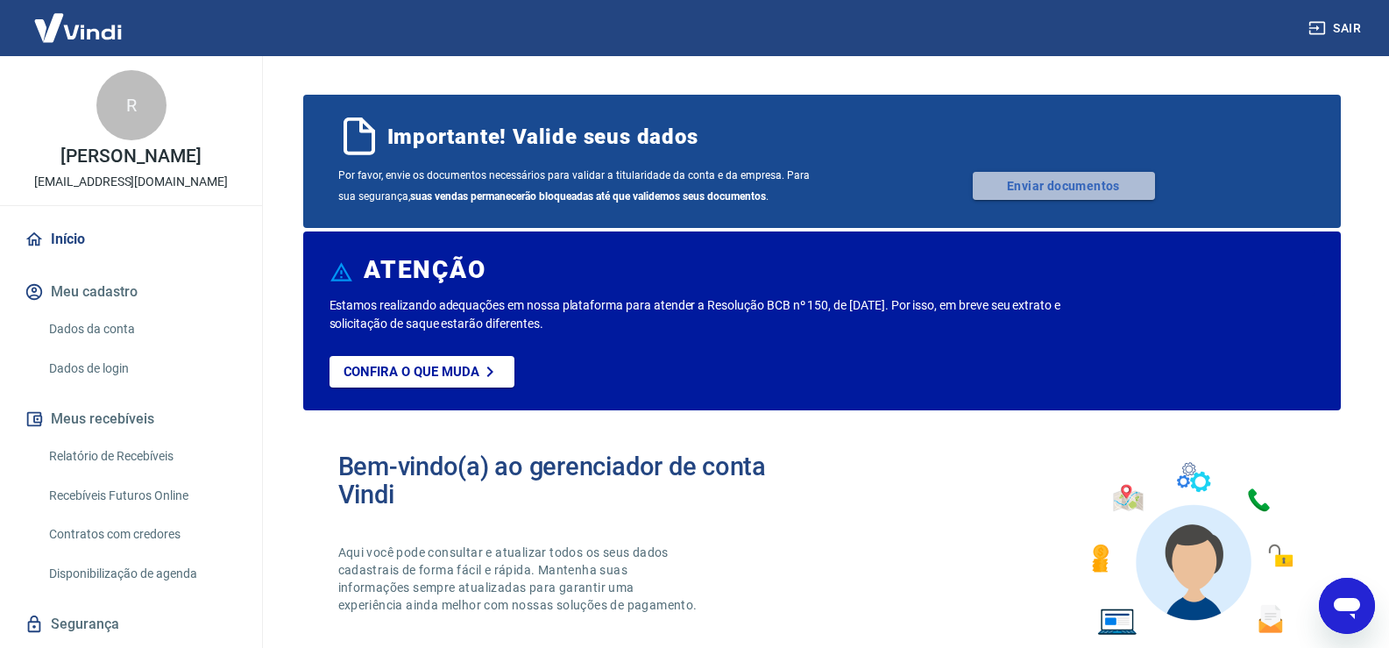
click at [1064, 191] on link "Enviar documentos" at bounding box center [1064, 186] width 182 height 28
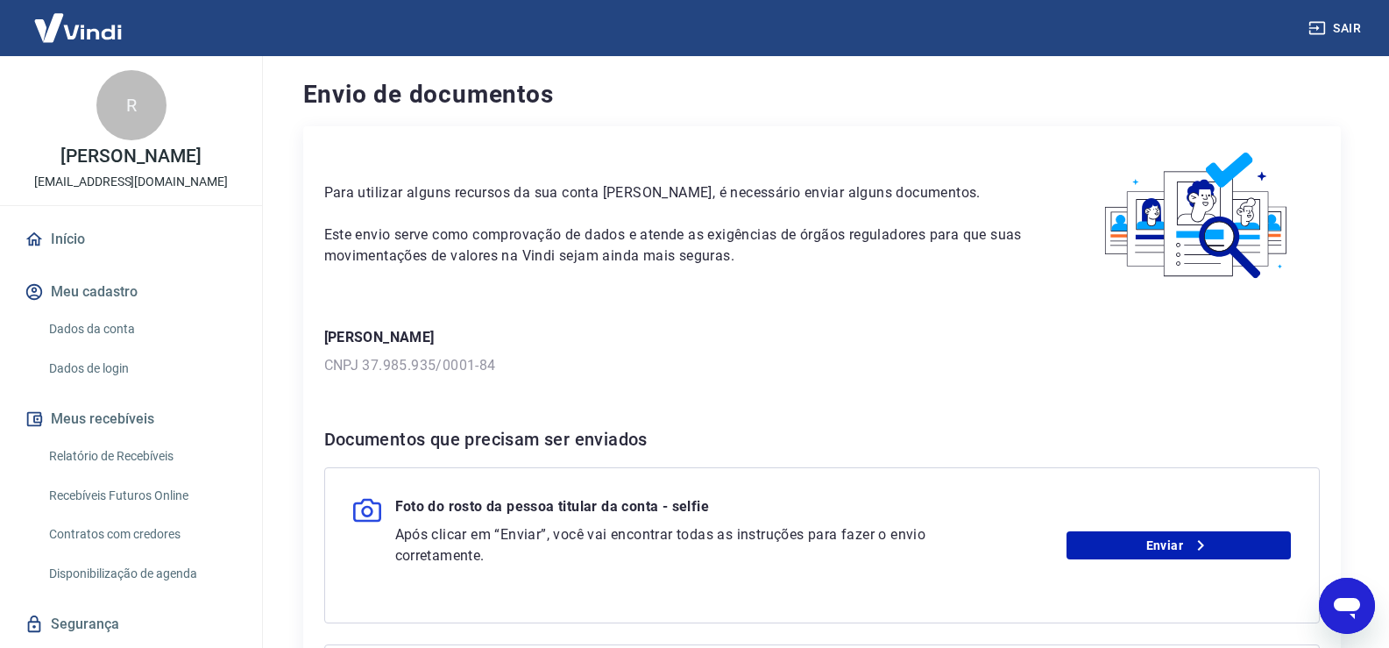
click at [101, 27] on img at bounding box center [78, 27] width 114 height 53
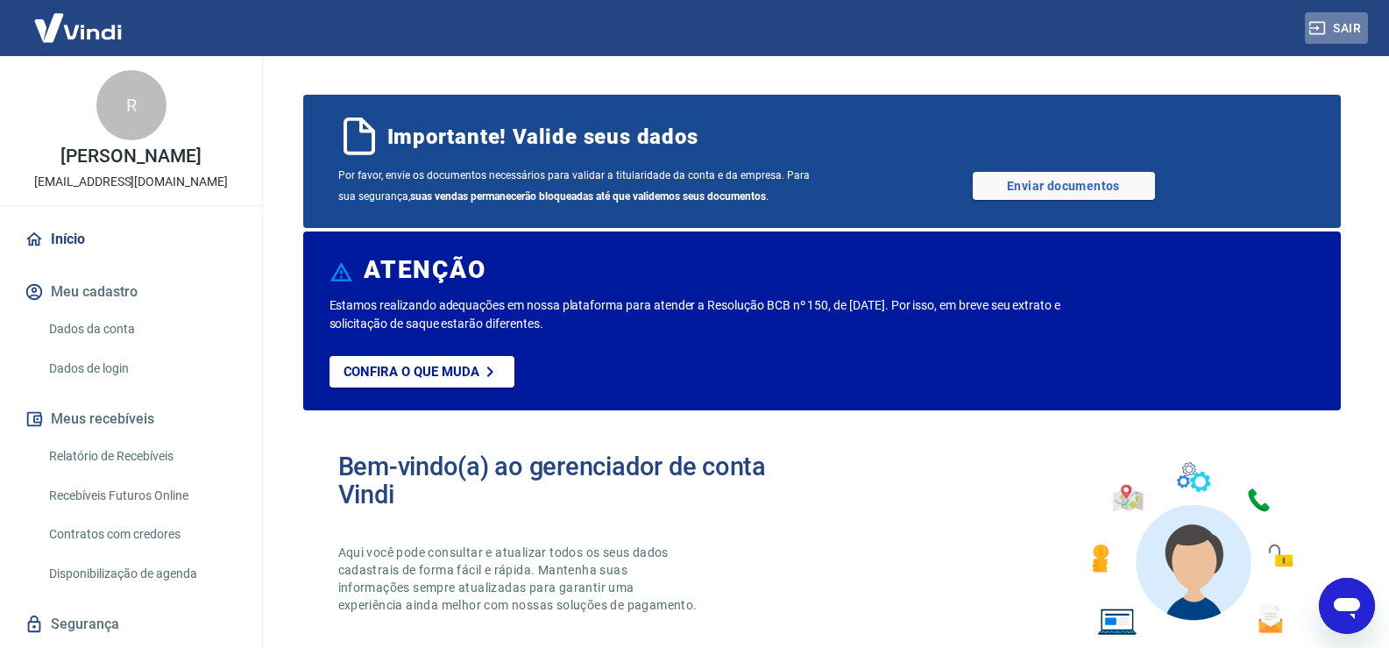
click at [1337, 25] on button "Sair" at bounding box center [1336, 28] width 63 height 32
